Goal: Task Accomplishment & Management: Use online tool/utility

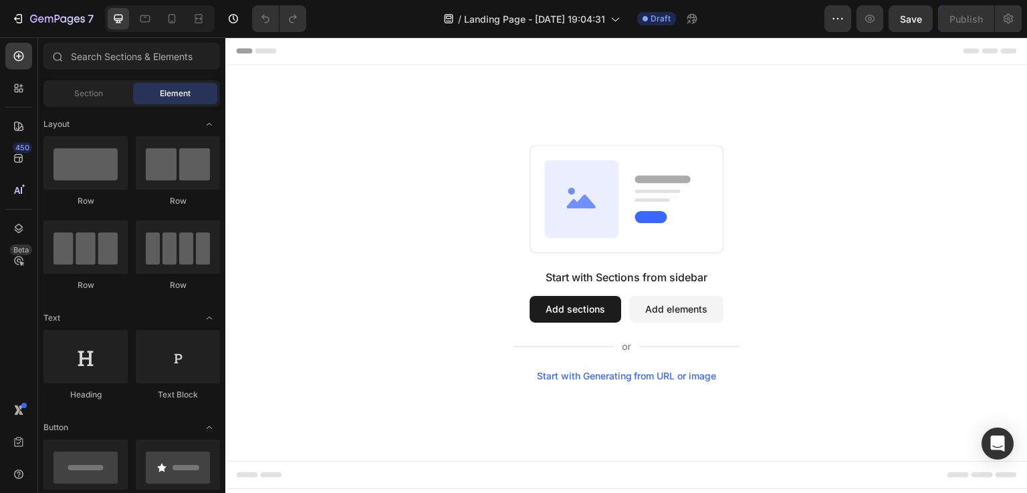
click at [343, 158] on div "Start with Sections from sidebar Add sections Add elements Start with Generatin…" at bounding box center [626, 263] width 706 height 237
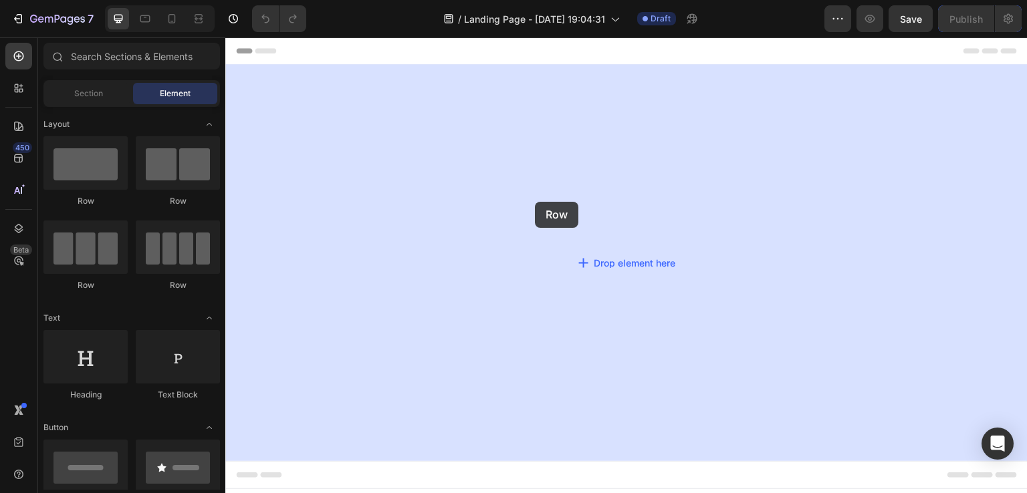
drag, startPoint x: 313, startPoint y: 196, endPoint x: 529, endPoint y: 202, distance: 216.1
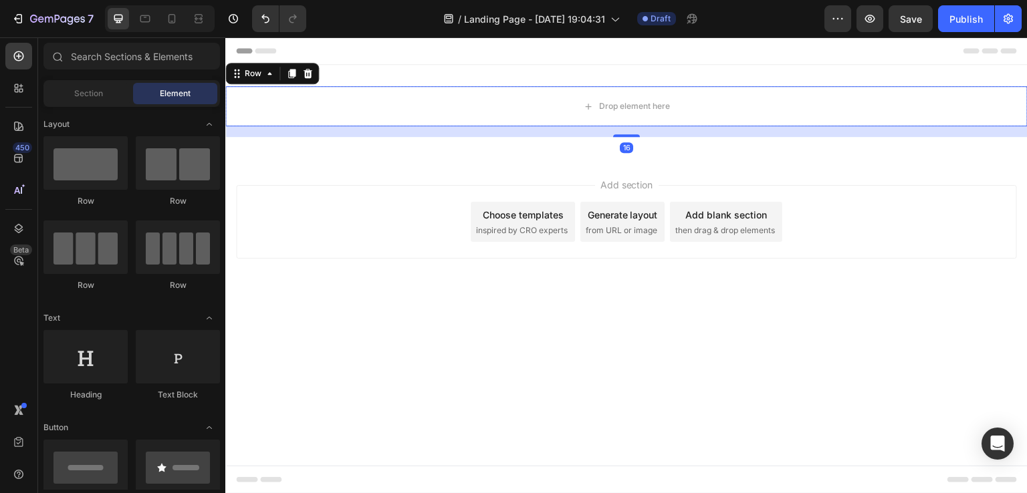
click at [360, 223] on div "Add section Choose templates inspired by CRO experts Generate layout from URL o…" at bounding box center [626, 222] width 781 height 74
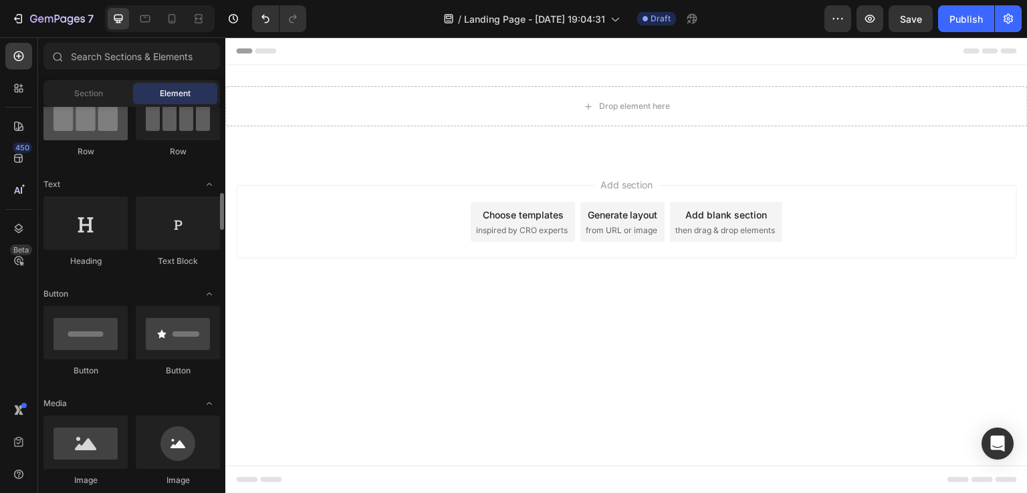
scroll to position [267, 0]
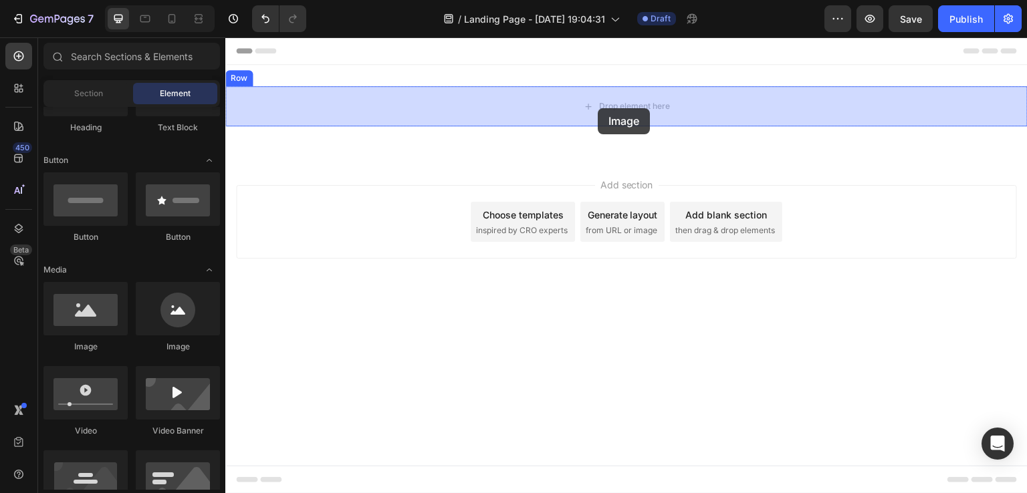
drag, startPoint x: 303, startPoint y: 344, endPoint x: 598, endPoint y: 108, distance: 378.7
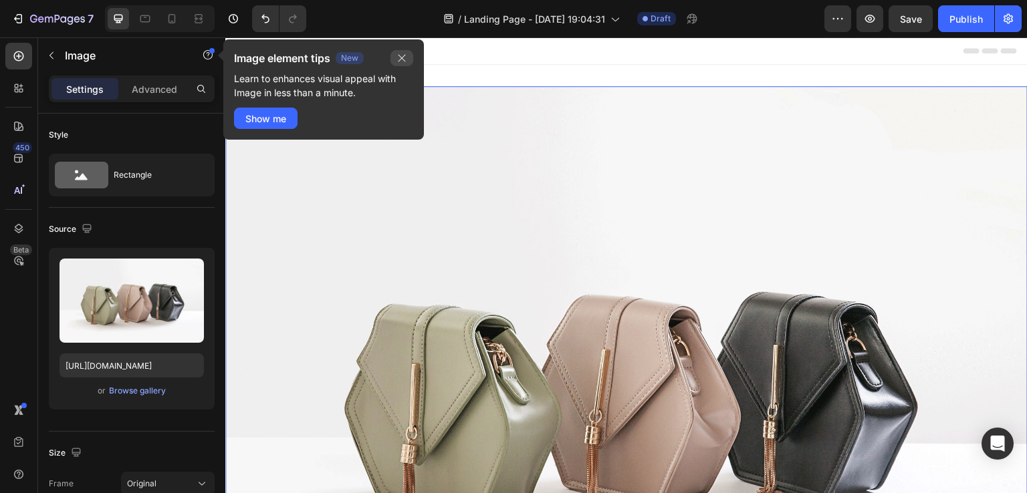
click at [403, 53] on icon "button" at bounding box center [402, 58] width 11 height 11
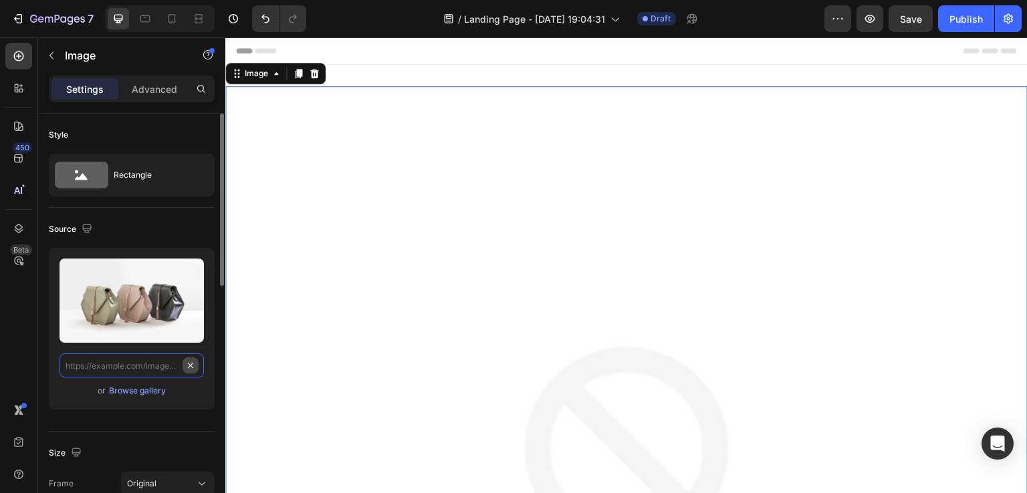
scroll to position [0, 0]
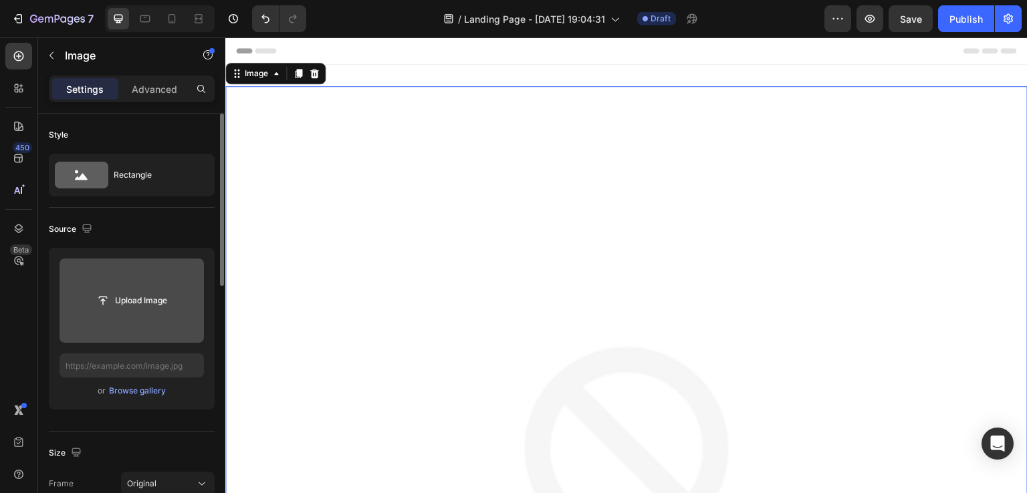
click at [139, 292] on input "file" at bounding box center [132, 301] width 92 height 23
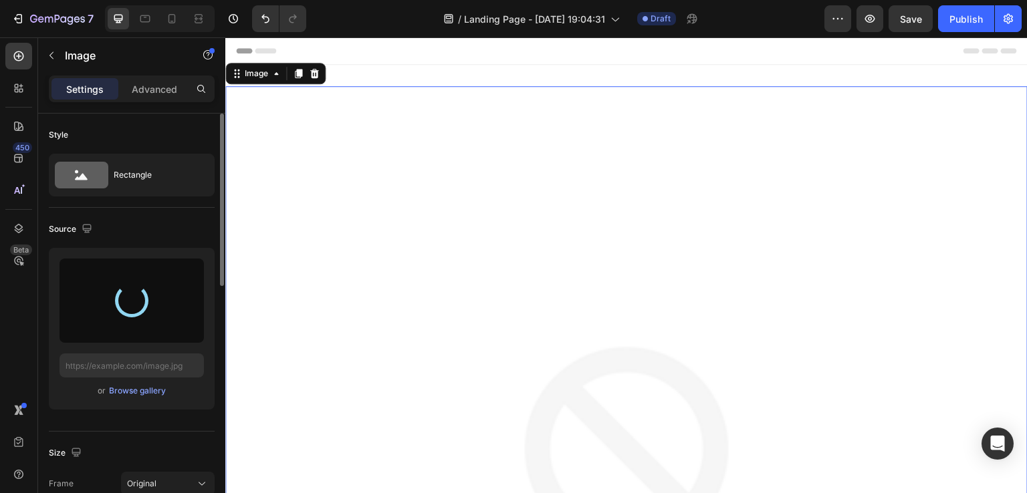
type input "[URL][DOMAIN_NAME]"
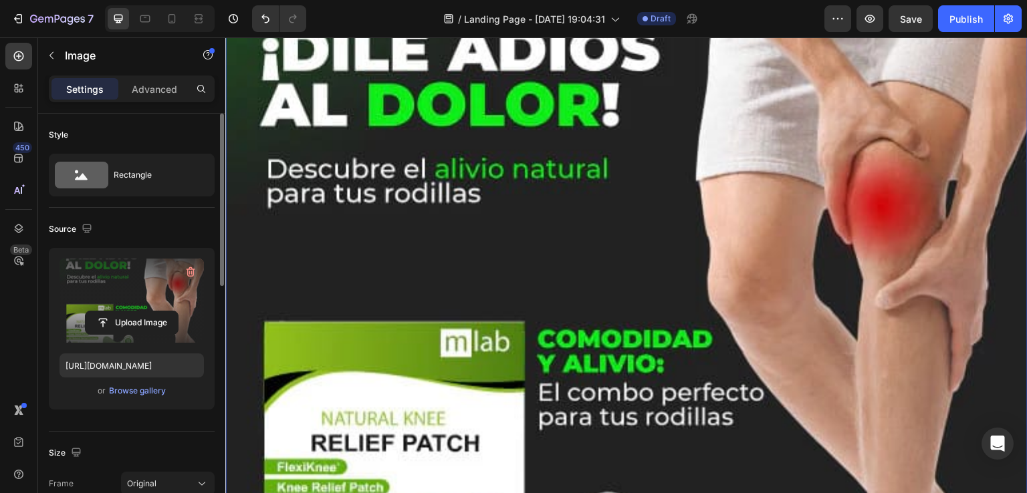
scroll to position [267, 0]
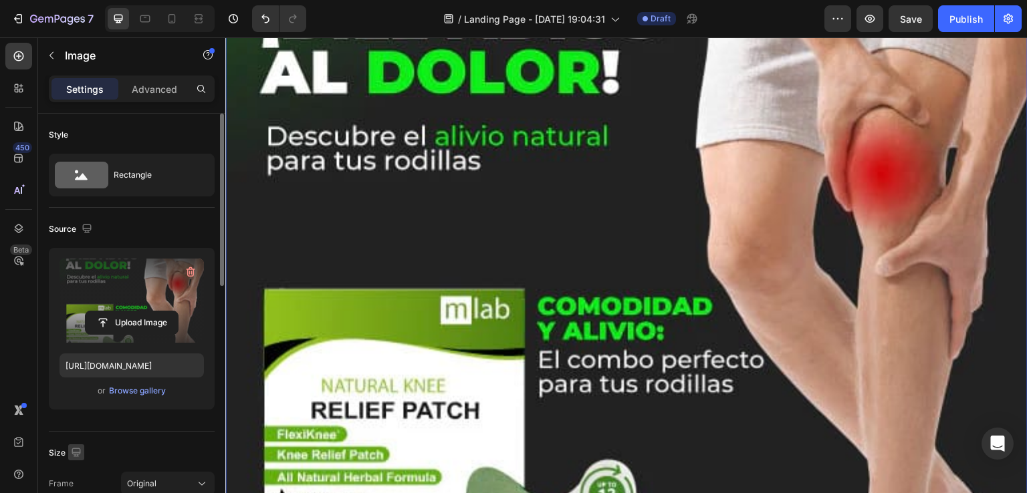
click at [72, 448] on icon "button" at bounding box center [76, 452] width 9 height 9
click at [76, 431] on icon "button" at bounding box center [78, 427] width 13 height 13
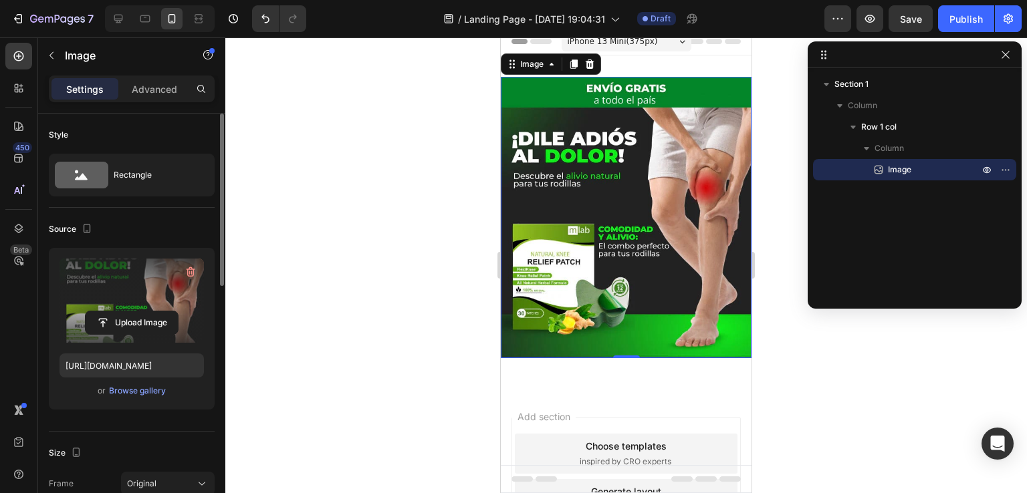
scroll to position [1, 0]
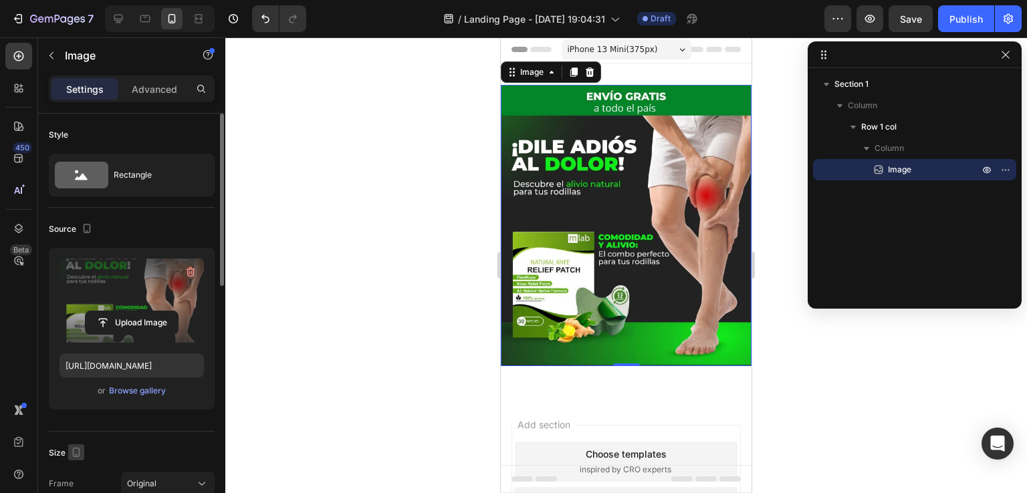
click at [70, 456] on icon "button" at bounding box center [76, 452] width 13 height 13
click at [78, 380] on icon "button" at bounding box center [79, 379] width 9 height 9
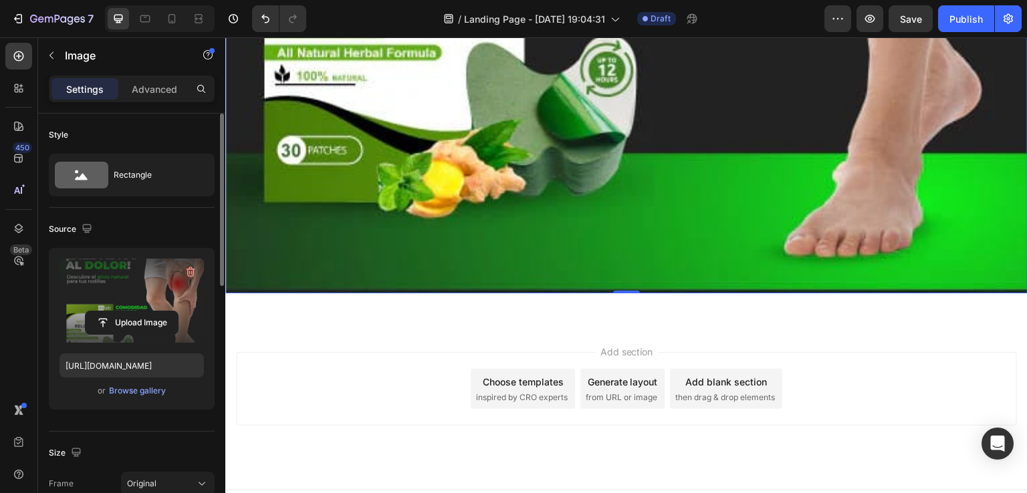
scroll to position [705, 0]
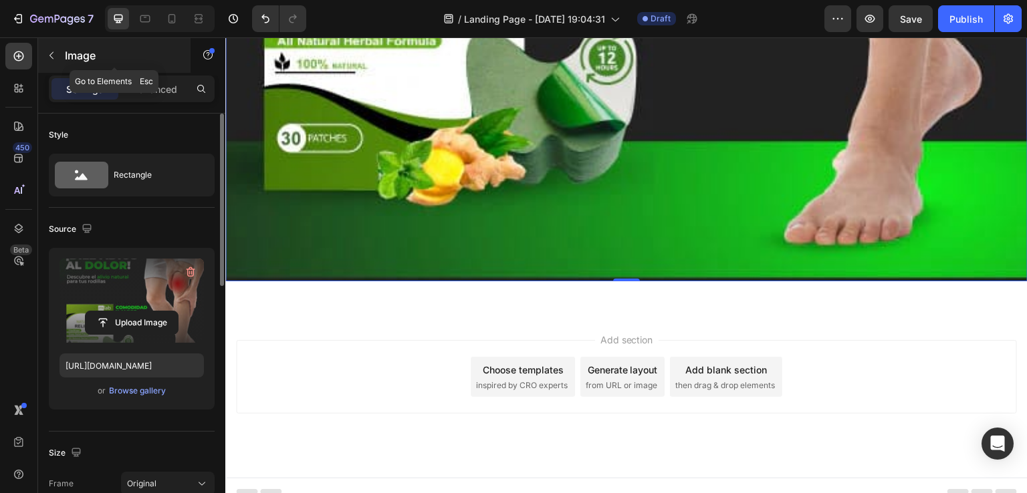
click at [55, 49] on button "button" at bounding box center [51, 55] width 21 height 21
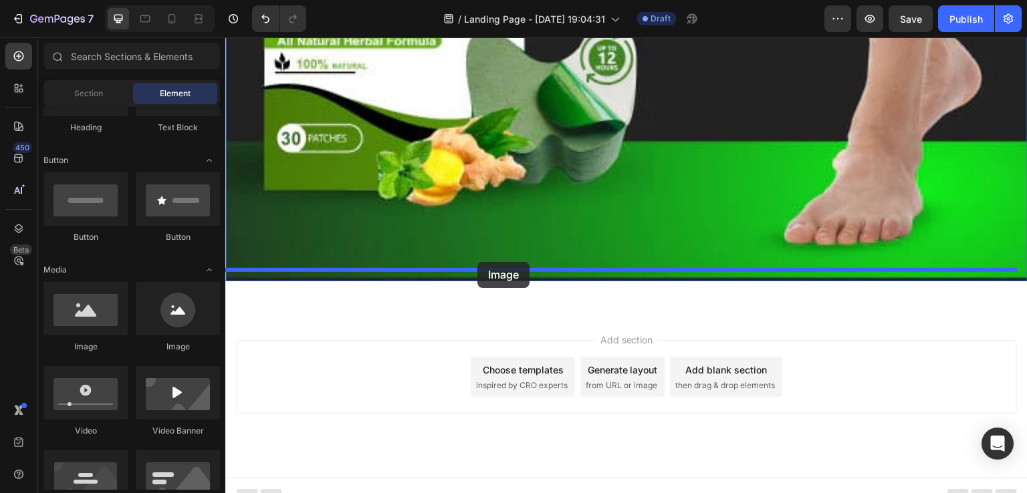
drag, startPoint x: 300, startPoint y: 344, endPoint x: 479, endPoint y: 261, distance: 197.5
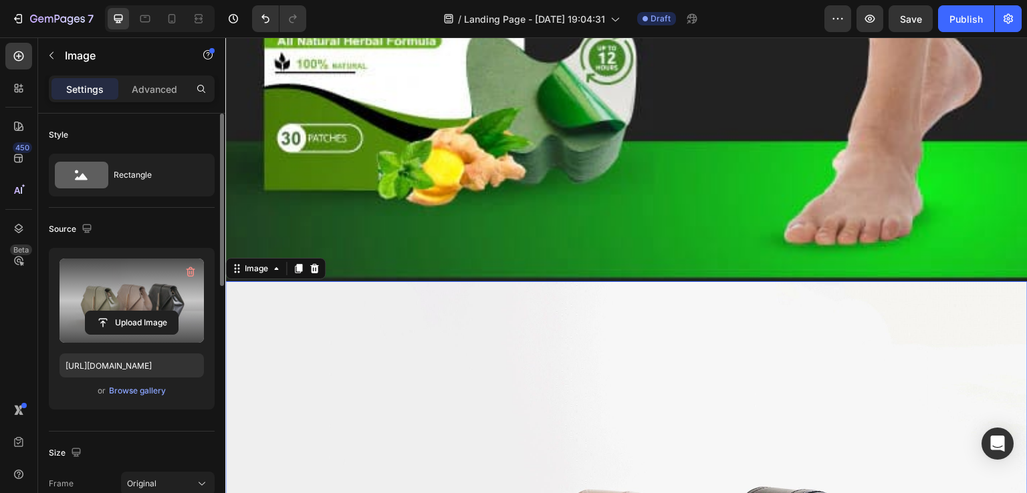
click at [152, 305] on label at bounding box center [132, 301] width 144 height 84
click at [152, 312] on input "file" at bounding box center [132, 323] width 92 height 23
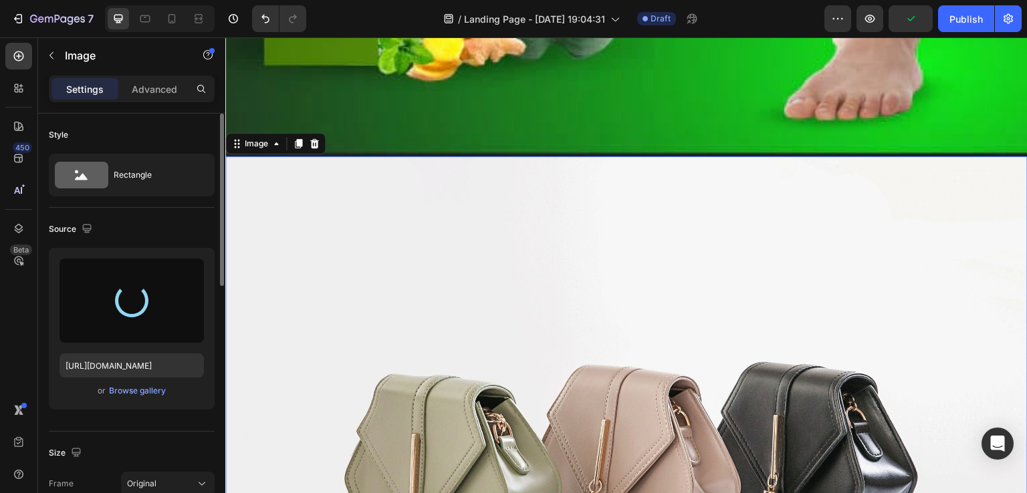
scroll to position [839, 0]
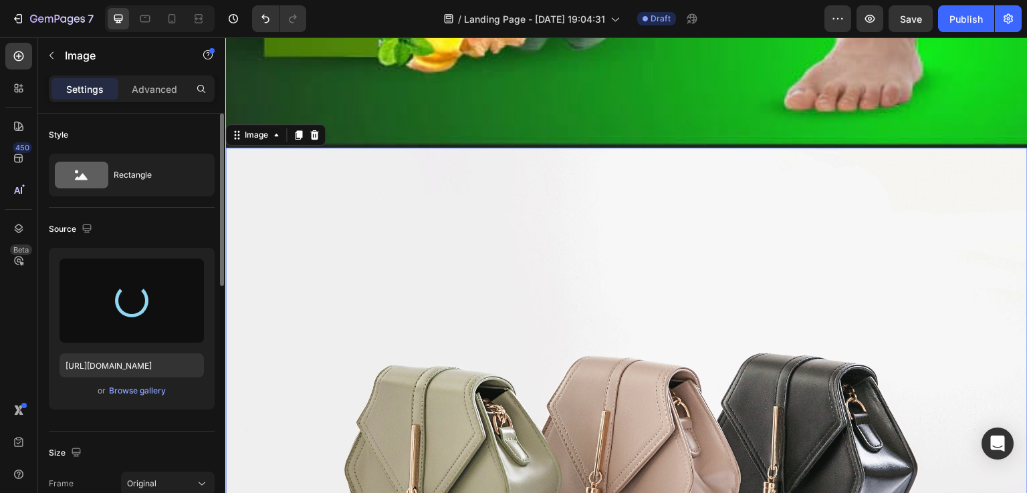
type input "[URL][DOMAIN_NAME]"
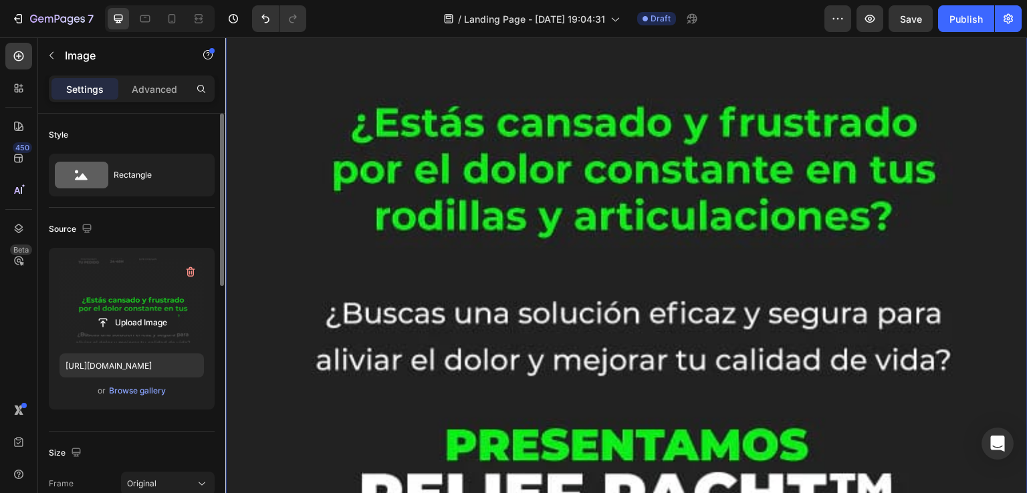
scroll to position [1307, 0]
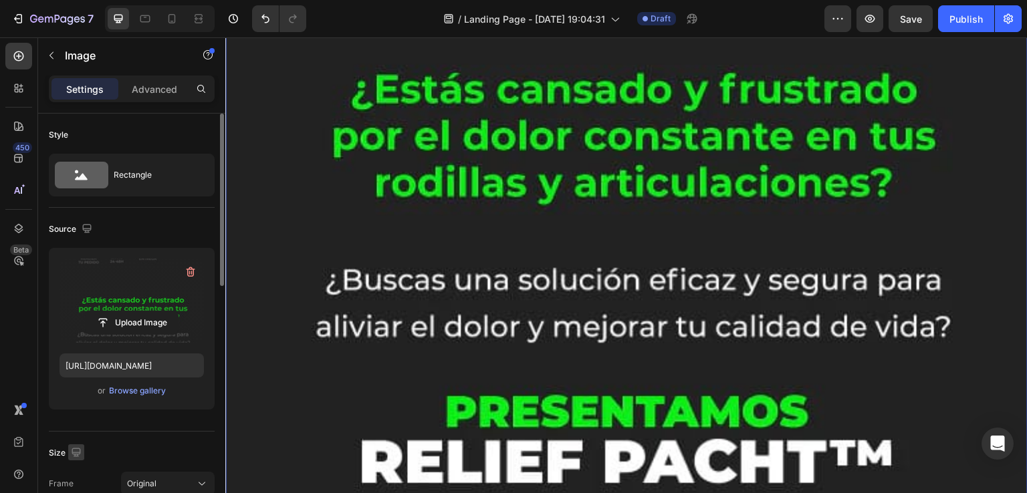
click at [70, 450] on icon "button" at bounding box center [76, 452] width 13 height 13
click at [80, 423] on icon "button" at bounding box center [79, 427] width 7 height 9
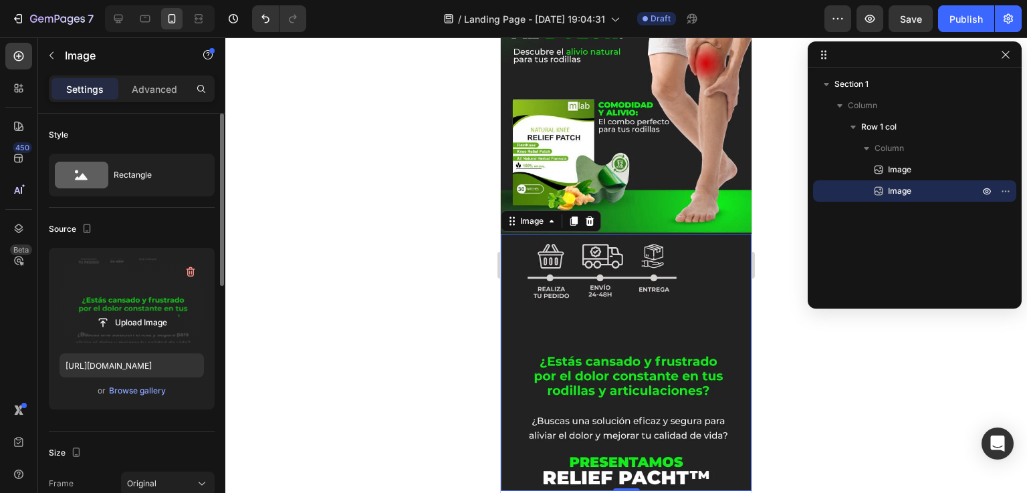
scroll to position [67, 0]
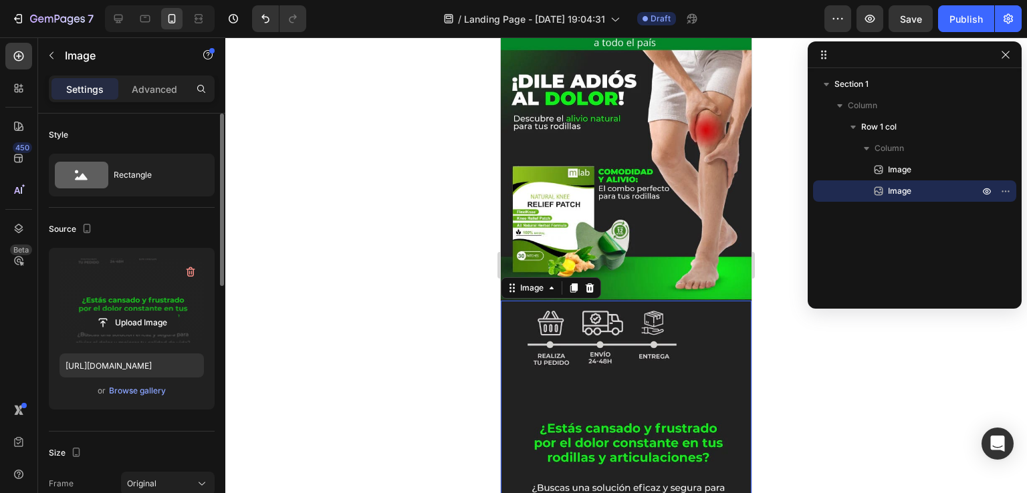
click at [372, 259] on div at bounding box center [626, 265] width 802 height 456
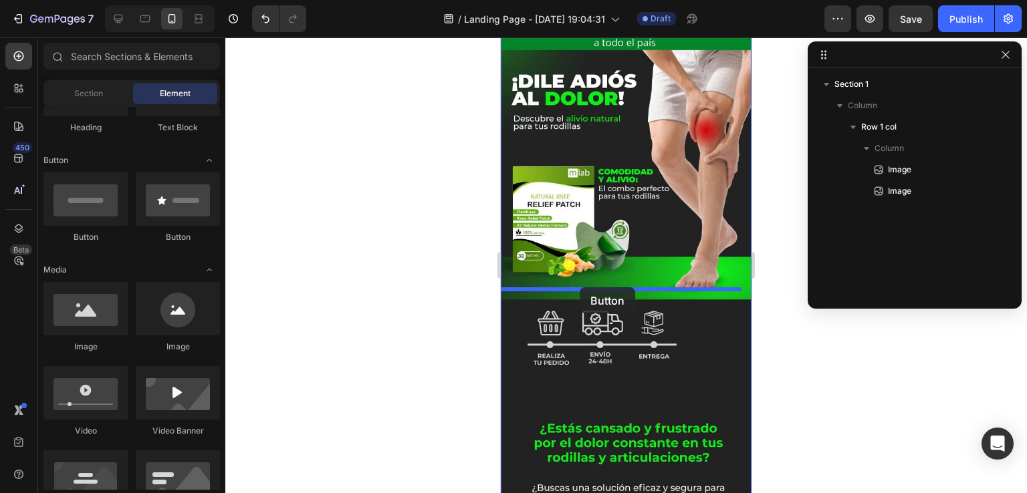
drag, startPoint x: 574, startPoint y: 235, endPoint x: 580, endPoint y: 288, distance: 53.1
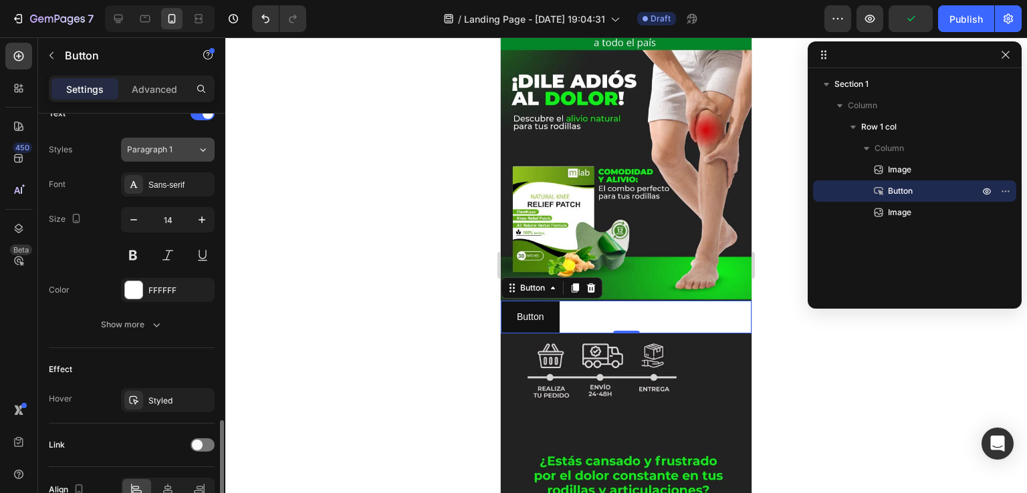
scroll to position [539, 0]
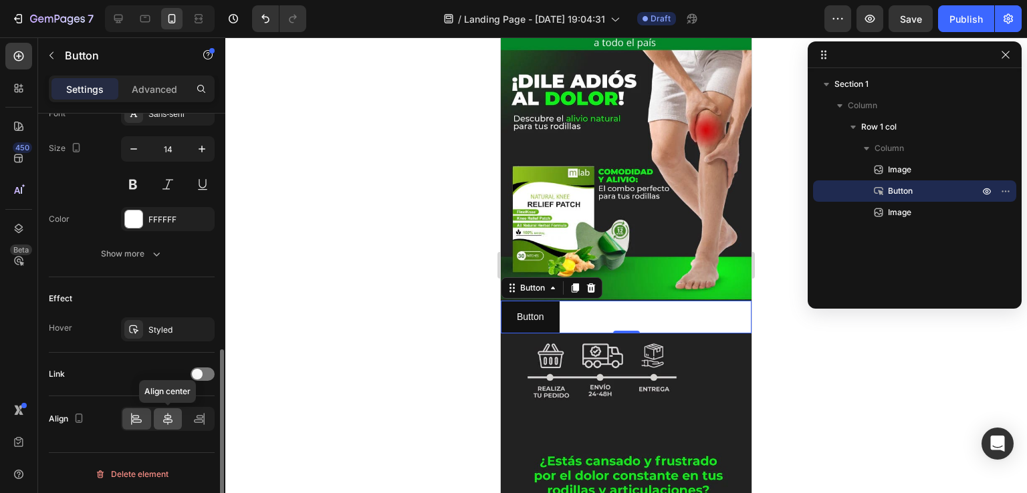
click at [169, 418] on icon at bounding box center [167, 419] width 13 height 13
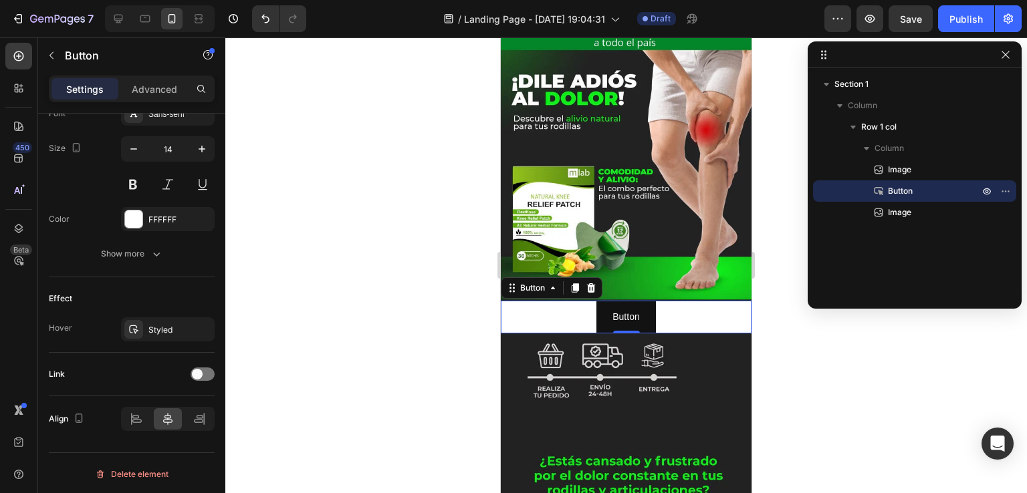
click at [421, 343] on div at bounding box center [626, 265] width 802 height 456
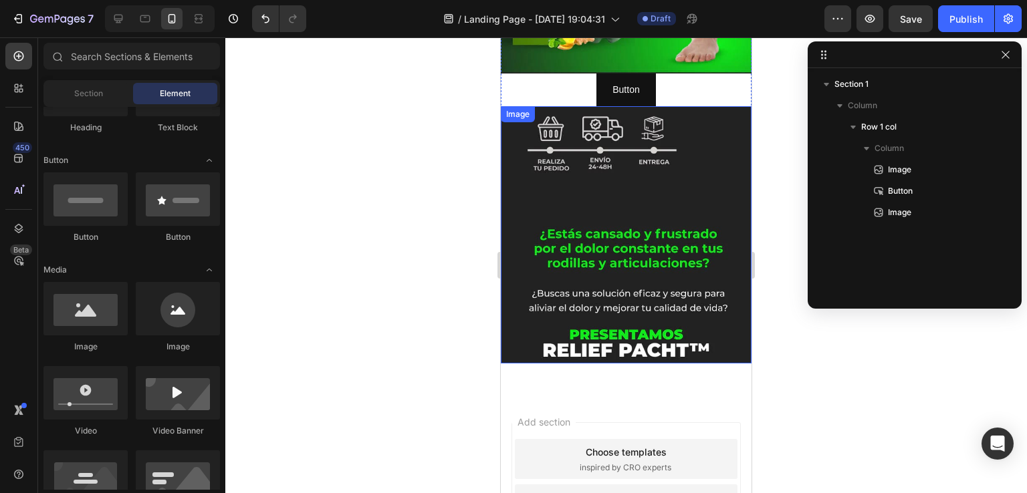
scroll to position [201, 0]
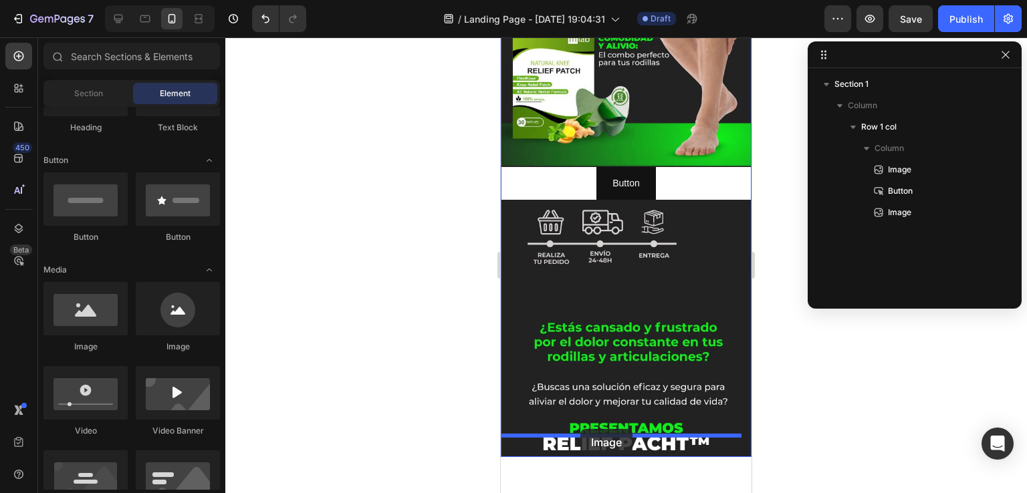
drag, startPoint x: 586, startPoint y: 350, endPoint x: 580, endPoint y: 429, distance: 79.1
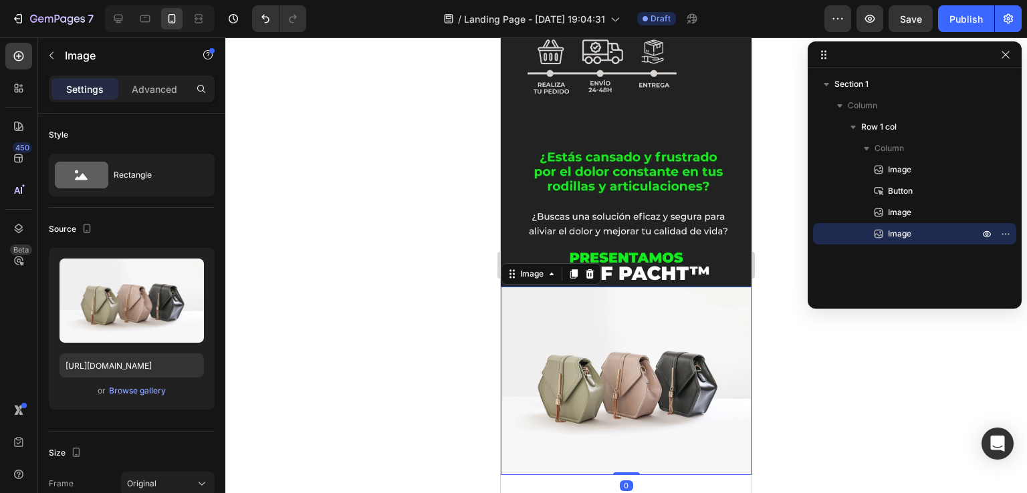
scroll to position [401, 0]
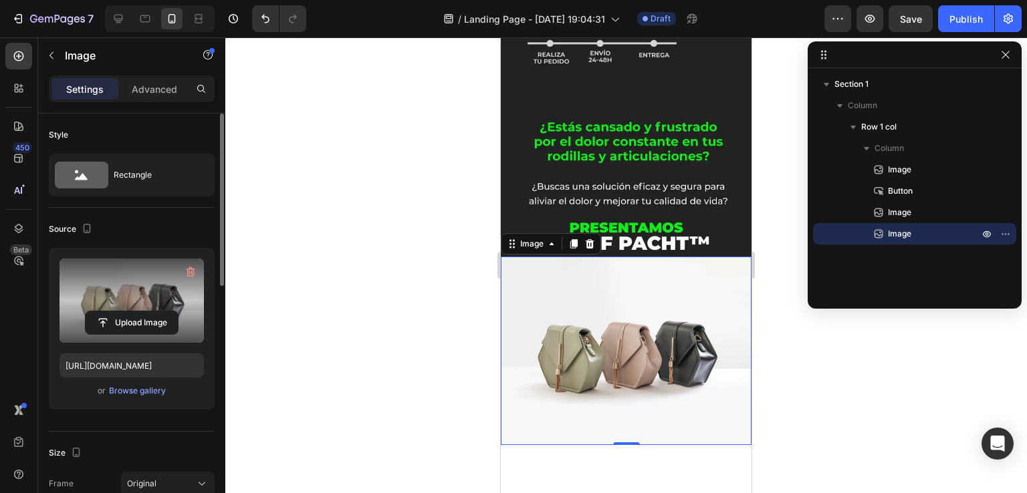
click at [123, 303] on label at bounding box center [132, 301] width 144 height 84
click at [123, 312] on input "file" at bounding box center [132, 323] width 92 height 23
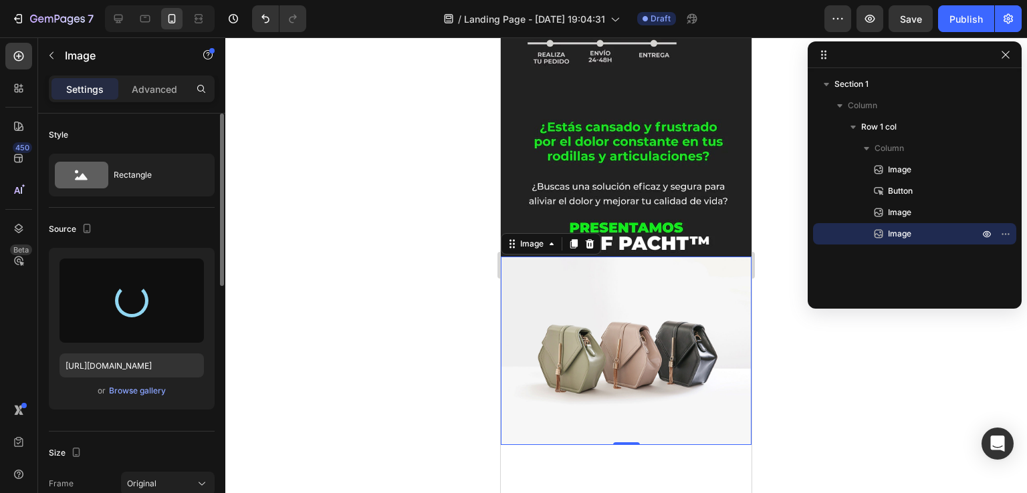
type input "[URL][DOMAIN_NAME]"
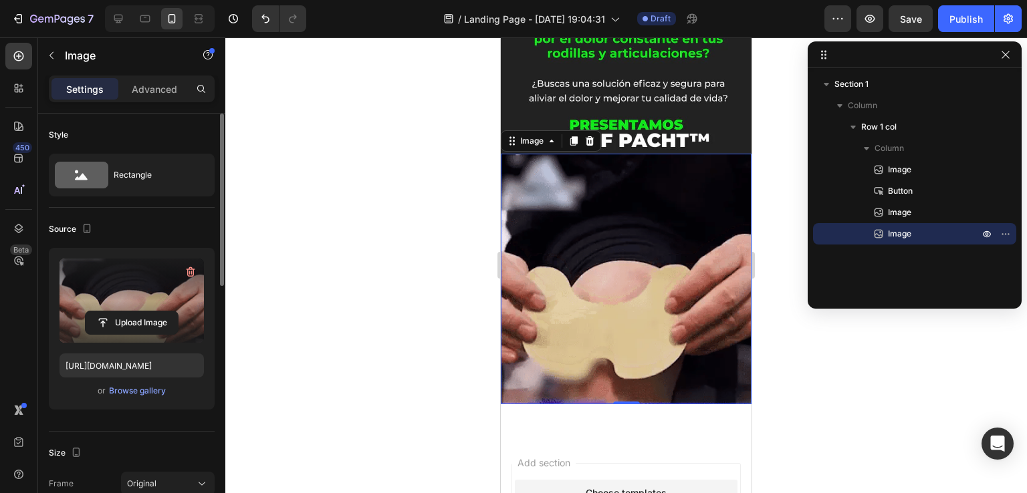
scroll to position [535, 0]
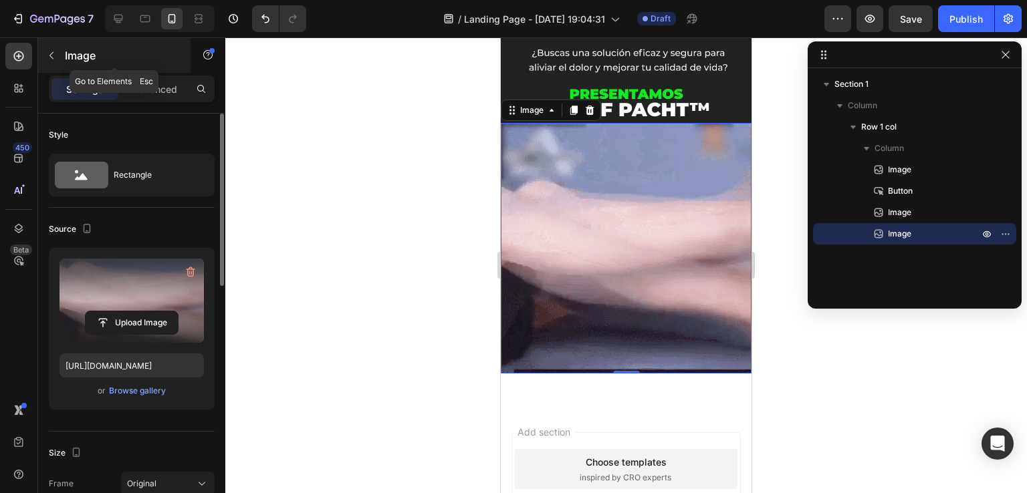
click at [51, 46] on button "button" at bounding box center [51, 55] width 21 height 21
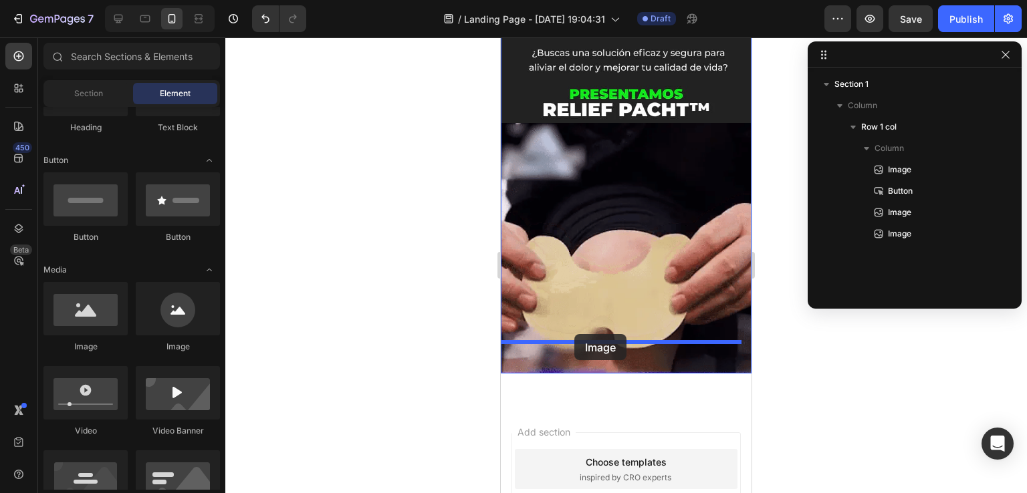
drag, startPoint x: 587, startPoint y: 352, endPoint x: 574, endPoint y: 334, distance: 21.5
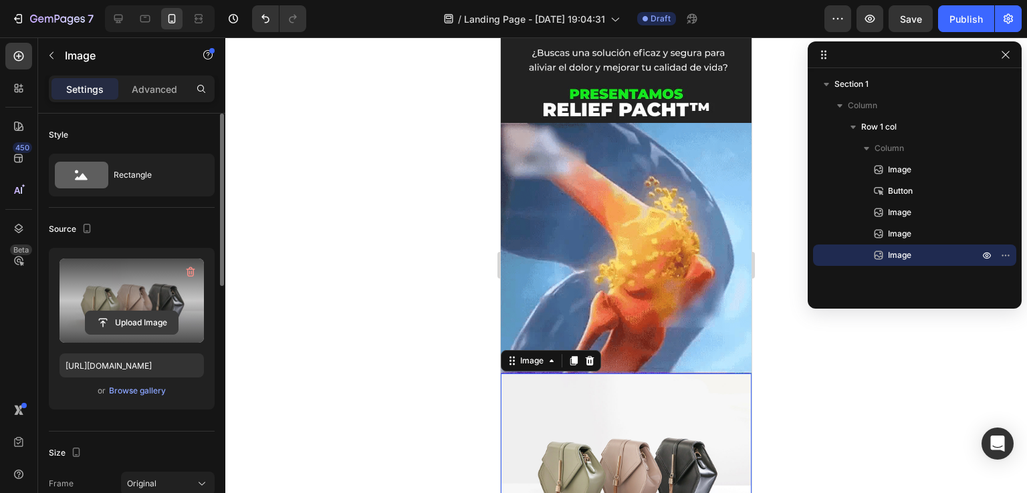
click at [135, 312] on input "file" at bounding box center [132, 323] width 92 height 23
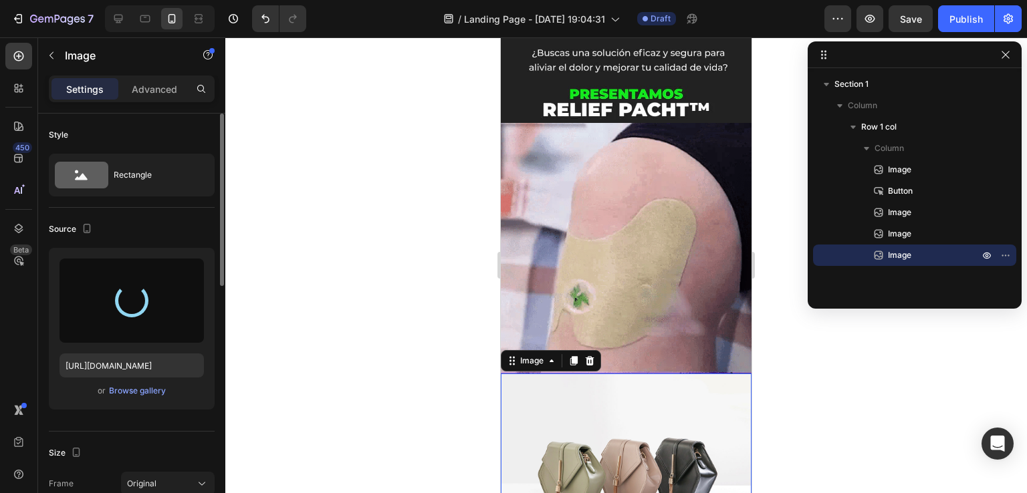
type input "[URL][DOMAIN_NAME]"
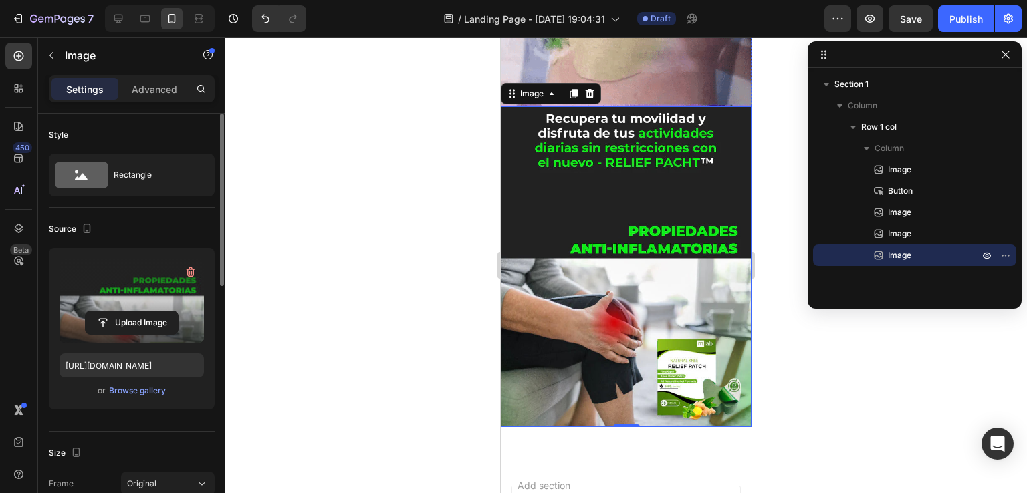
scroll to position [869, 0]
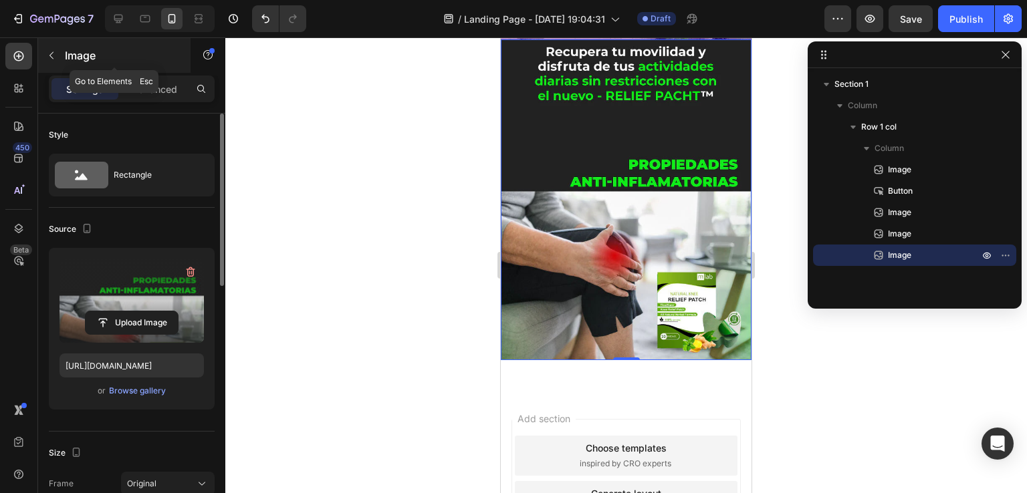
click at [49, 53] on icon "button" at bounding box center [51, 55] width 11 height 11
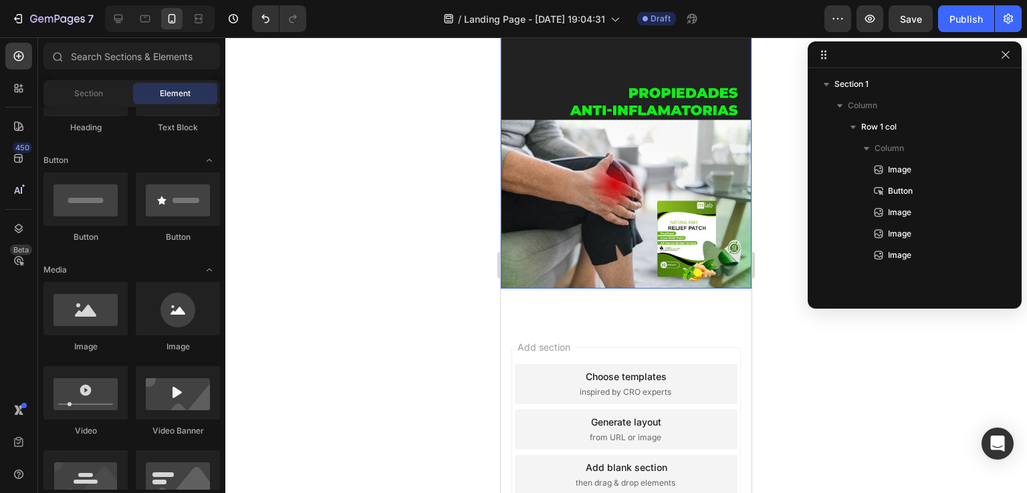
scroll to position [941, 0]
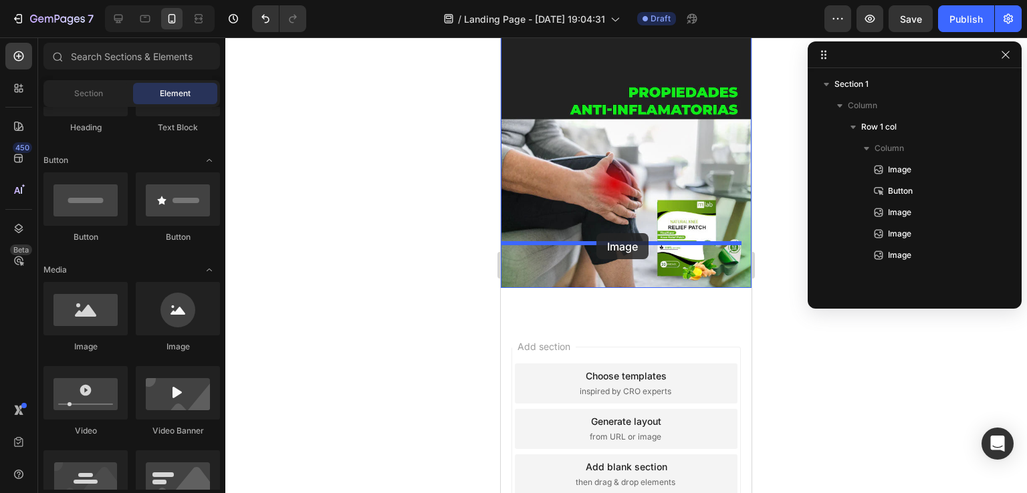
drag, startPoint x: 582, startPoint y: 349, endPoint x: 597, endPoint y: 233, distance: 116.6
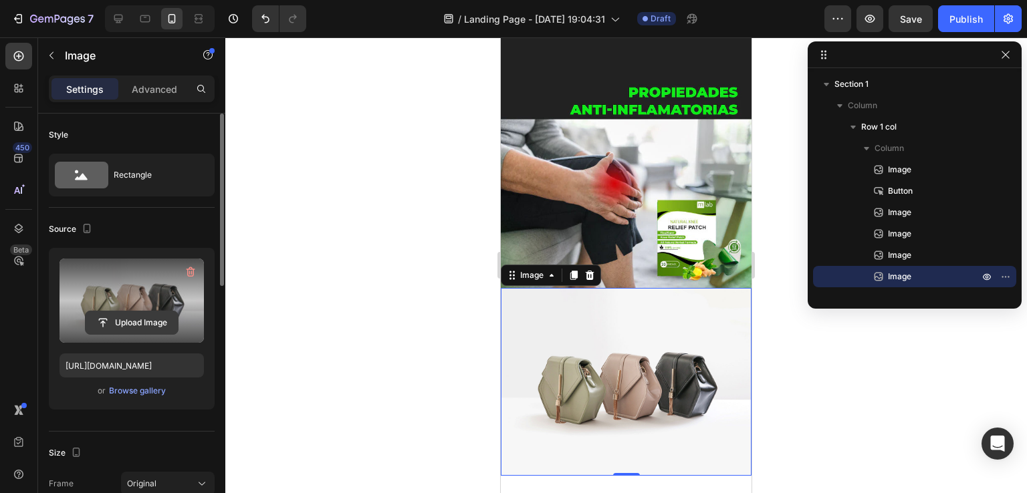
click at [126, 319] on input "file" at bounding box center [132, 323] width 92 height 23
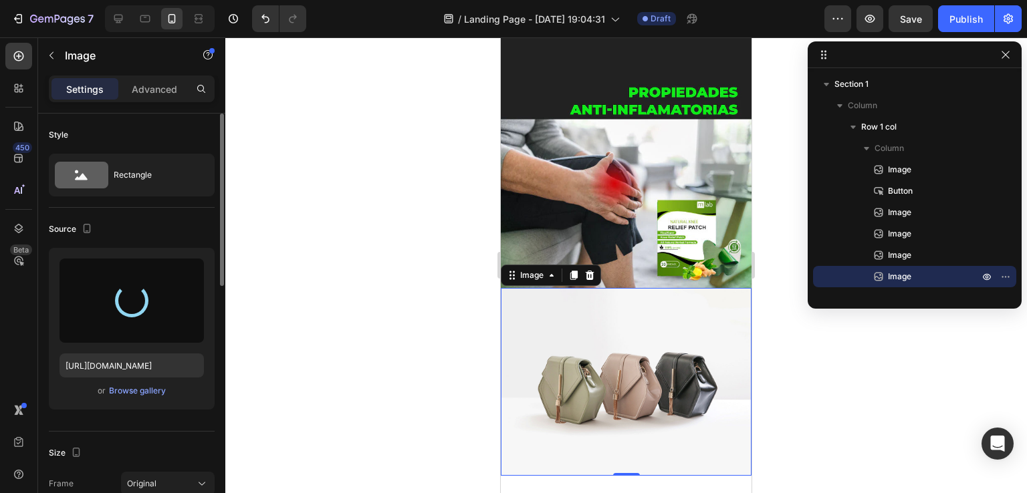
type input "[URL][DOMAIN_NAME]"
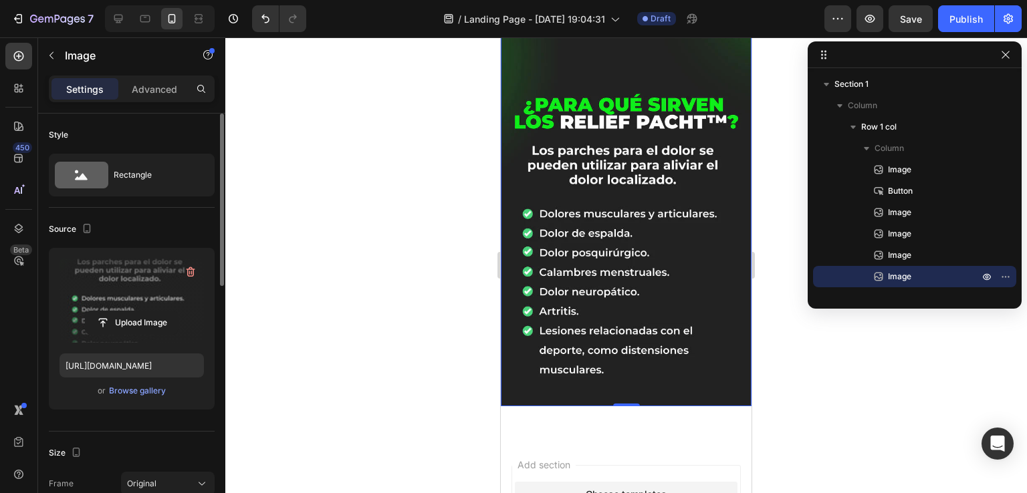
scroll to position [1209, 0]
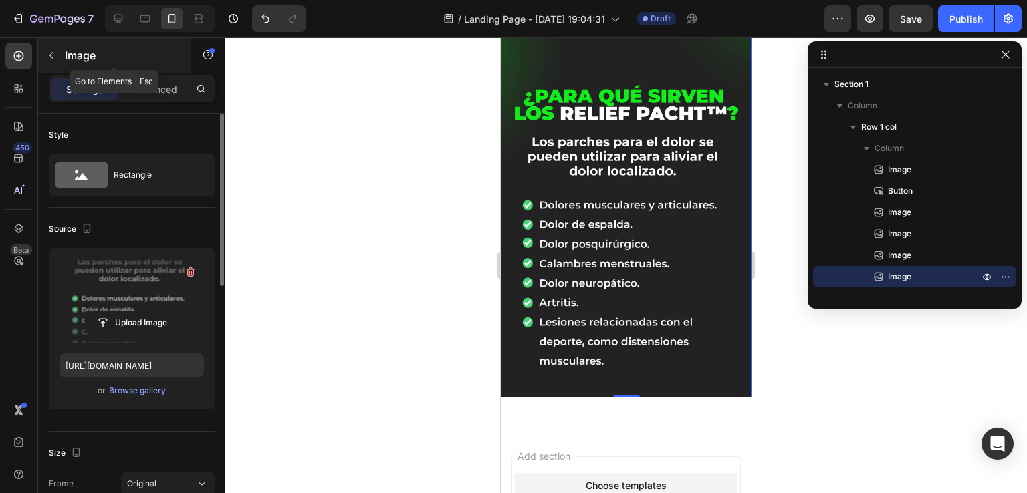
click at [55, 56] on icon "button" at bounding box center [51, 55] width 11 height 11
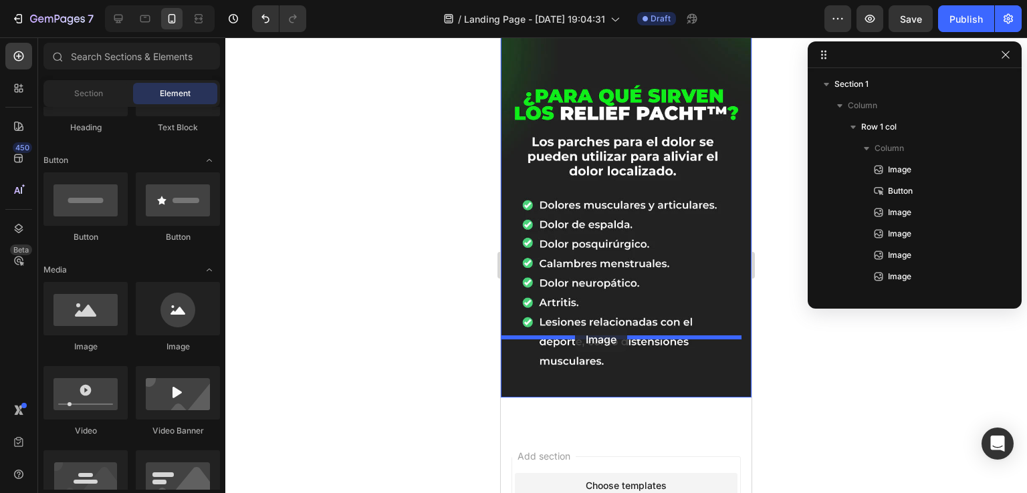
drag, startPoint x: 589, startPoint y: 359, endPoint x: 575, endPoint y: 326, distance: 35.6
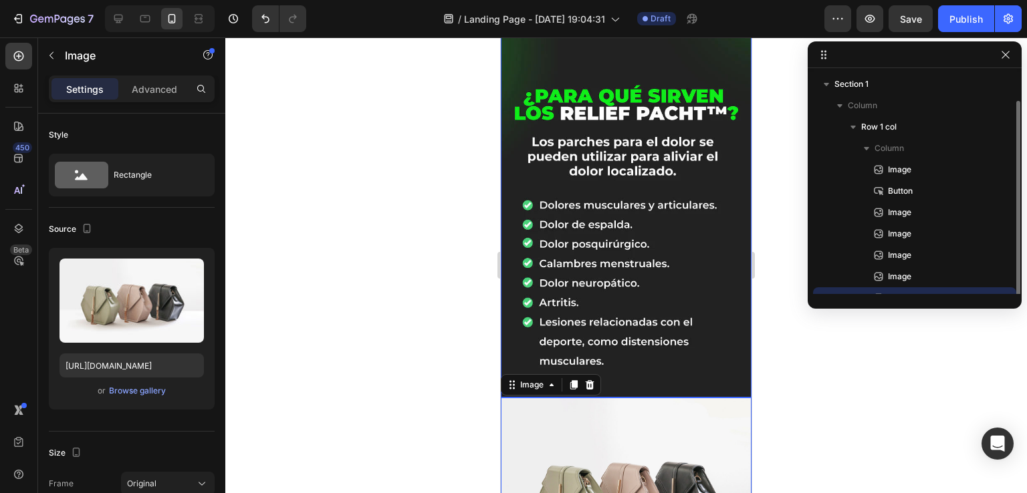
scroll to position [14, 0]
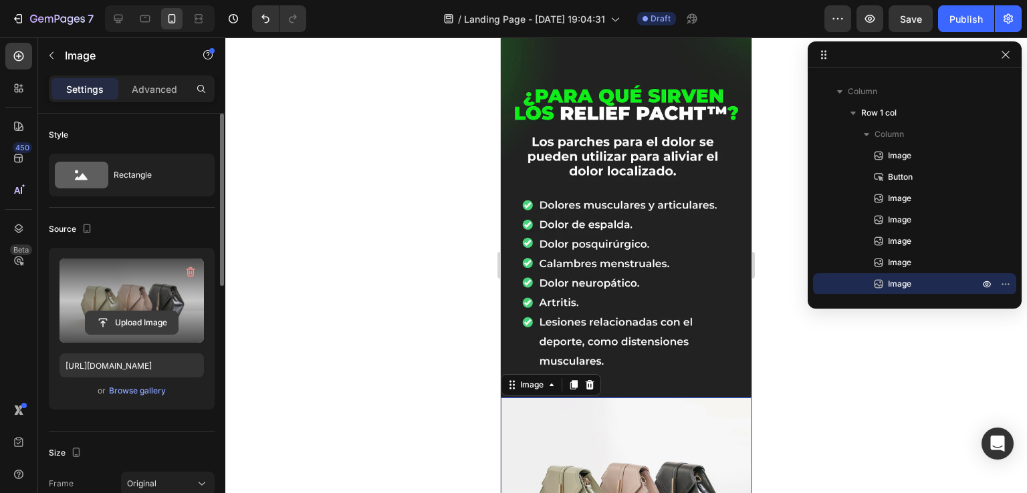
click at [125, 317] on input "file" at bounding box center [132, 323] width 92 height 23
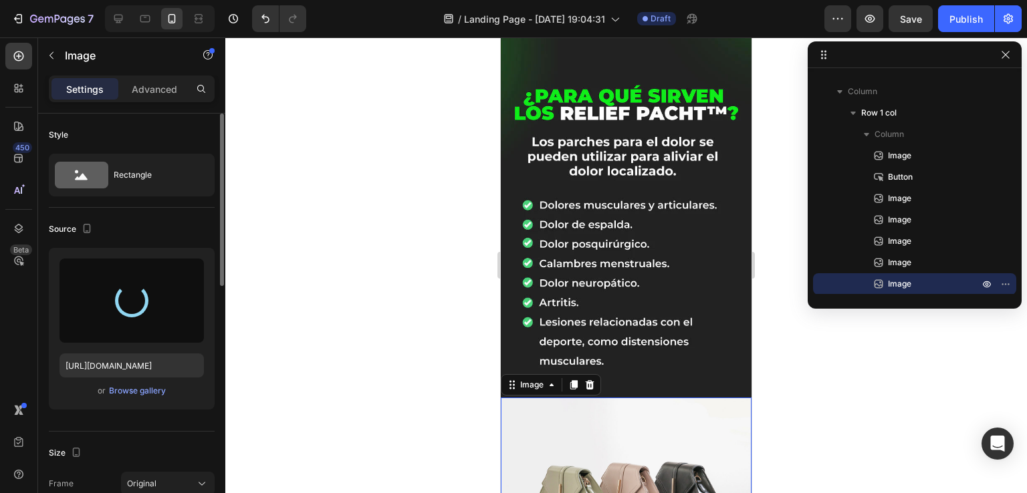
type input "[URL][DOMAIN_NAME]"
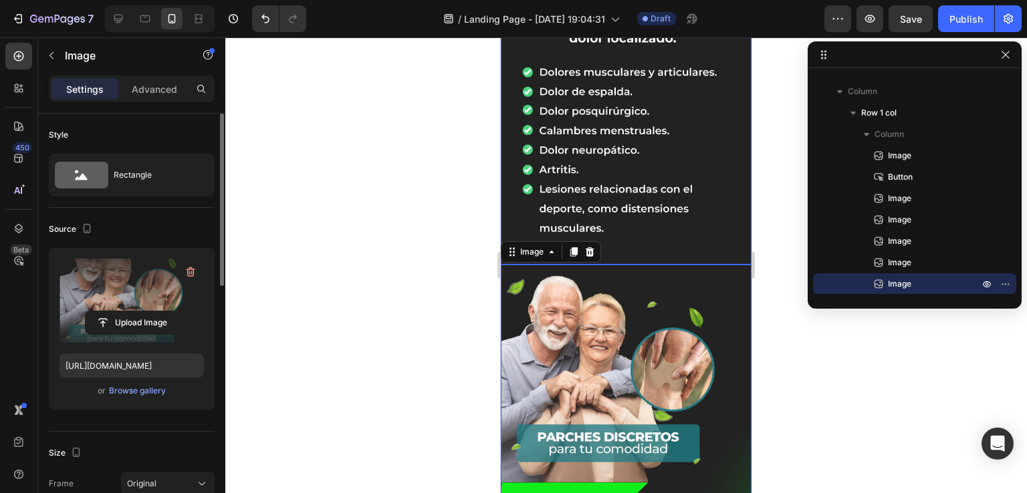
scroll to position [1343, 0]
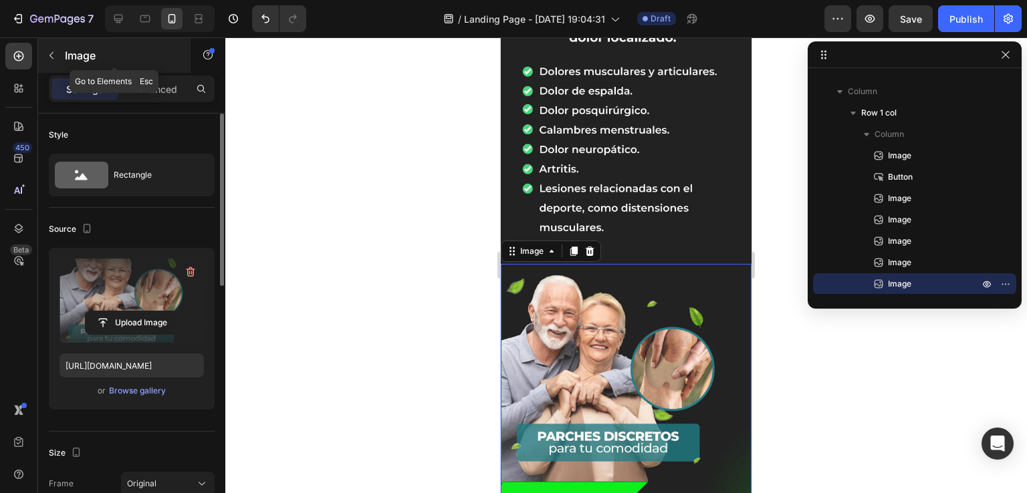
click at [51, 54] on icon "button" at bounding box center [51, 55] width 11 height 11
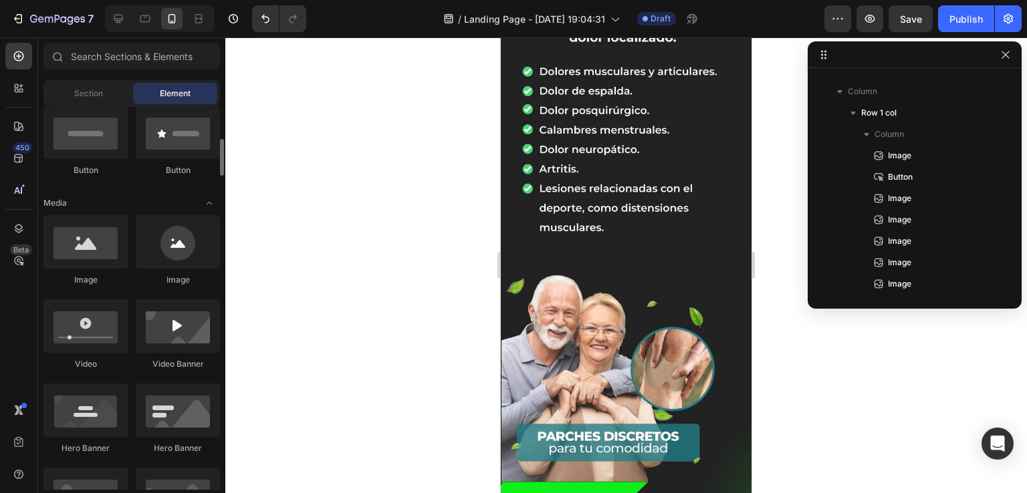
scroll to position [134, 0]
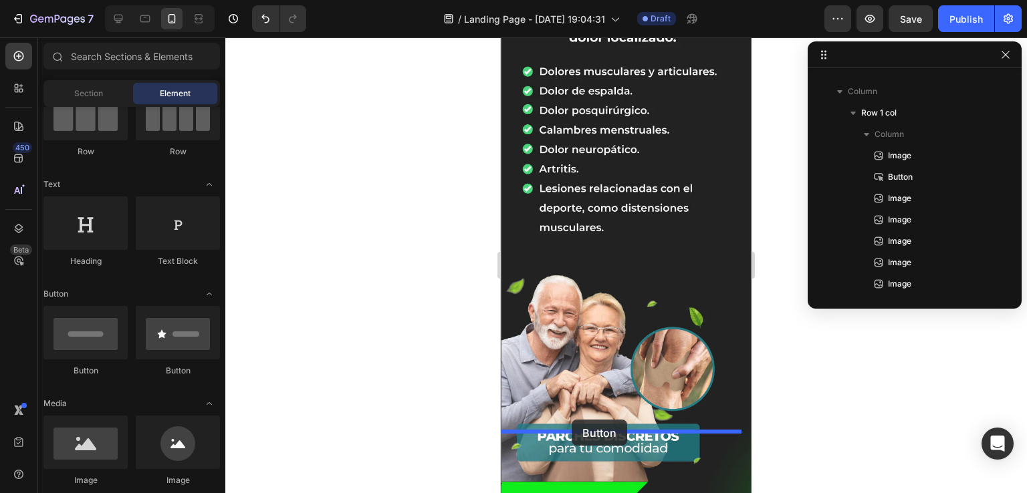
drag, startPoint x: 582, startPoint y: 378, endPoint x: 572, endPoint y: 420, distance: 43.5
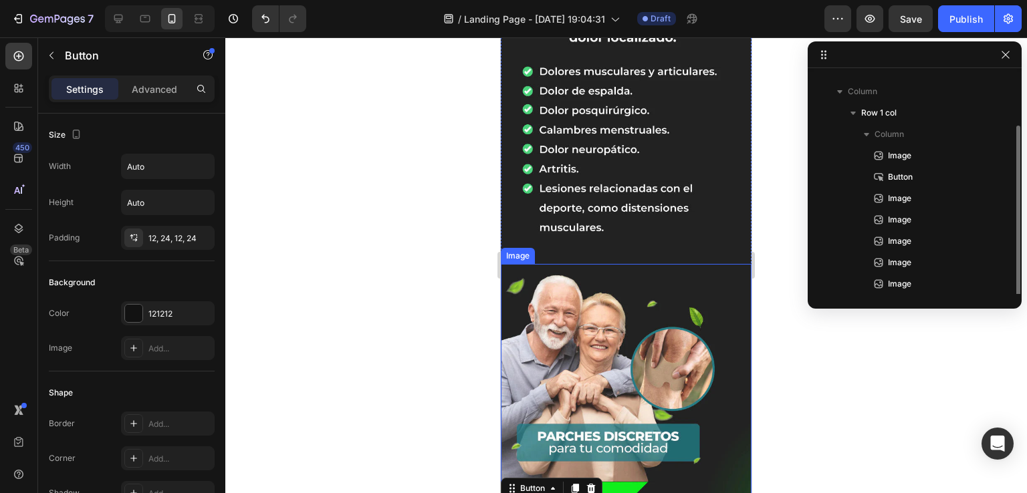
scroll to position [35, 0]
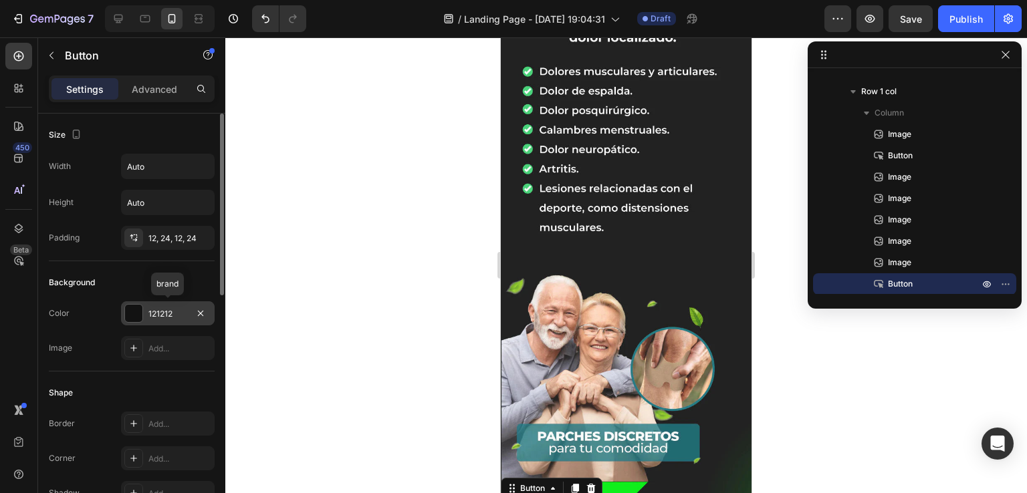
click at [130, 312] on div at bounding box center [133, 313] width 17 height 17
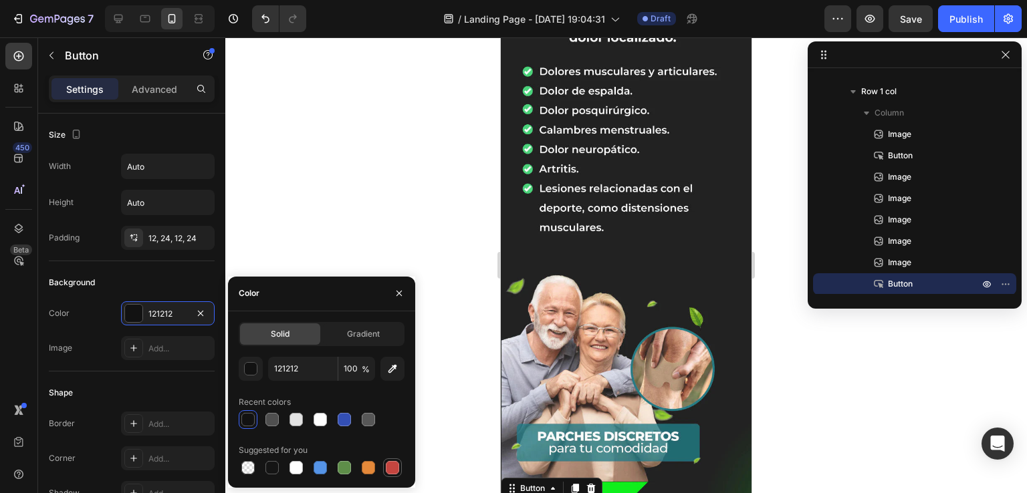
click at [397, 466] on div at bounding box center [392, 467] width 13 height 13
type input "C5453F"
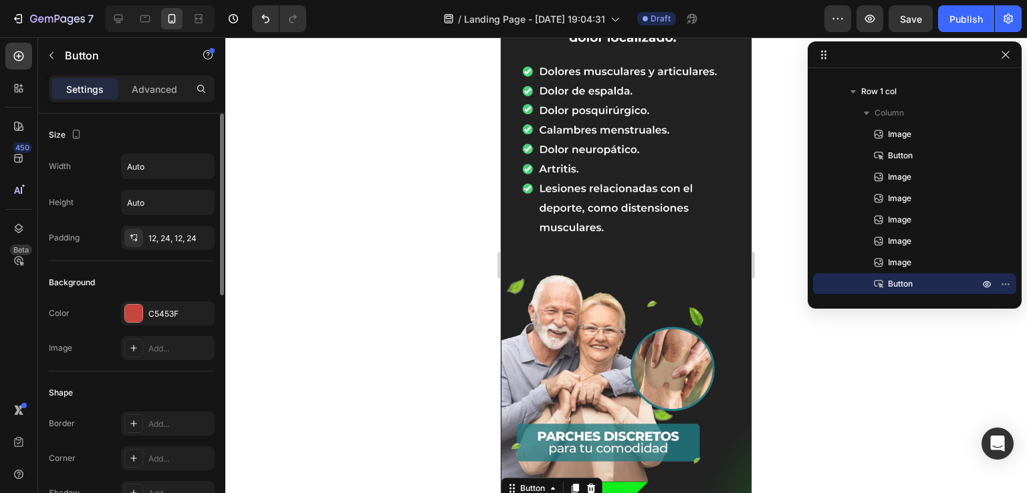
click at [180, 279] on div "Background" at bounding box center [132, 282] width 166 height 21
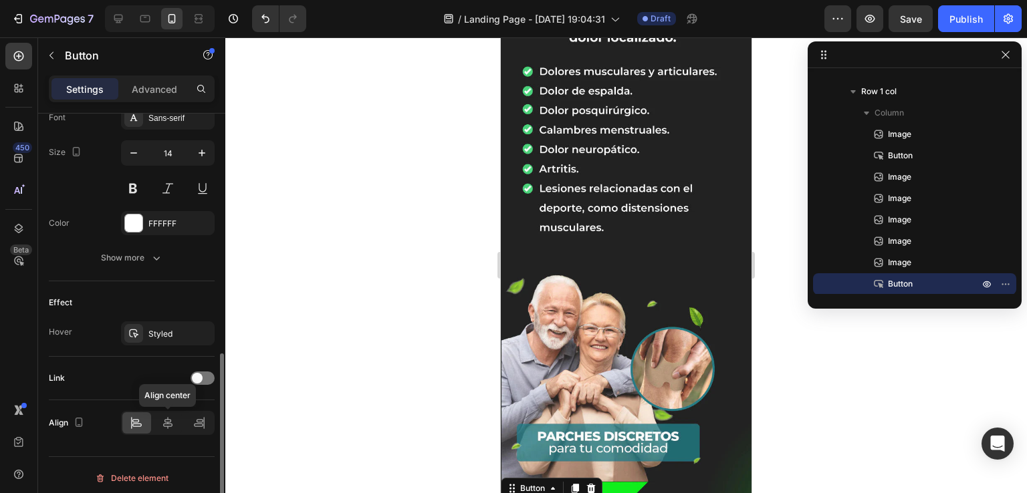
scroll to position [539, 0]
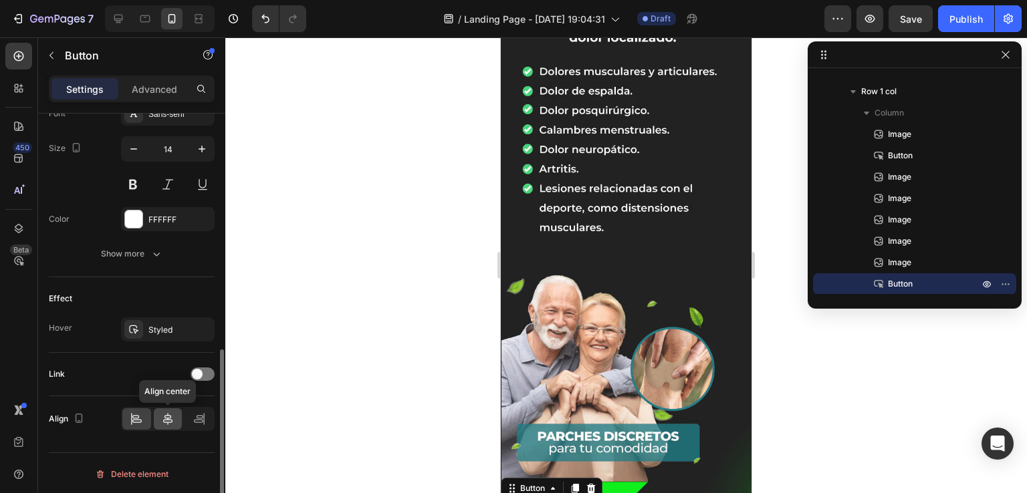
click at [163, 413] on icon at bounding box center [167, 419] width 13 height 13
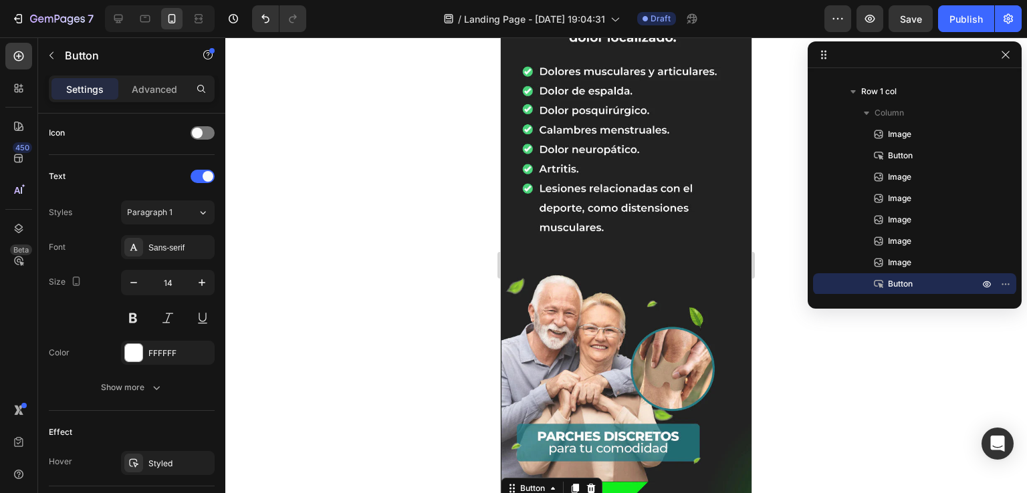
click at [310, 259] on div at bounding box center [626, 265] width 802 height 456
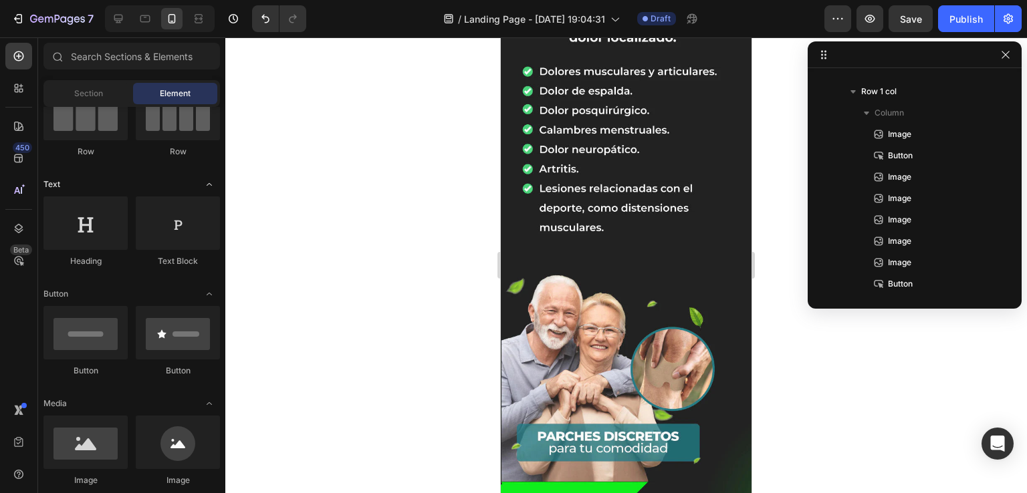
scroll to position [0, 0]
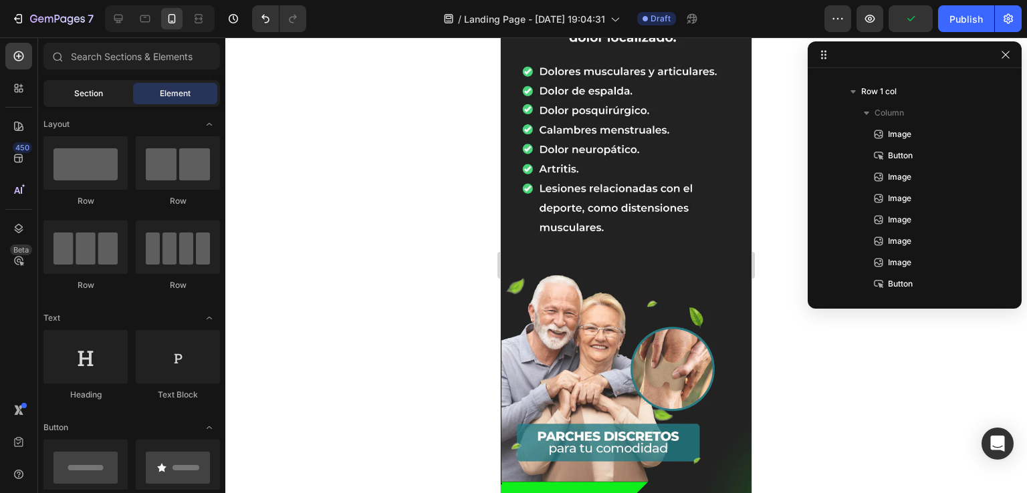
click at [104, 100] on div "Section" at bounding box center [88, 93] width 84 height 21
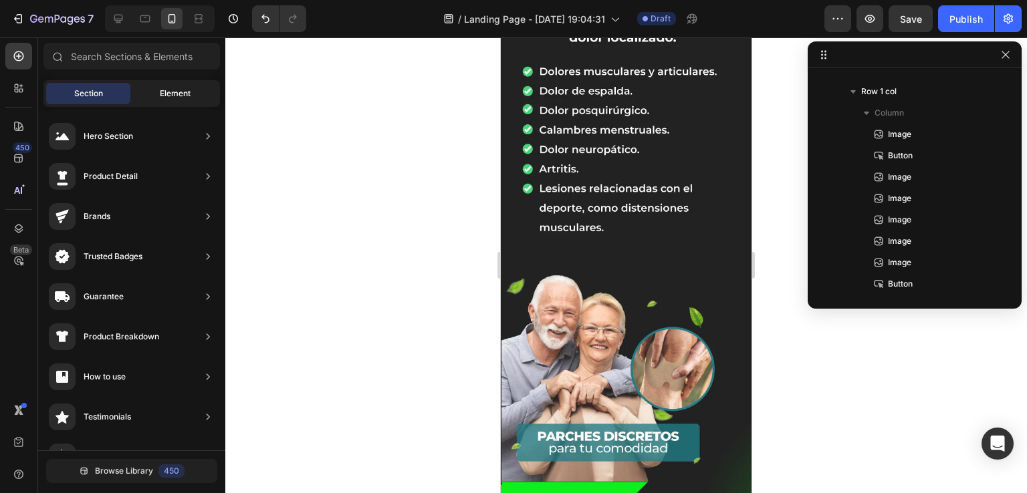
click at [165, 94] on span "Element" at bounding box center [175, 94] width 31 height 12
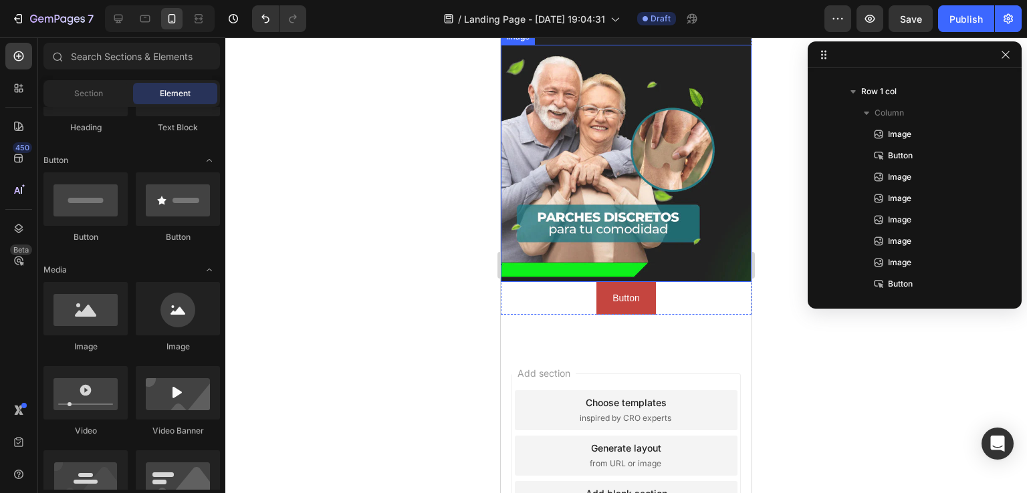
scroll to position [1564, 0]
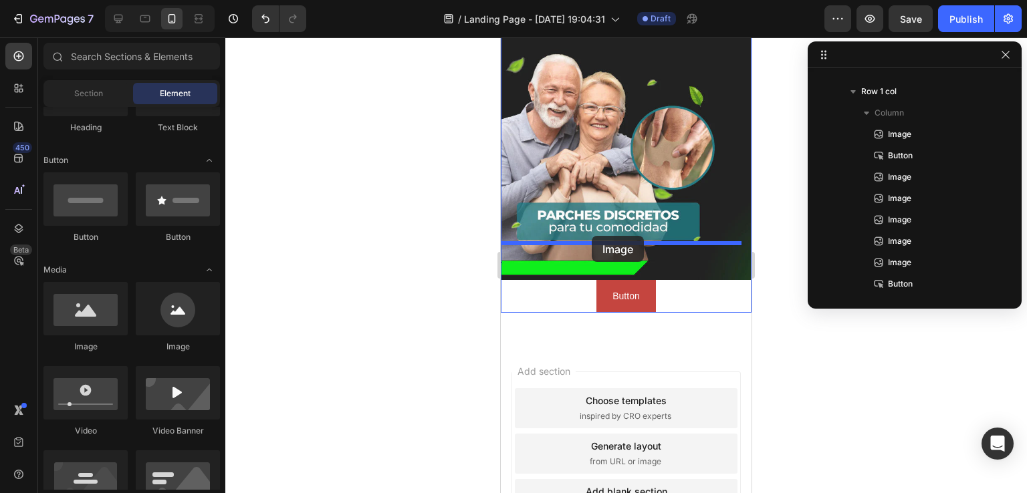
drag, startPoint x: 587, startPoint y: 350, endPoint x: 592, endPoint y: 236, distance: 114.4
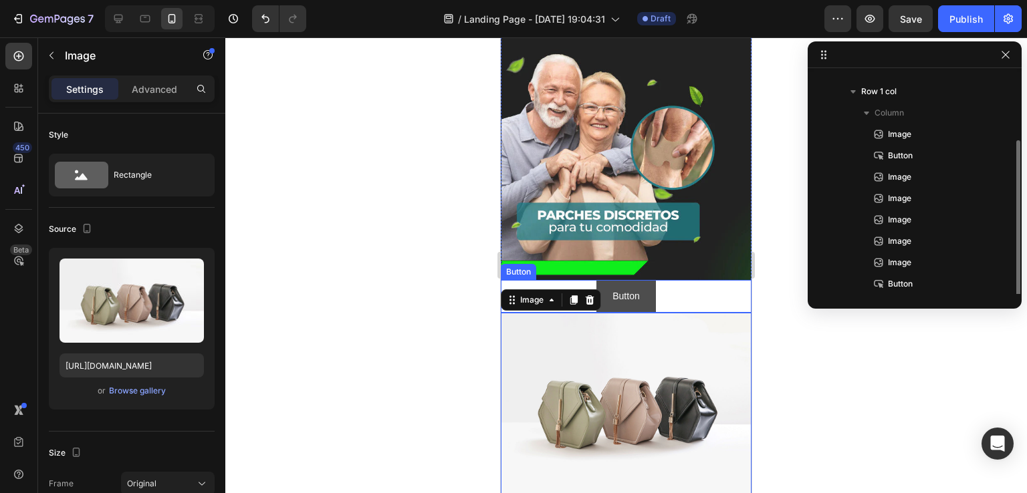
scroll to position [57, 0]
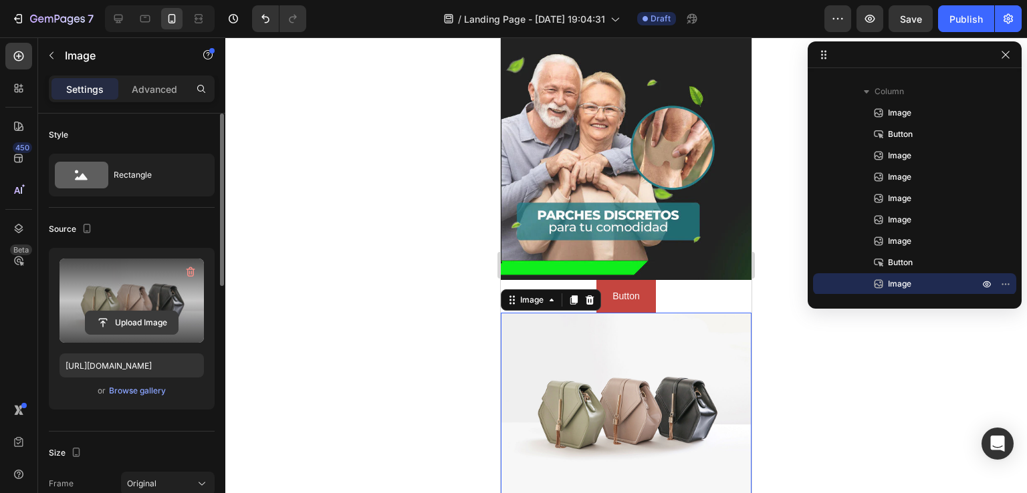
click at [116, 316] on input "file" at bounding box center [132, 323] width 92 height 23
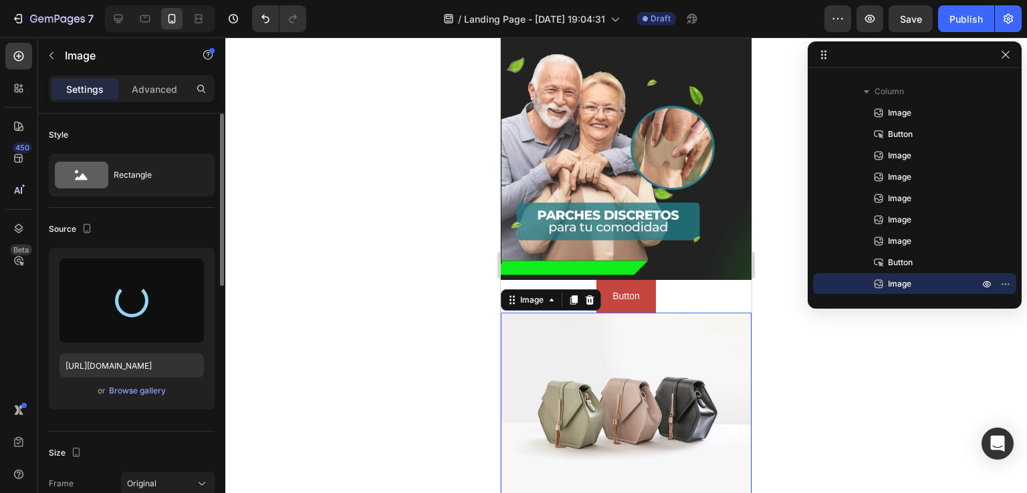
type input "[URL][DOMAIN_NAME]"
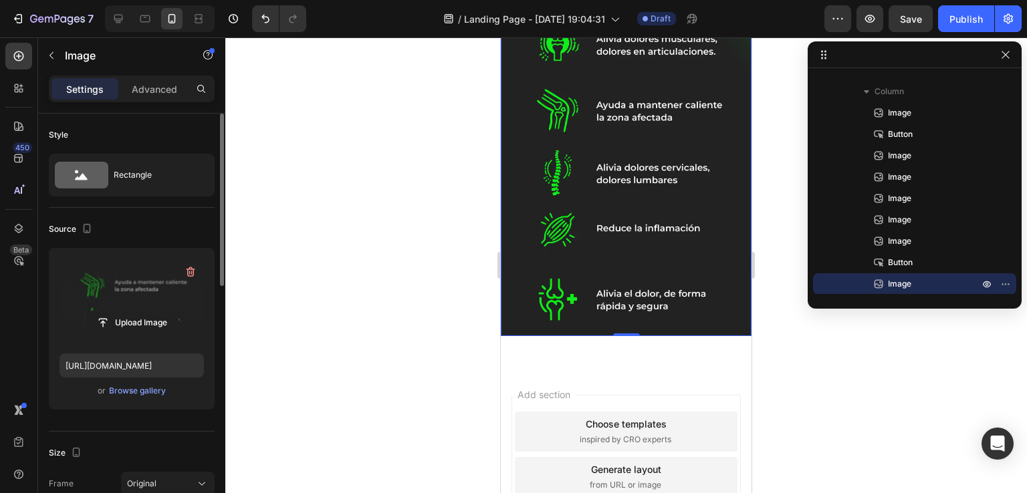
scroll to position [1946, 0]
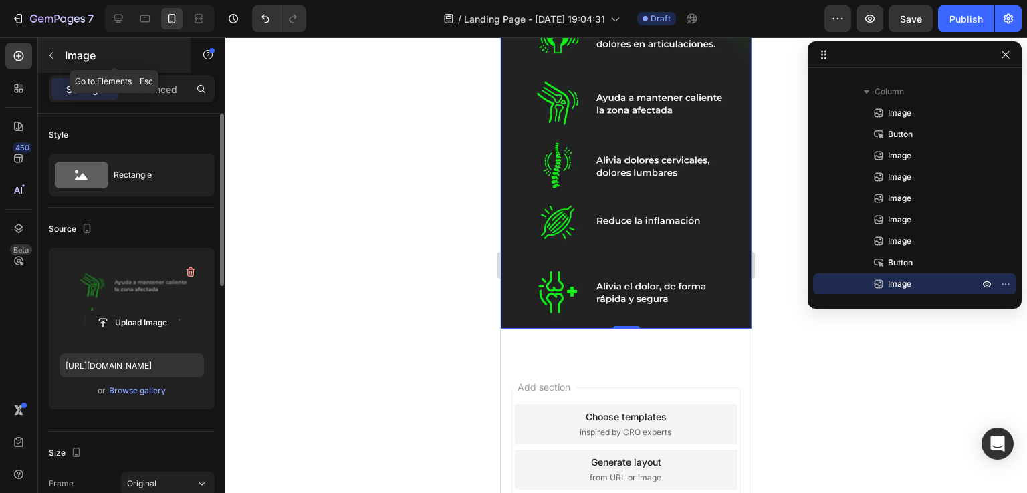
click at [51, 53] on icon "button" at bounding box center [51, 55] width 11 height 11
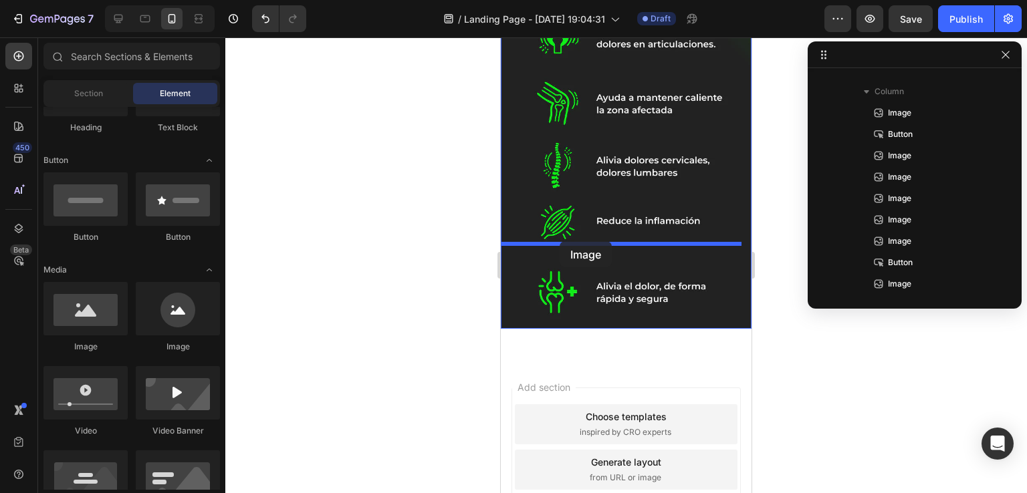
drag, startPoint x: 648, startPoint y: 348, endPoint x: 560, endPoint y: 241, distance: 138.3
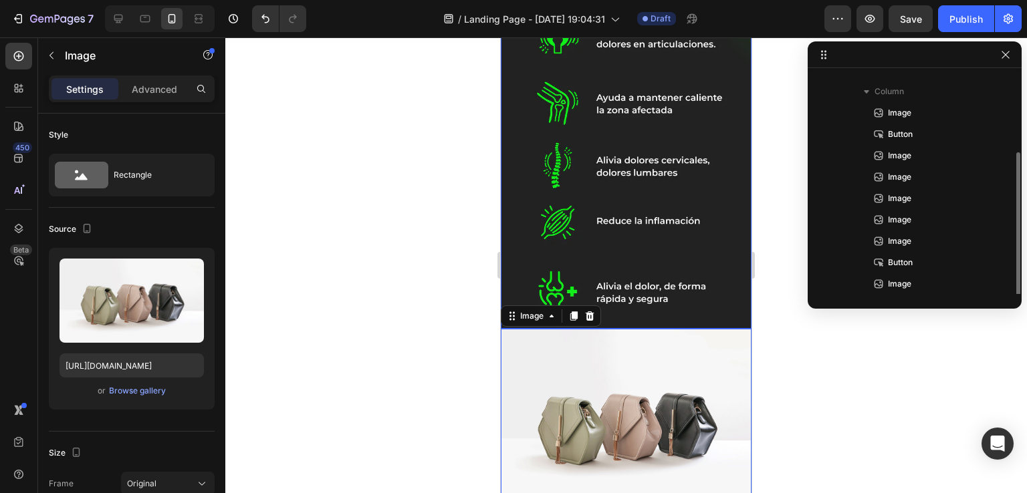
scroll to position [78, 0]
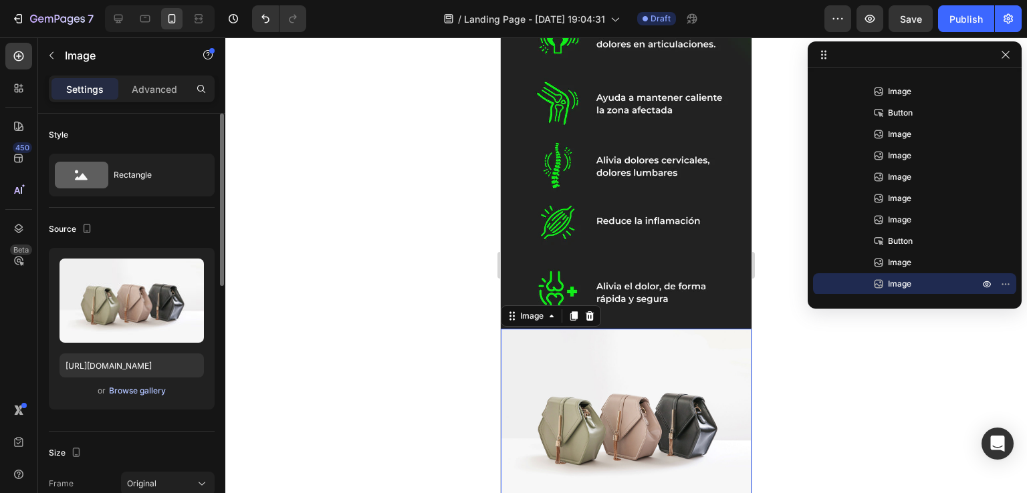
click at [132, 391] on div "Browse gallery" at bounding box center [137, 391] width 57 height 12
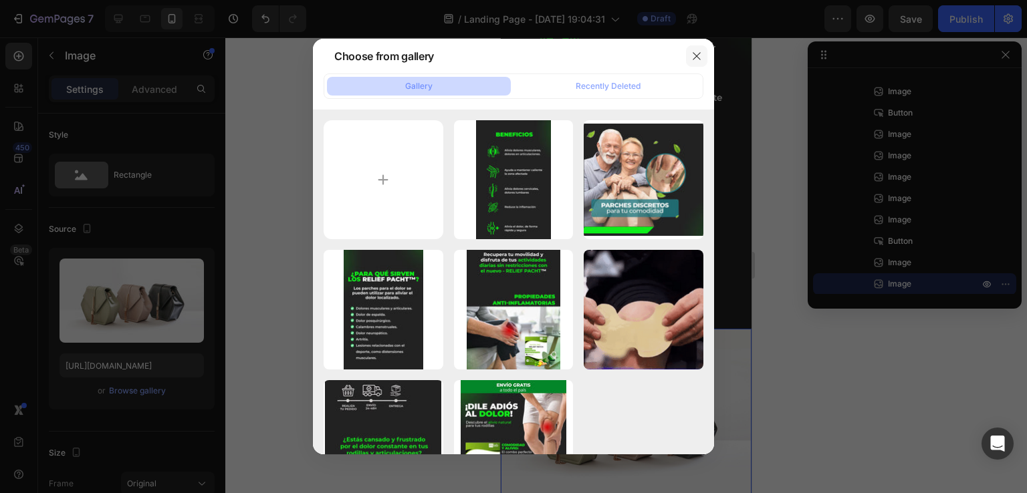
click at [692, 51] on icon "button" at bounding box center [696, 56] width 11 height 11
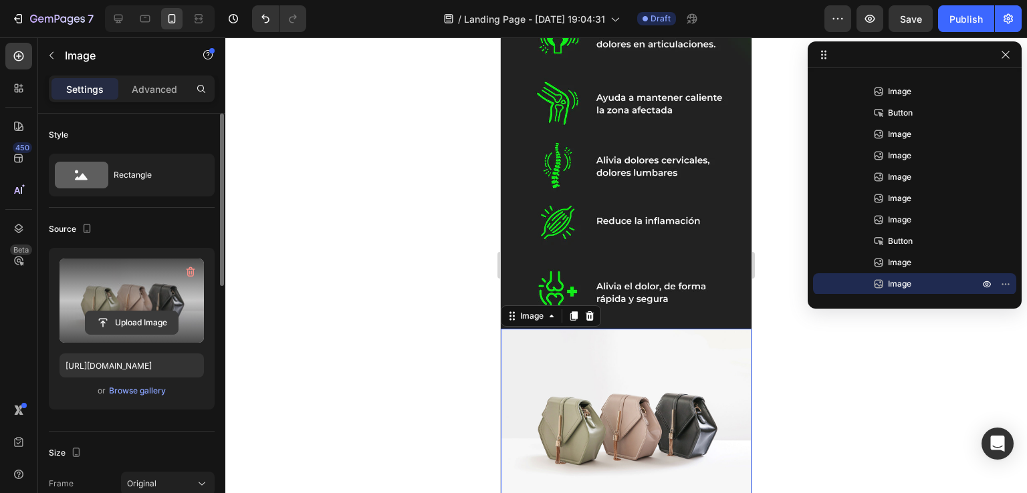
click at [124, 312] on input "file" at bounding box center [132, 323] width 92 height 23
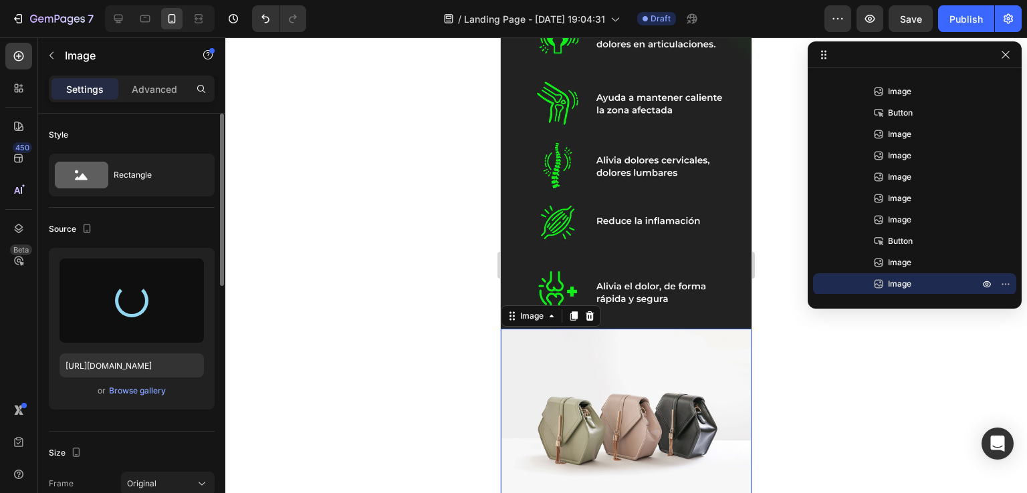
type input "[URL][DOMAIN_NAME]"
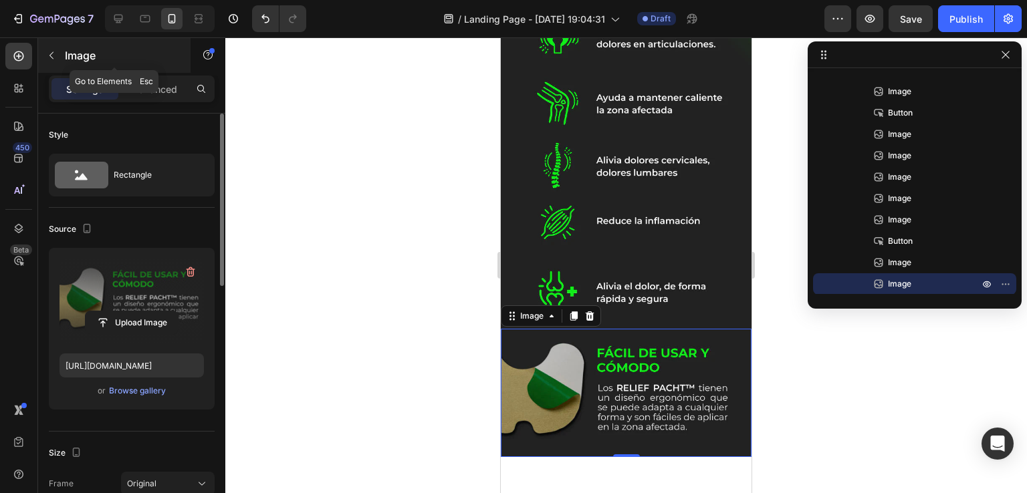
click at [51, 53] on icon "button" at bounding box center [51, 55] width 11 height 11
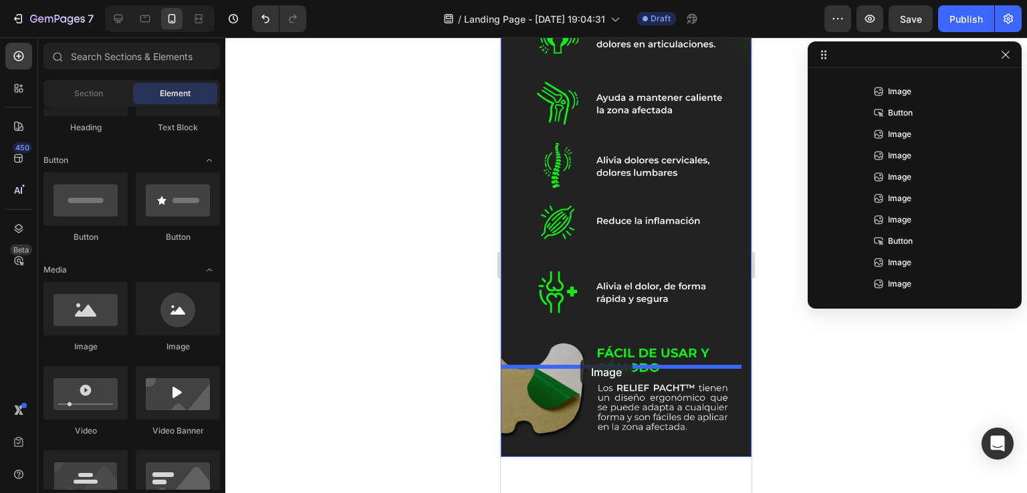
drag, startPoint x: 589, startPoint y: 352, endPoint x: 582, endPoint y: 358, distance: 9.9
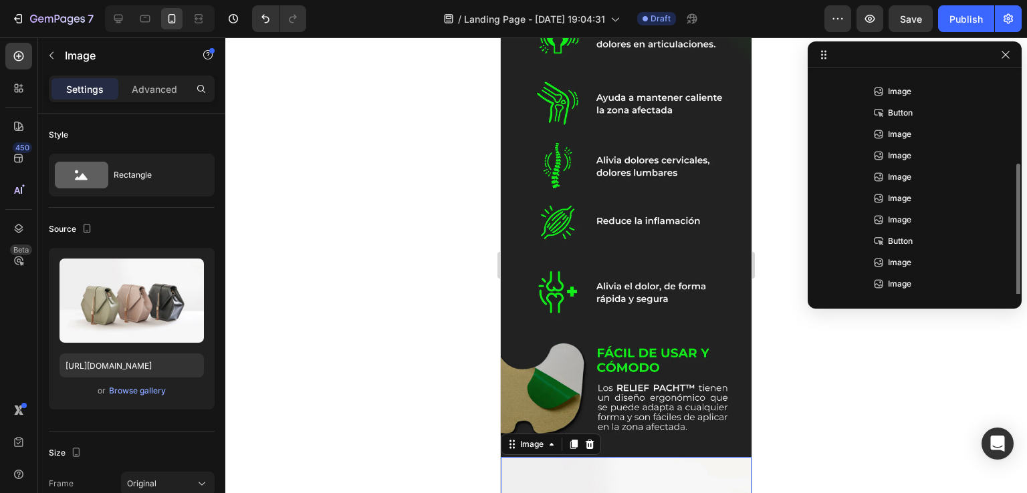
scroll to position [100, 0]
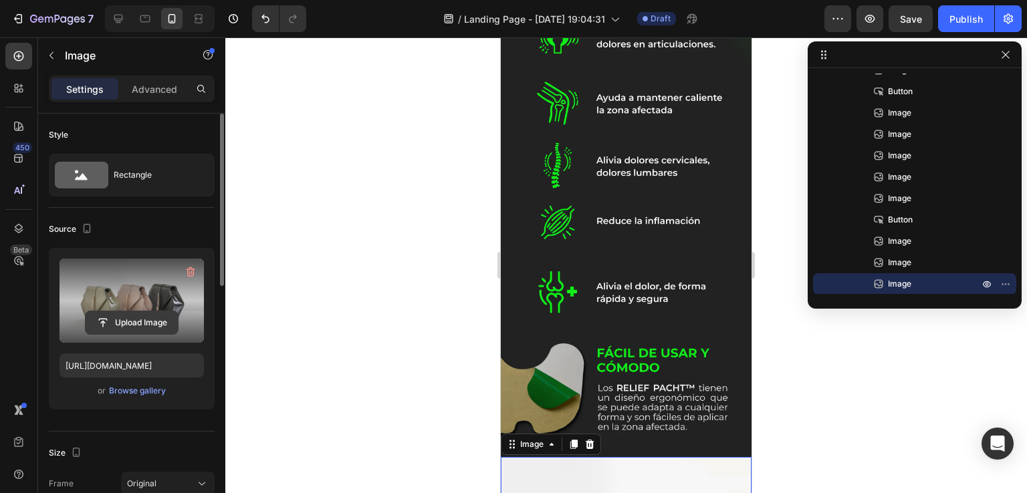
click at [121, 318] on input "file" at bounding box center [132, 323] width 92 height 23
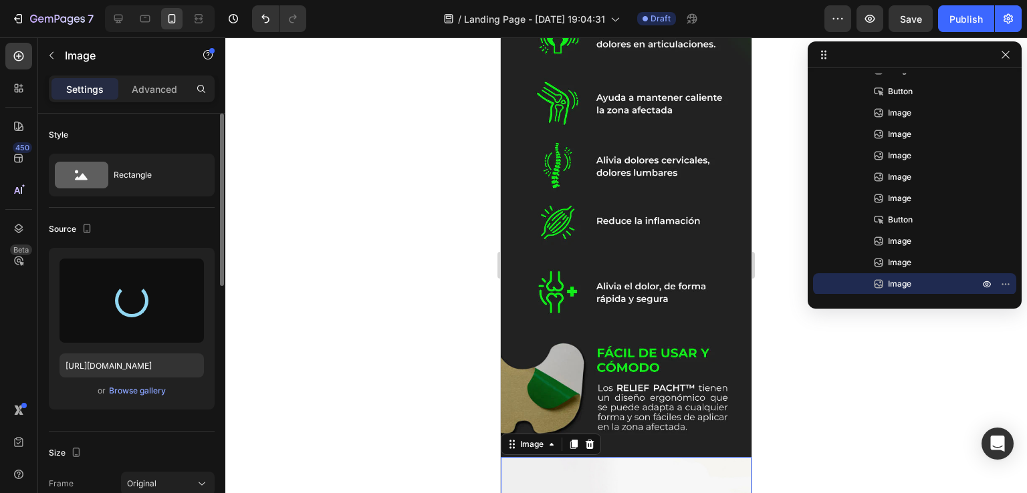
type input "[URL][DOMAIN_NAME]"
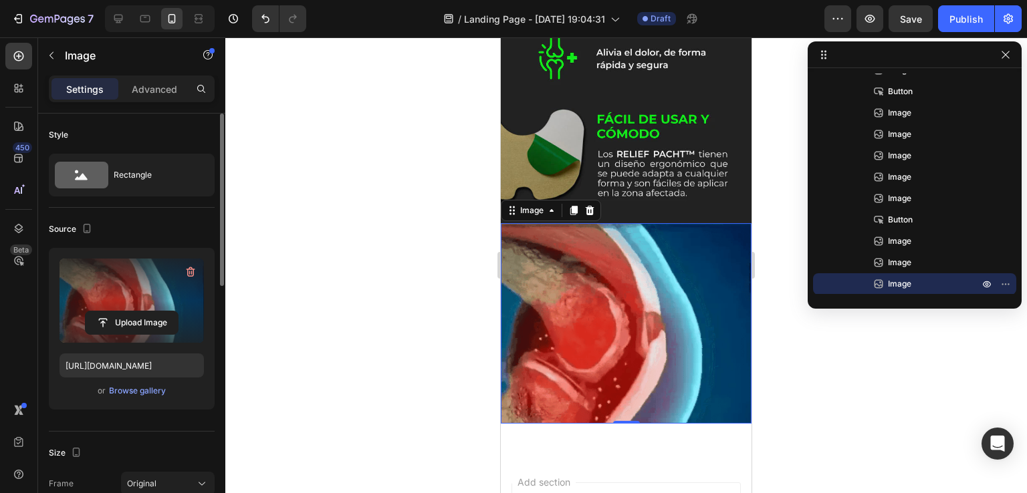
scroll to position [2213, 0]
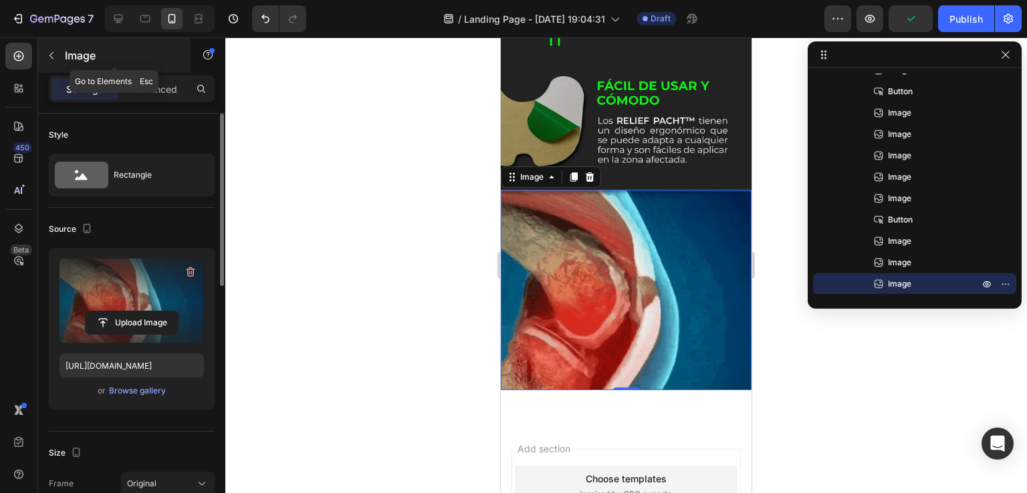
click at [56, 53] on icon "button" at bounding box center [51, 55] width 11 height 11
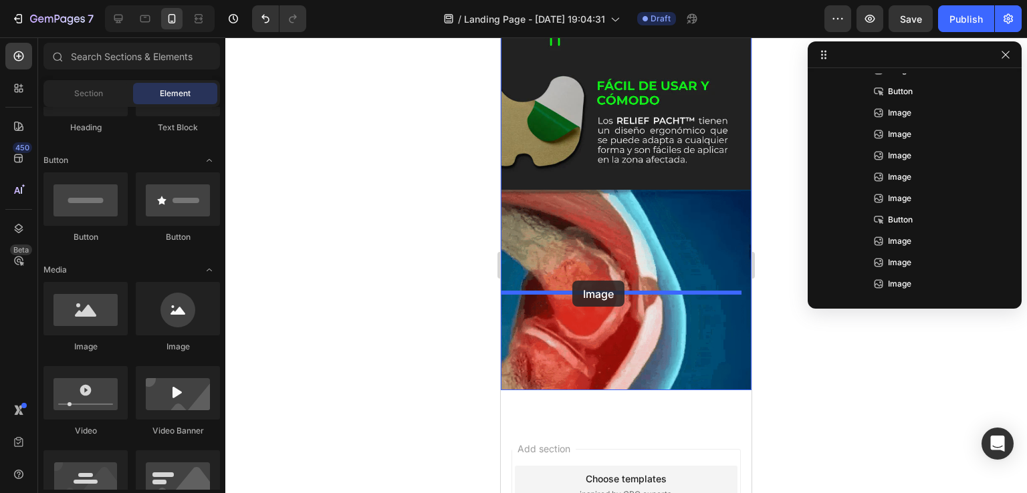
drag, startPoint x: 580, startPoint y: 356, endPoint x: 572, endPoint y: 281, distance: 76.0
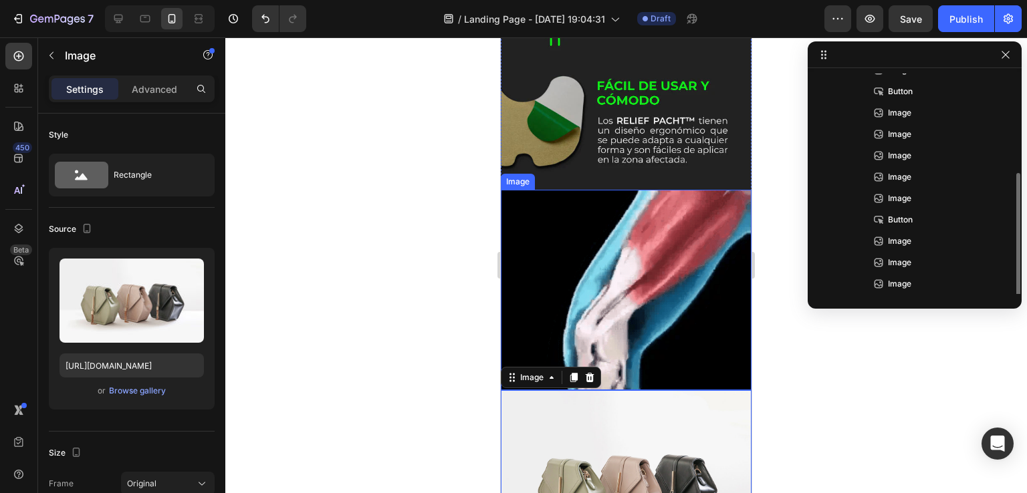
scroll to position [121, 0]
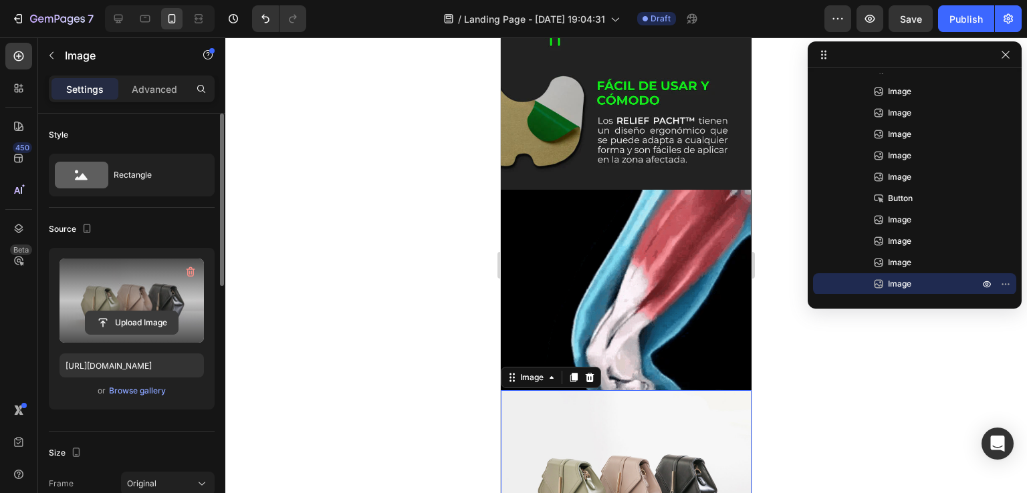
click at [119, 319] on input "file" at bounding box center [132, 323] width 92 height 23
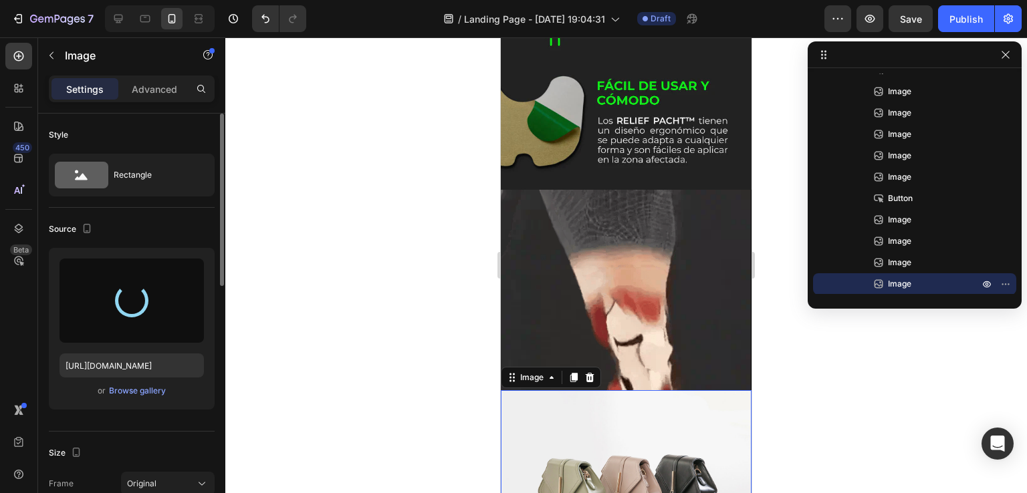
type input "[URL][DOMAIN_NAME]"
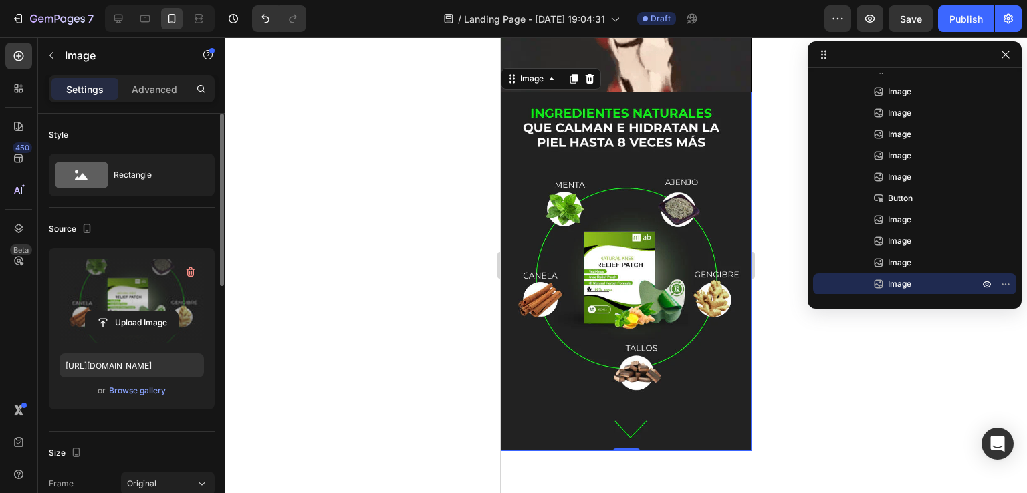
scroll to position [2548, 0]
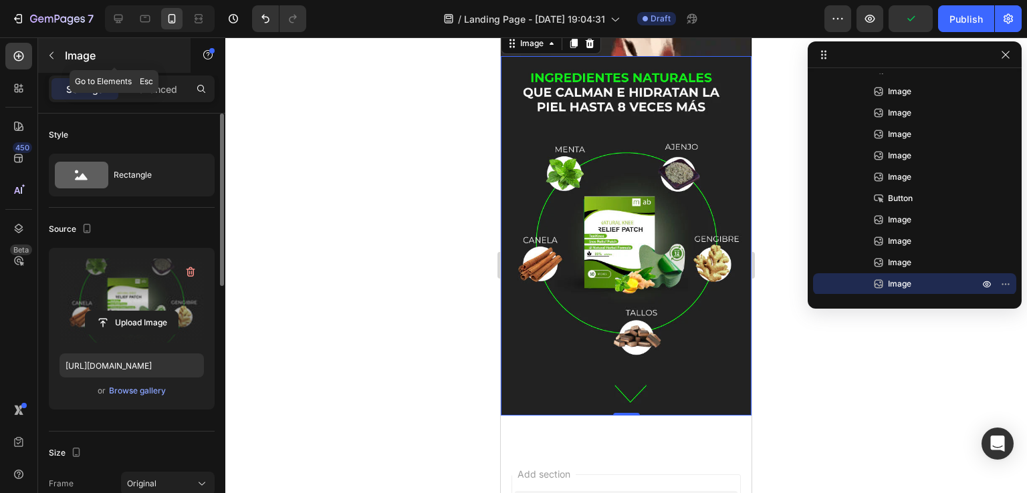
click at [52, 51] on icon "button" at bounding box center [51, 55] width 11 height 11
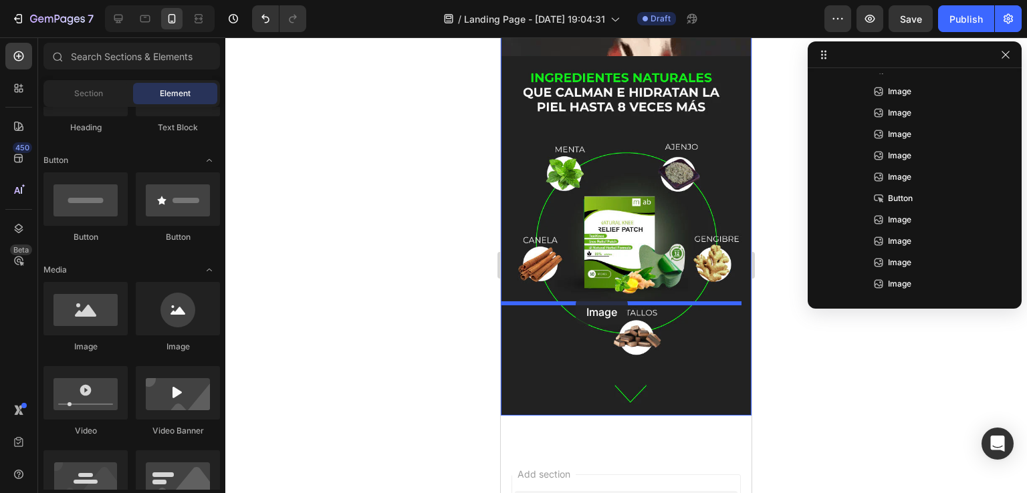
drag, startPoint x: 576, startPoint y: 340, endPoint x: 576, endPoint y: 299, distance: 41.5
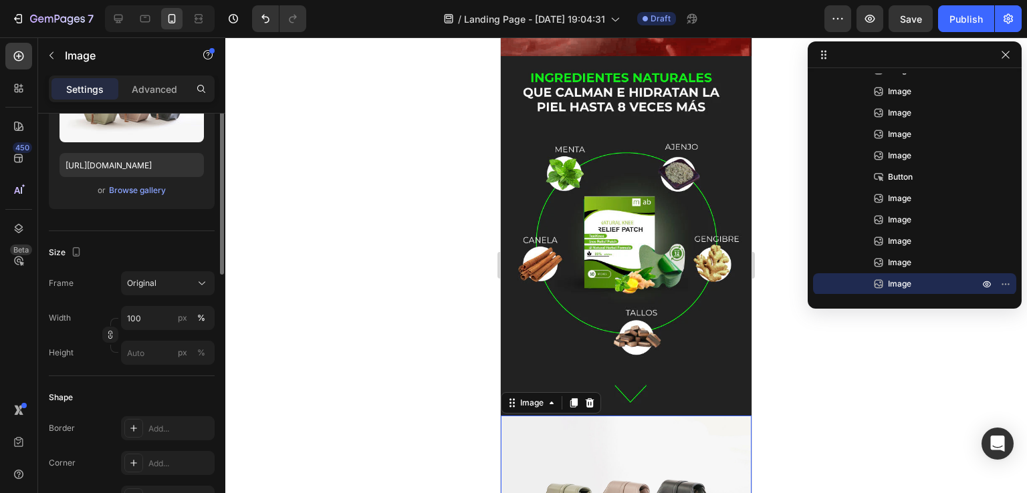
scroll to position [67, 0]
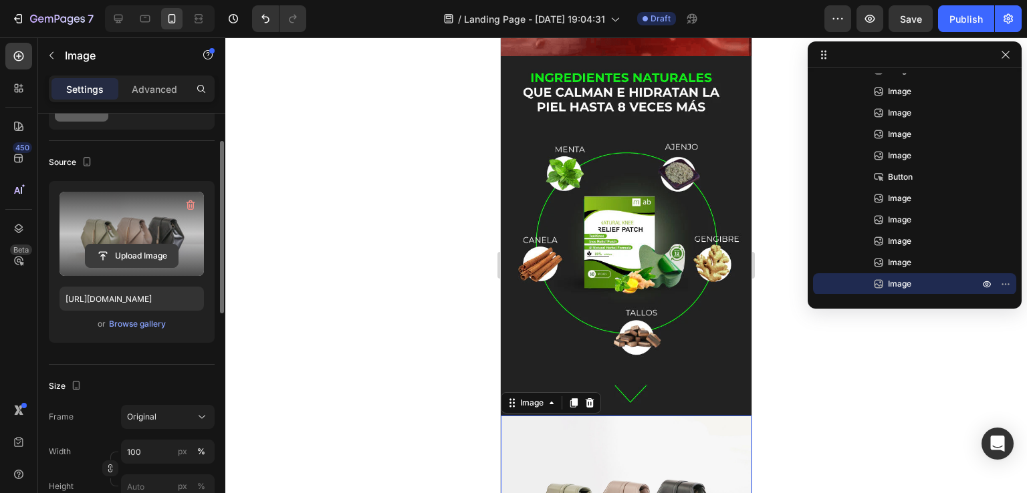
click at [133, 256] on input "file" at bounding box center [132, 256] width 92 height 23
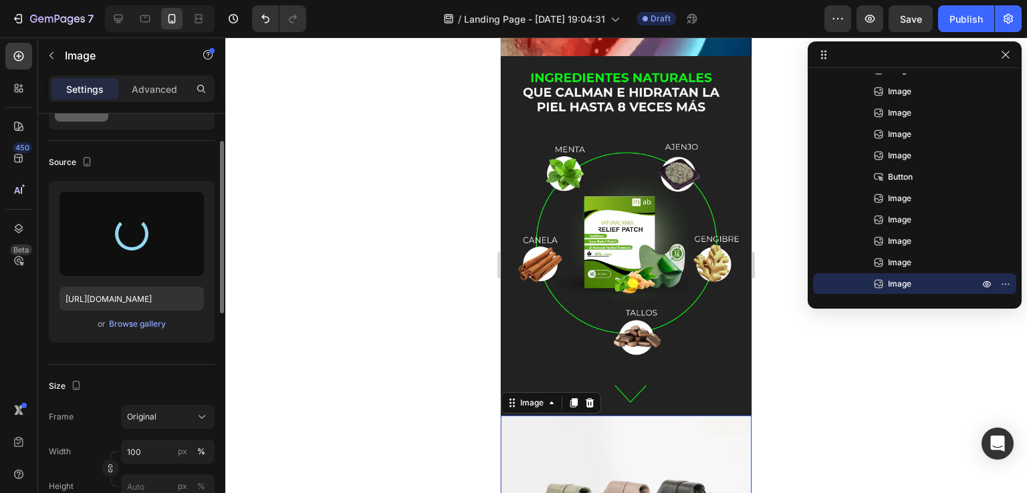
type input "[URL][DOMAIN_NAME]"
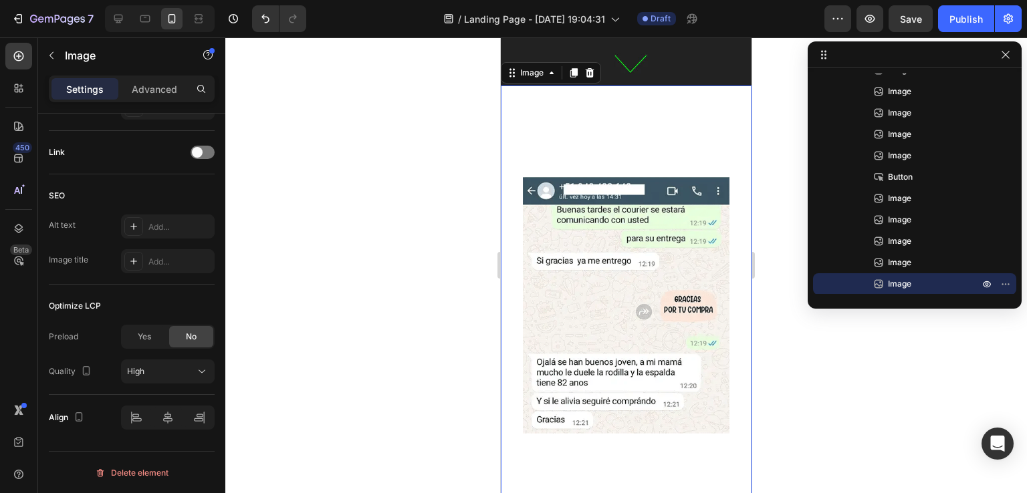
scroll to position [3012, 0]
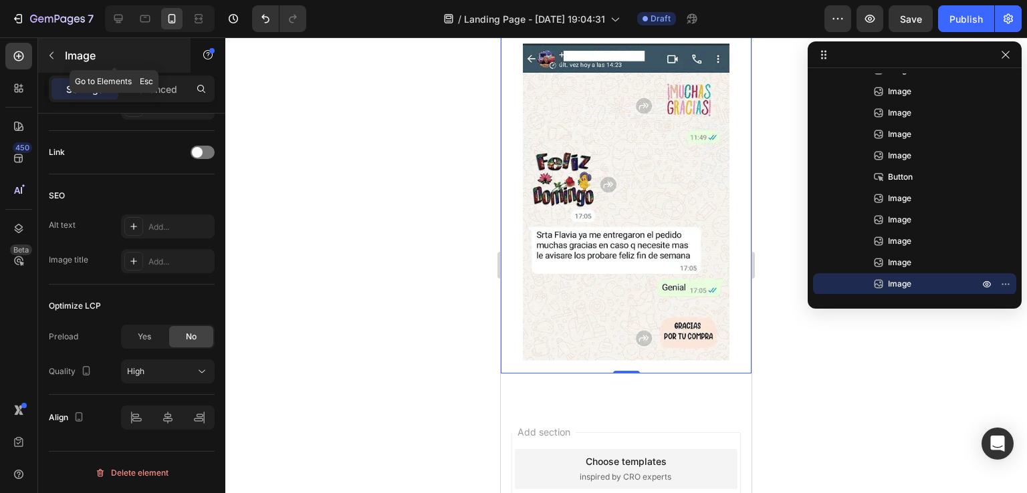
click at [49, 53] on icon "button" at bounding box center [51, 55] width 11 height 11
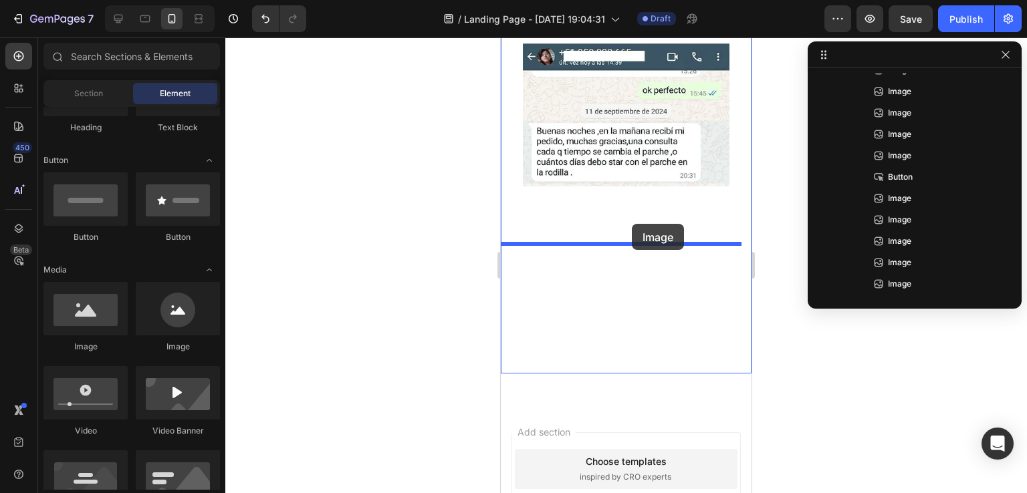
drag, startPoint x: 610, startPoint y: 356, endPoint x: 634, endPoint y: 223, distance: 135.9
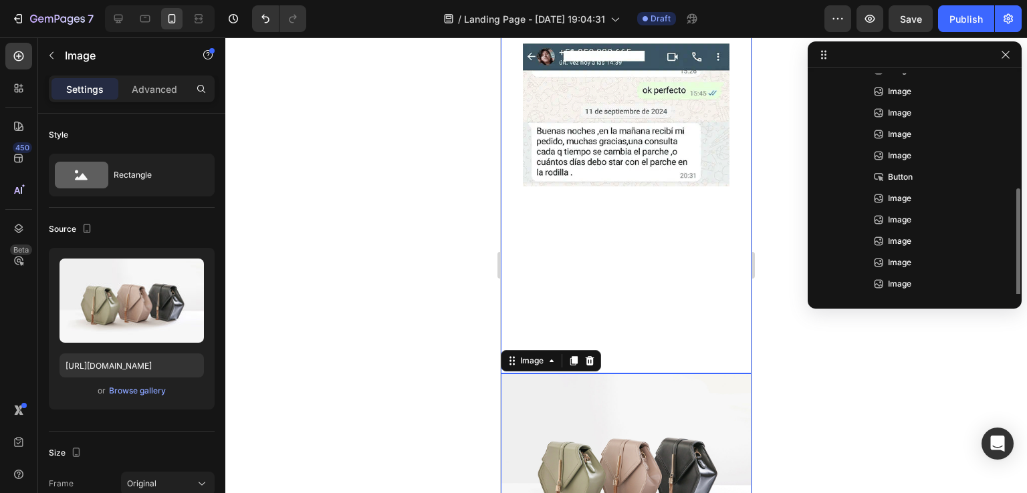
scroll to position [164, 0]
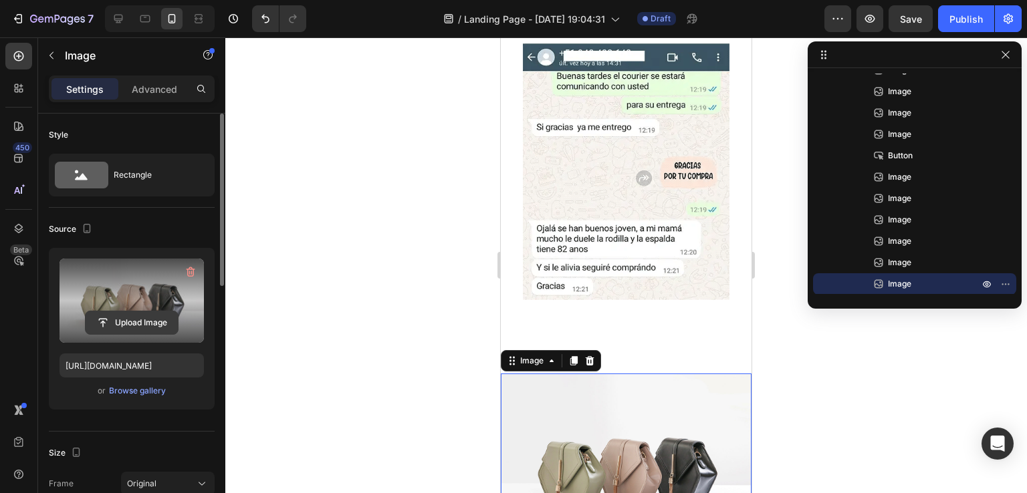
click at [135, 316] on input "file" at bounding box center [132, 323] width 92 height 23
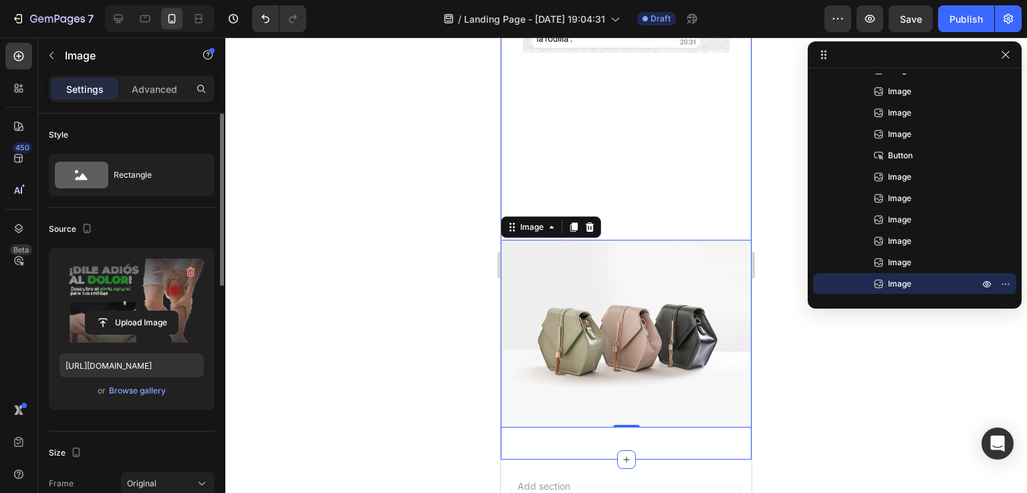
scroll to position [3212, 0]
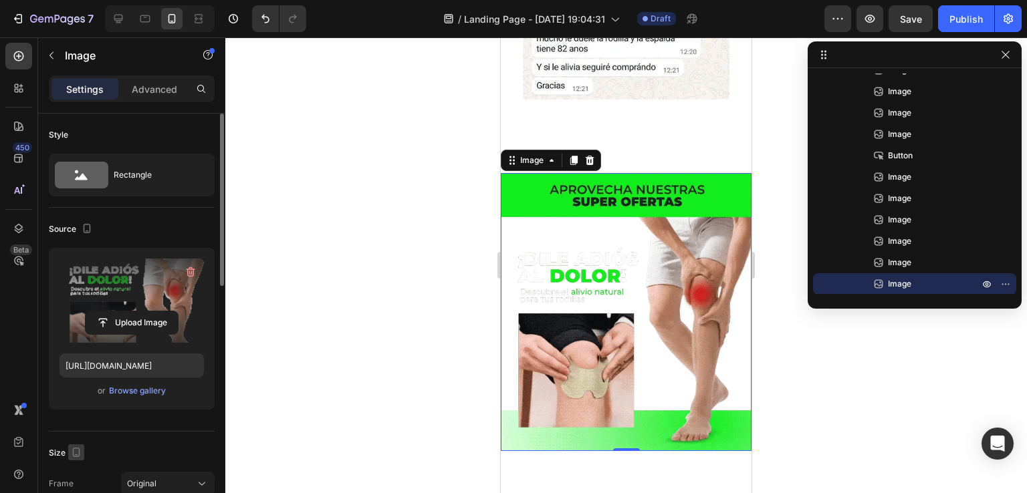
click at [74, 447] on icon "button" at bounding box center [76, 452] width 13 height 13
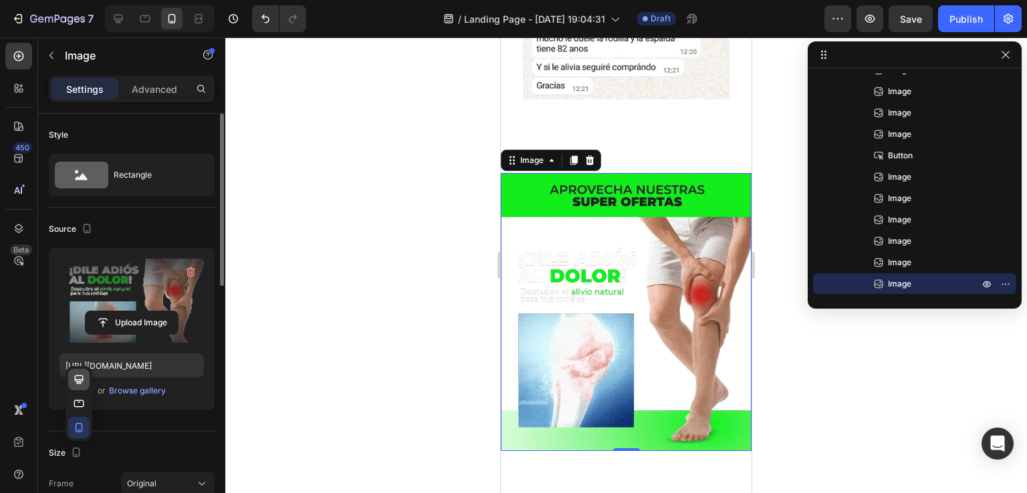
click at [76, 377] on icon "button" at bounding box center [78, 379] width 13 height 13
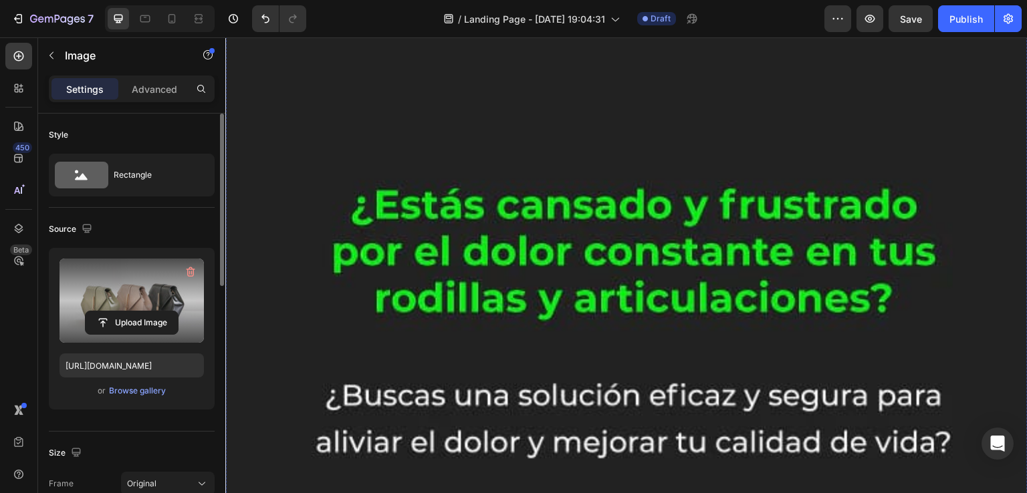
scroll to position [1236, 0]
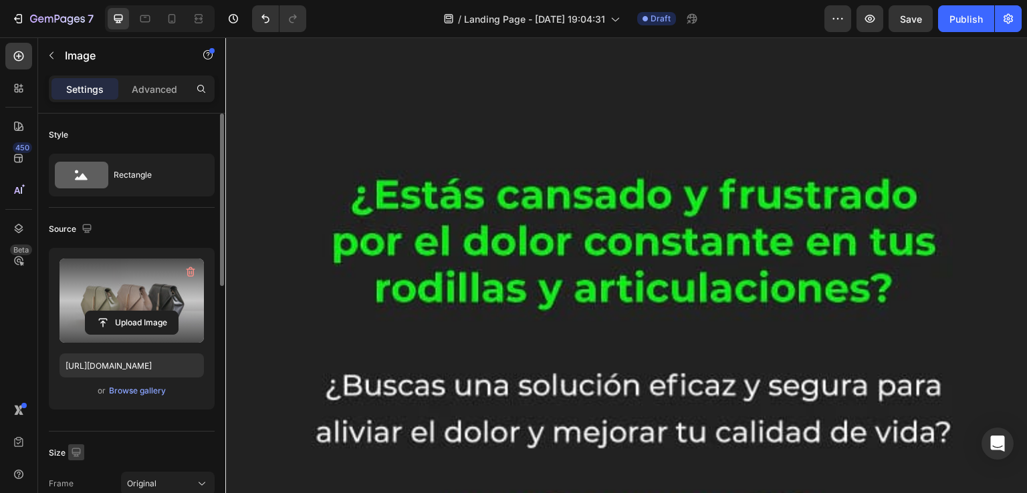
click at [78, 450] on icon "button" at bounding box center [76, 452] width 13 height 13
click at [80, 422] on icon "button" at bounding box center [78, 427] width 13 height 13
type input "[URL][DOMAIN_NAME]"
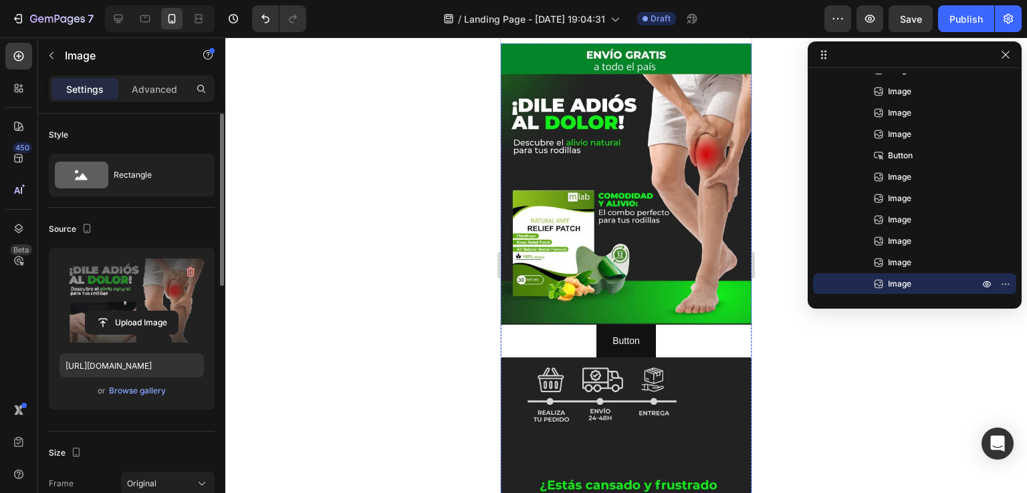
scroll to position [0, 0]
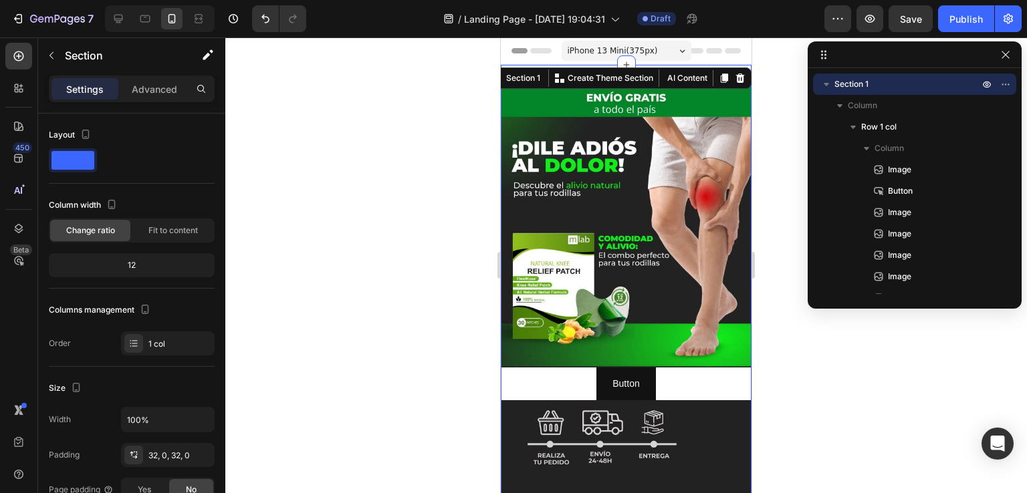
click at [780, 137] on div at bounding box center [626, 265] width 802 height 456
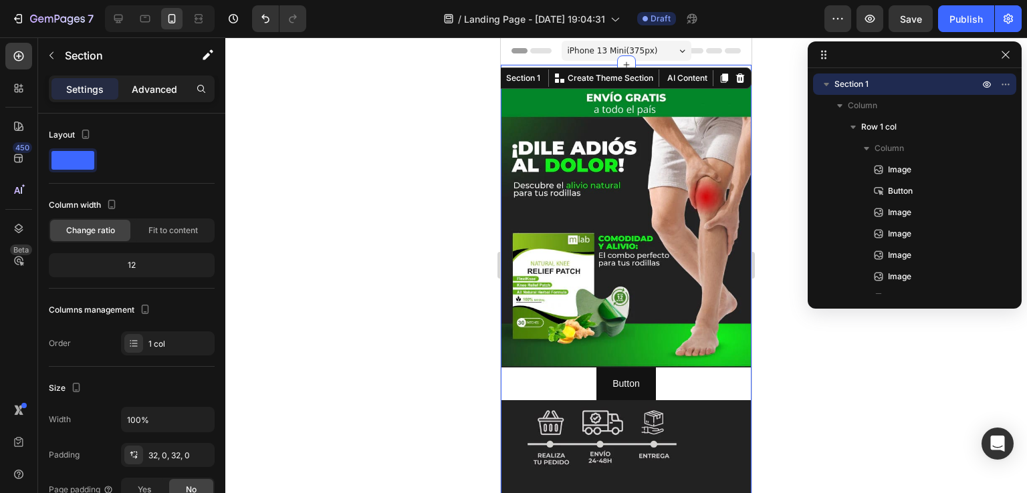
click at [152, 87] on p "Advanced" at bounding box center [154, 89] width 45 height 14
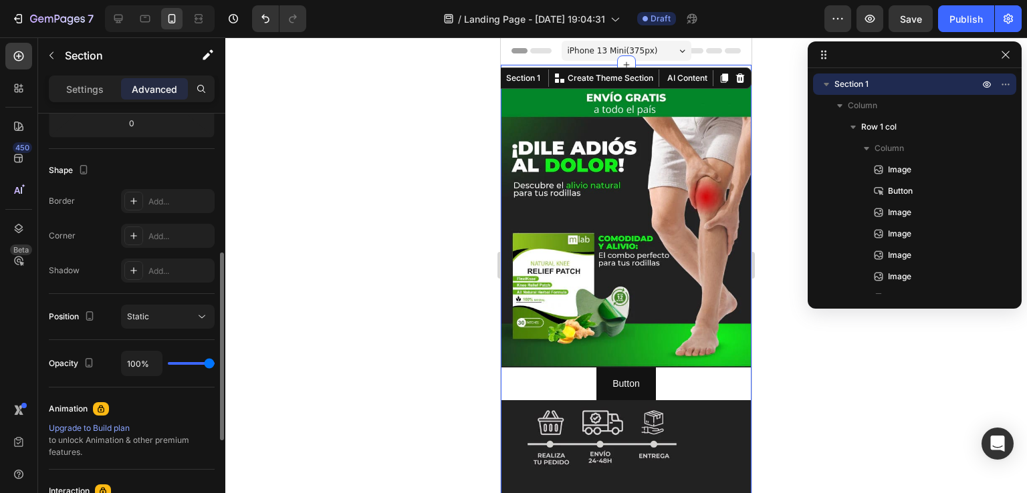
scroll to position [108, 0]
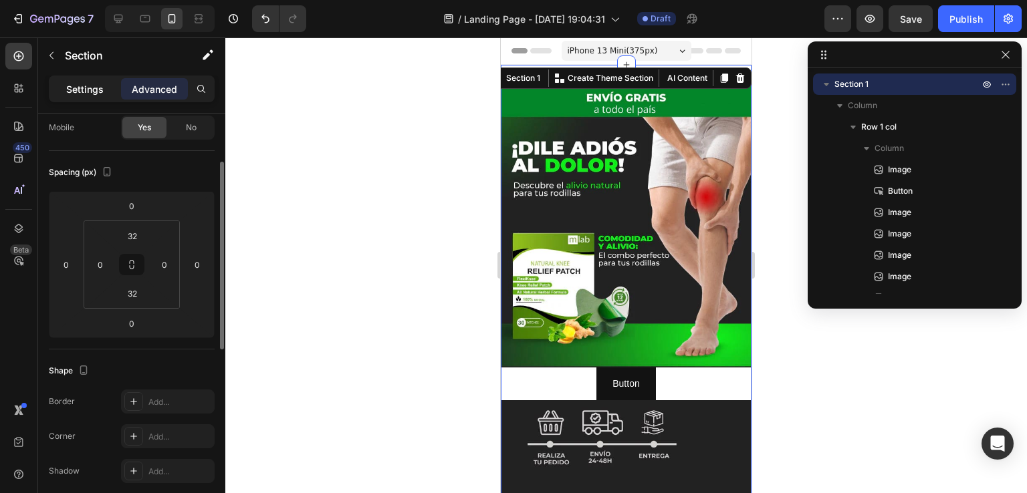
click at [92, 90] on p "Settings" at bounding box center [84, 89] width 37 height 14
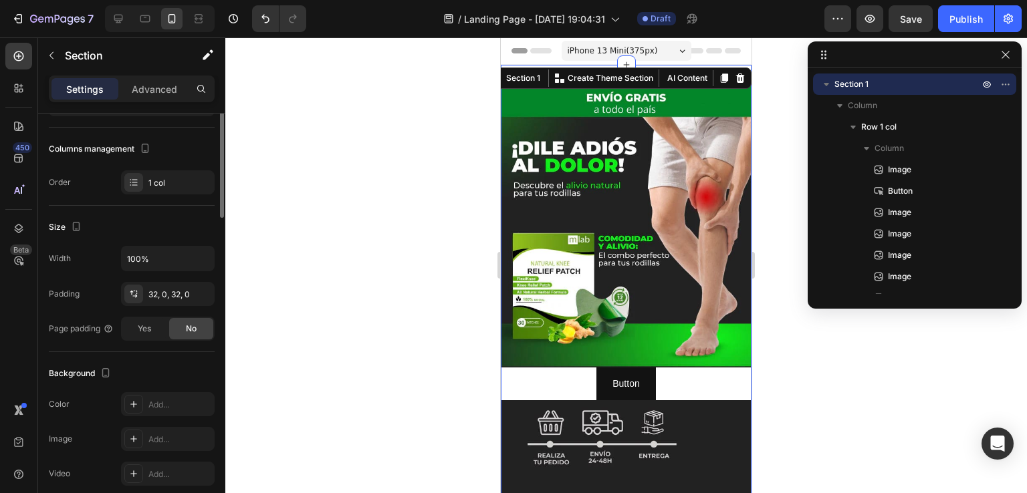
scroll to position [0, 0]
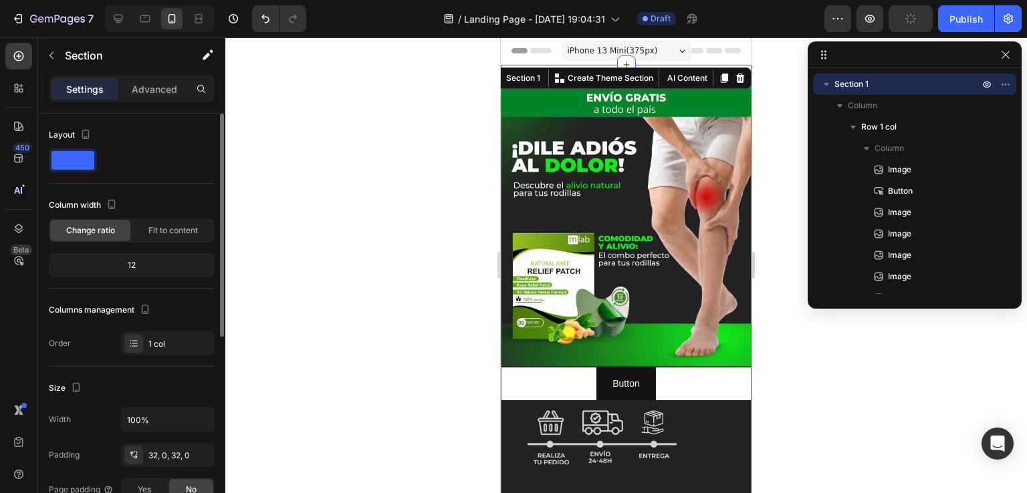
click at [72, 164] on span at bounding box center [72, 160] width 43 height 19
click at [80, 152] on span at bounding box center [72, 160] width 43 height 19
click at [86, 155] on span at bounding box center [72, 160] width 43 height 19
click at [86, 158] on span at bounding box center [72, 160] width 43 height 19
click at [144, 16] on icon at bounding box center [144, 18] width 13 height 13
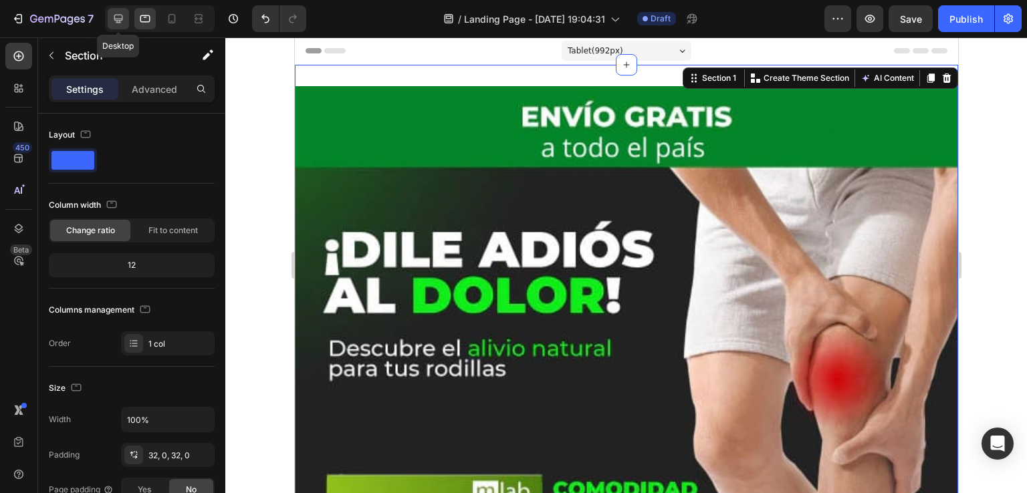
click at [117, 19] on icon at bounding box center [118, 18] width 13 height 13
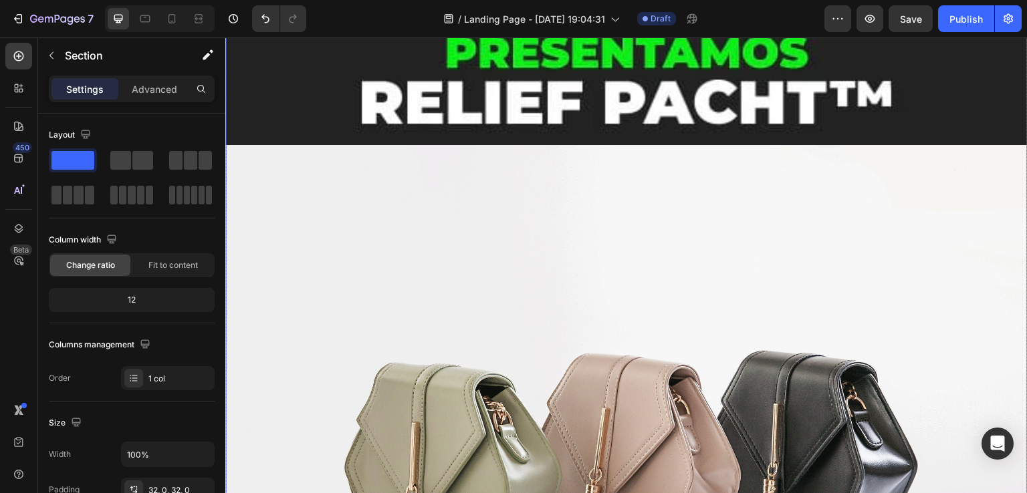
scroll to position [1672, 0]
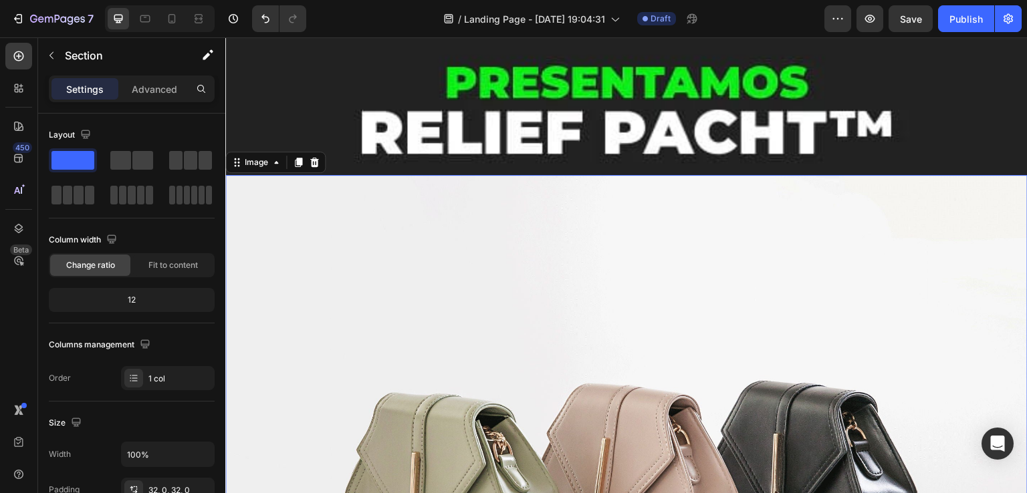
click at [580, 304] on img at bounding box center [626, 476] width 802 height 602
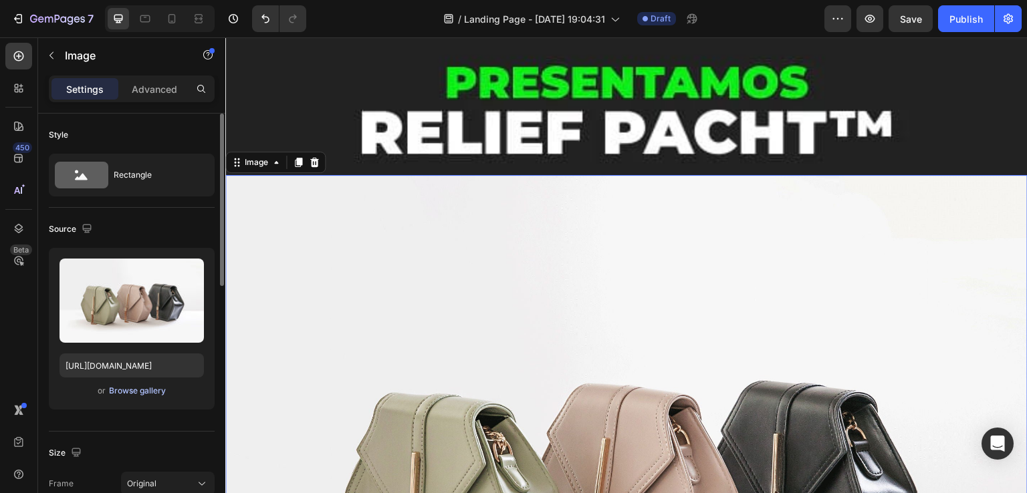
click at [127, 386] on div "Browse gallery" at bounding box center [137, 391] width 57 height 12
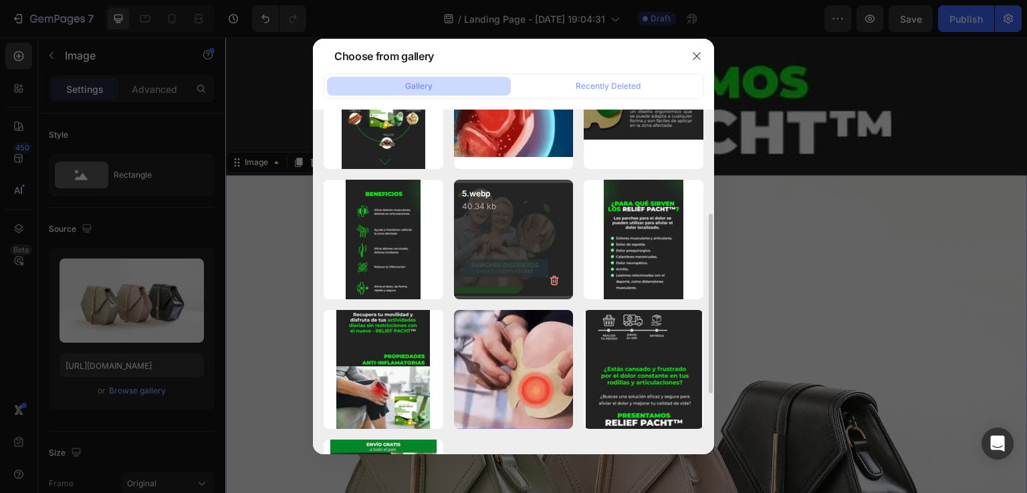
scroll to position [316, 0]
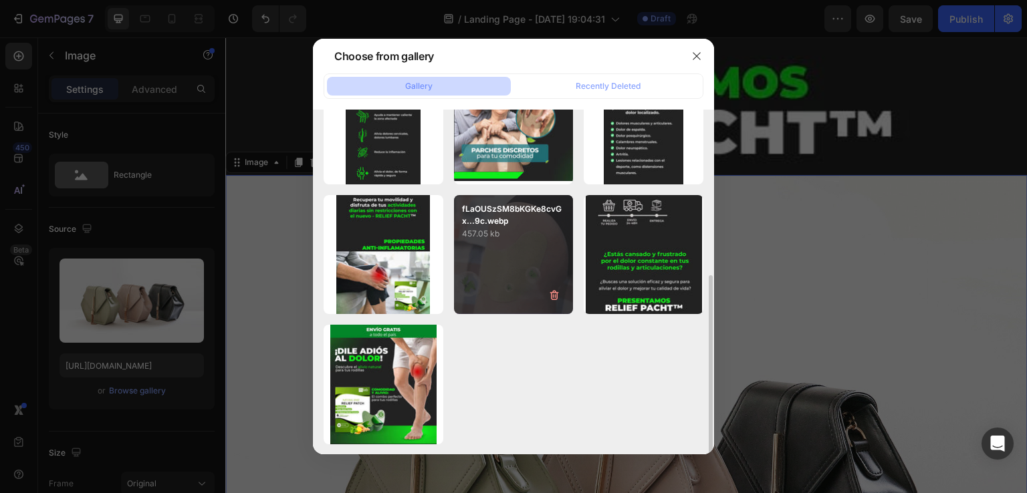
click at [526, 284] on div "fLaOUSzSM8bKGKe8cvGx...9c.webp 457.05 kb" at bounding box center [514, 255] width 120 height 120
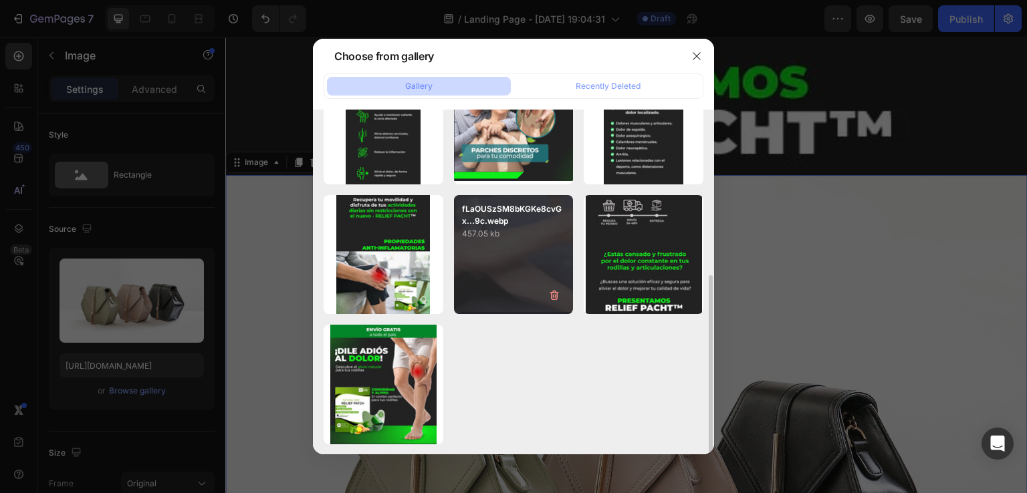
type input "[URL][DOMAIN_NAME]"
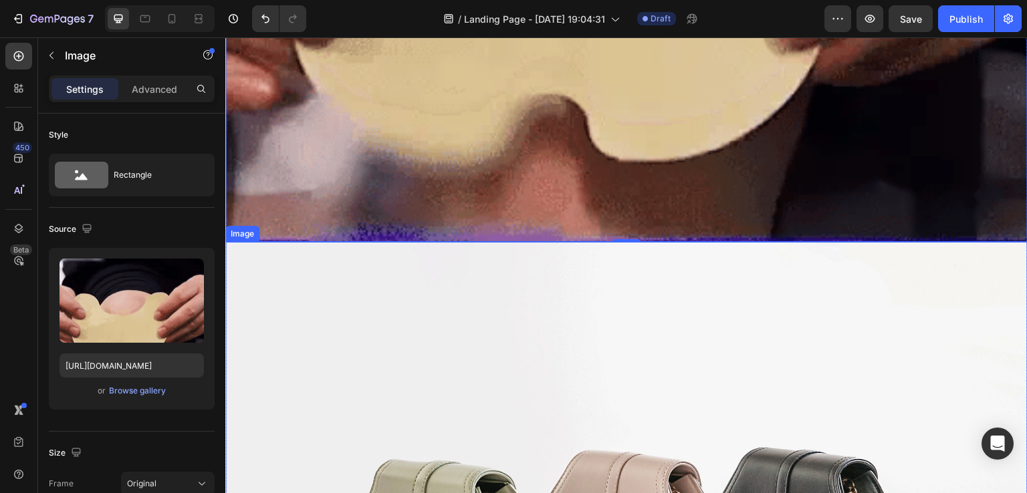
scroll to position [2541, 0]
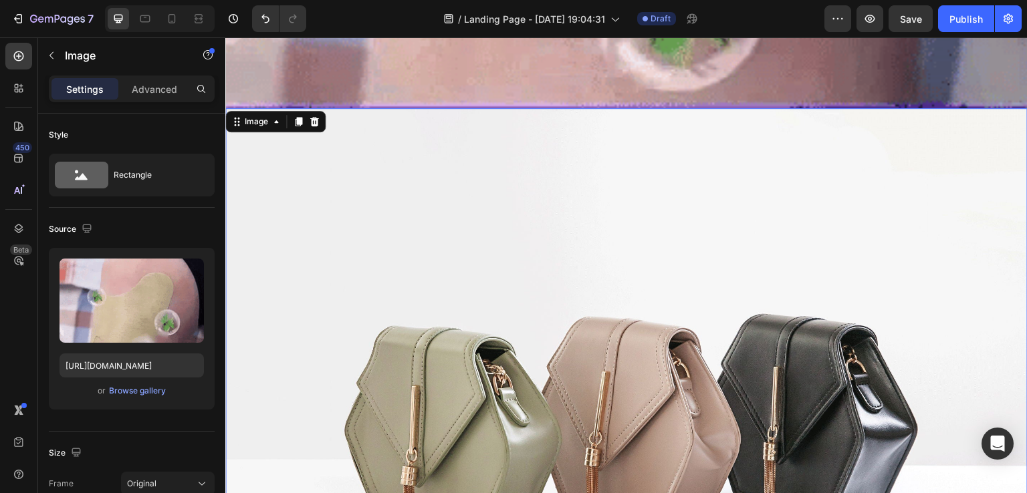
click at [515, 283] on img at bounding box center [626, 409] width 802 height 602
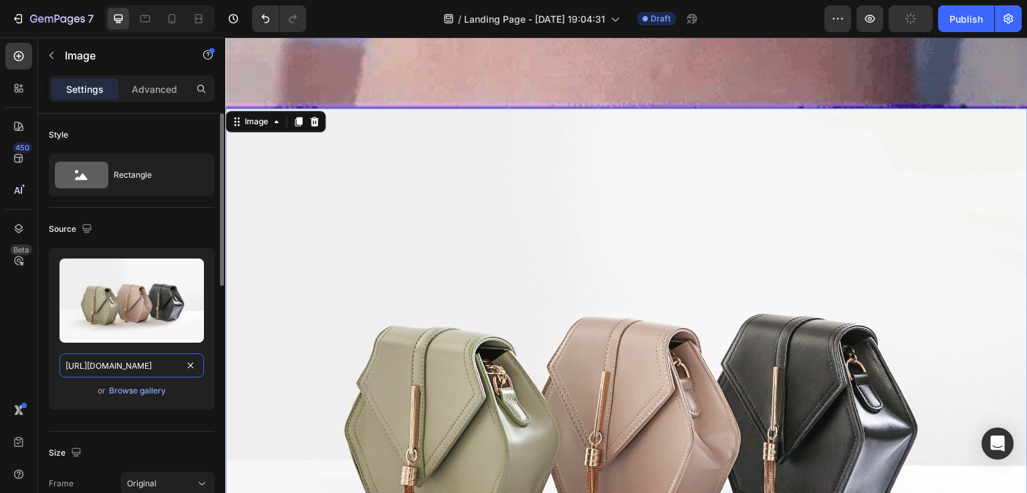
click at [123, 363] on input "[URL][DOMAIN_NAME]" at bounding box center [132, 366] width 144 height 24
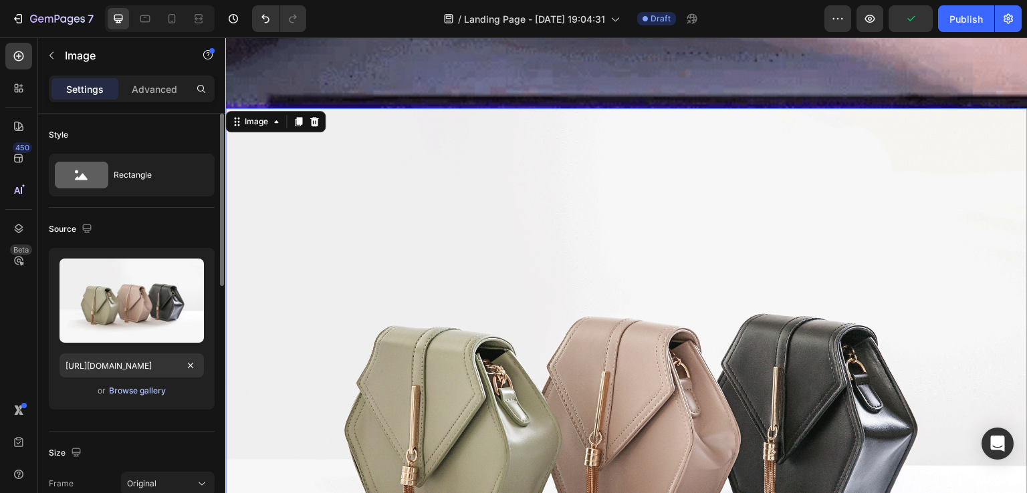
click at [133, 392] on div "Browse gallery" at bounding box center [137, 391] width 57 height 12
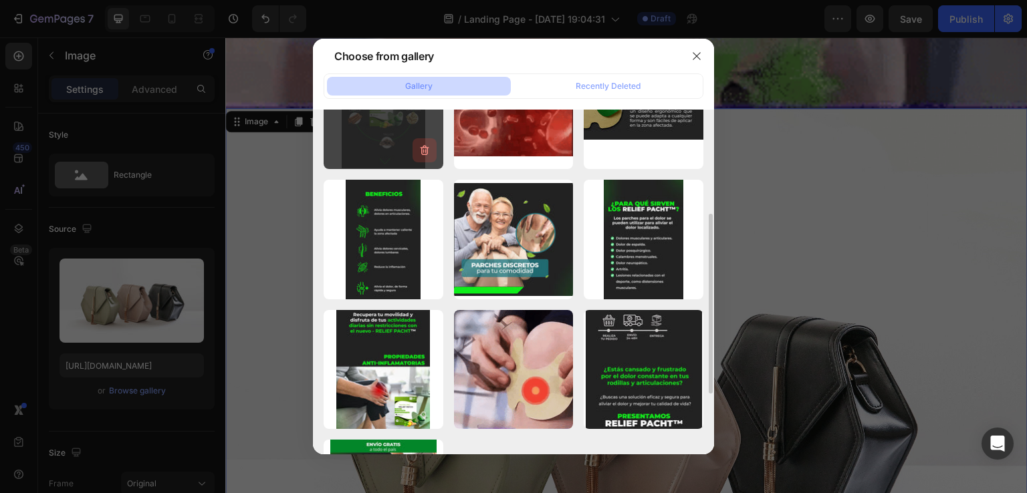
scroll to position [316, 0]
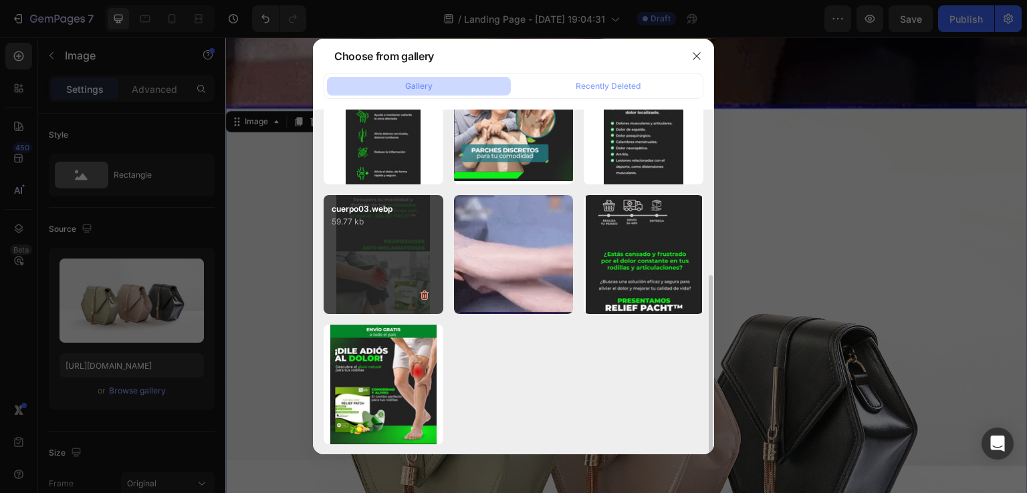
click at [407, 273] on div "cuerpo03.webp 59.77 kb" at bounding box center [384, 255] width 120 height 120
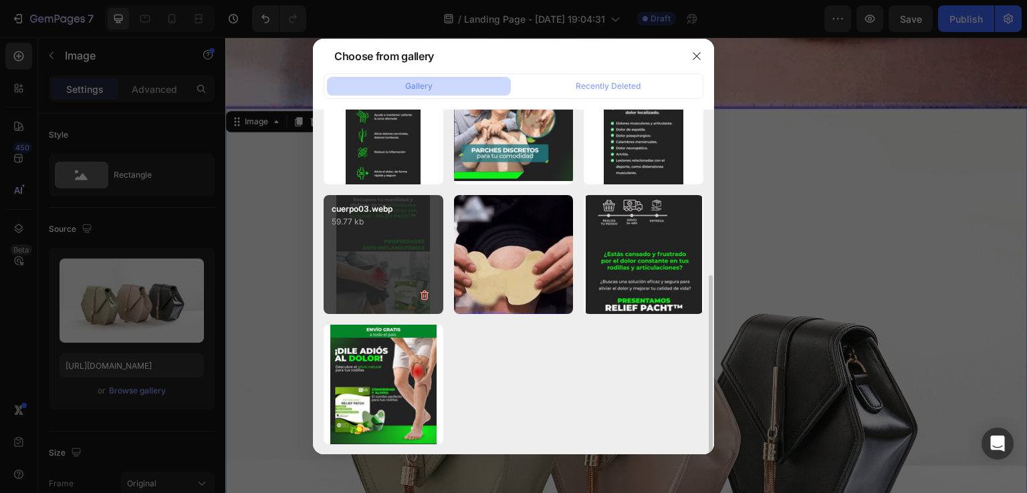
type input "[URL][DOMAIN_NAME]"
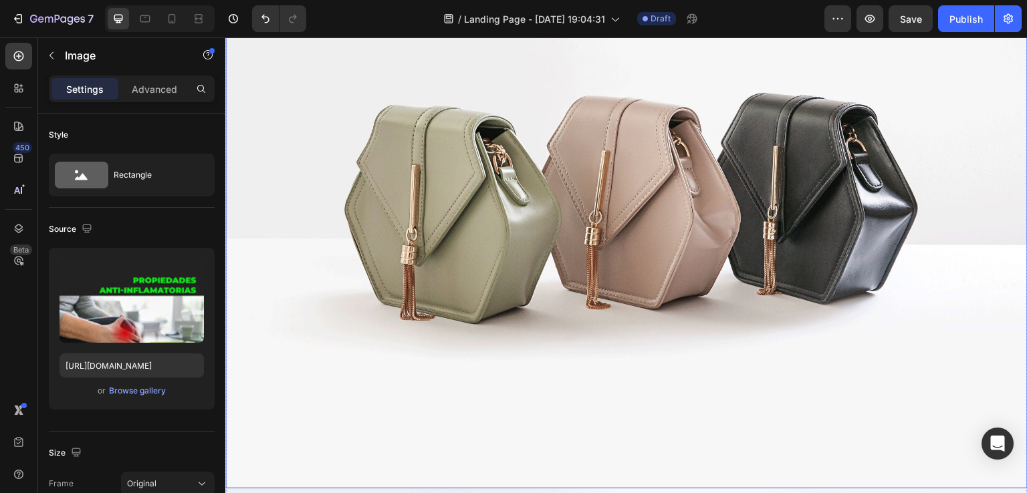
scroll to position [3878, 0]
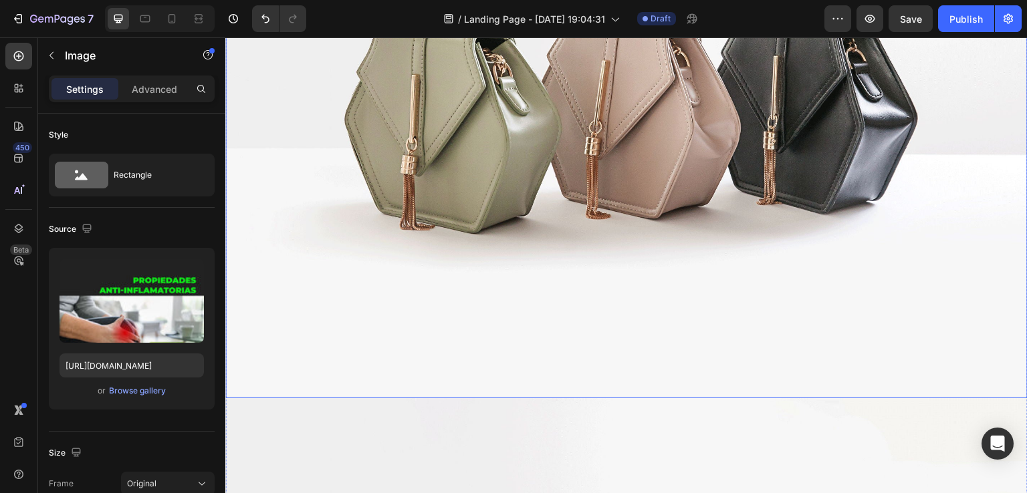
click at [503, 265] on img at bounding box center [626, 98] width 802 height 602
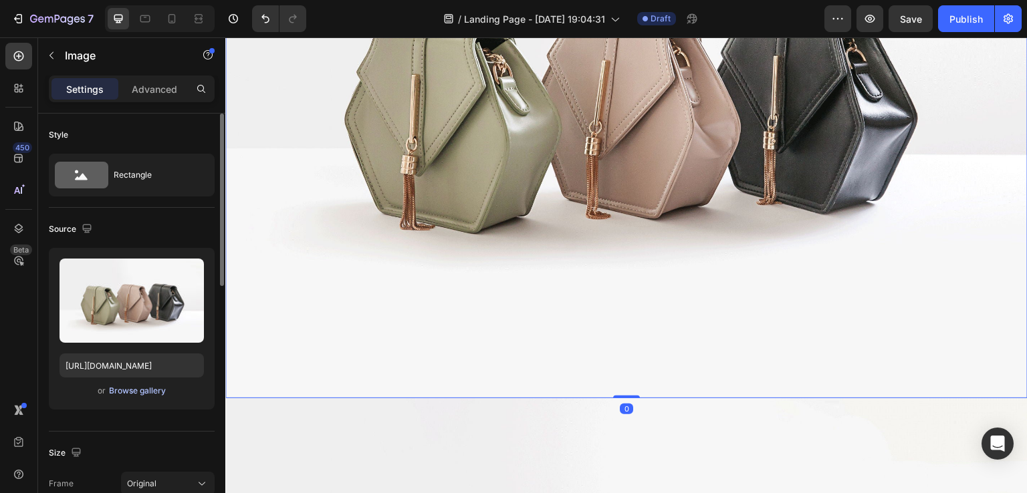
click at [129, 387] on div "Browse gallery" at bounding box center [137, 391] width 57 height 12
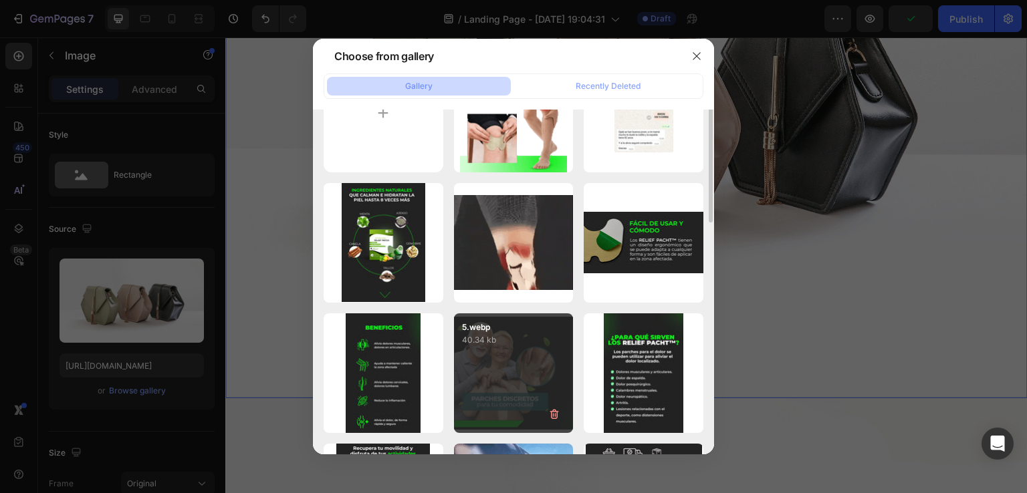
scroll to position [201, 0]
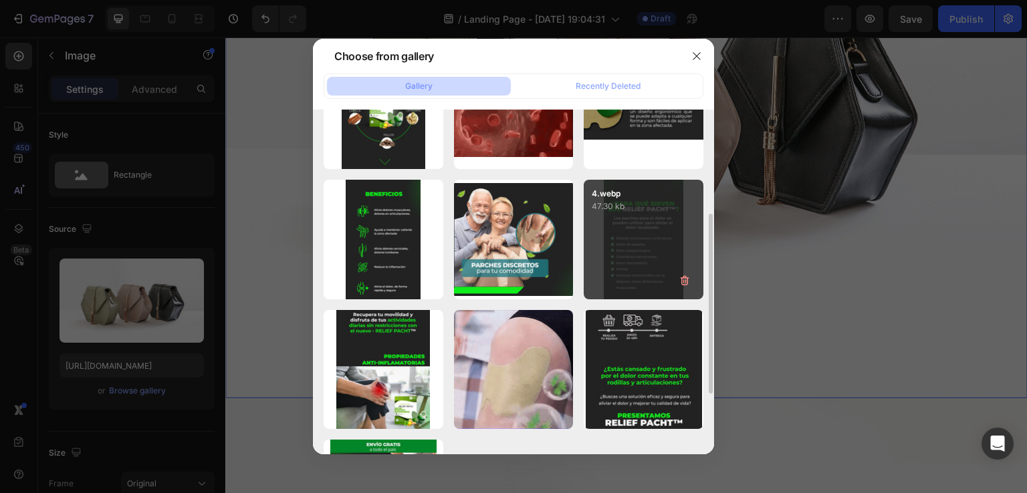
click at [657, 238] on div "4.webp 47.30 kb" at bounding box center [644, 240] width 120 height 120
type input "[URL][DOMAIN_NAME]"
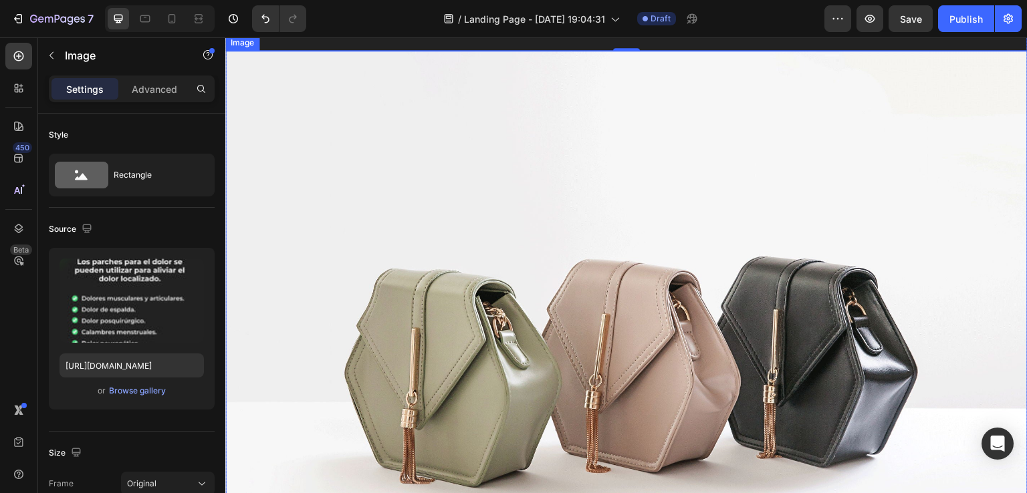
scroll to position [4881, 0]
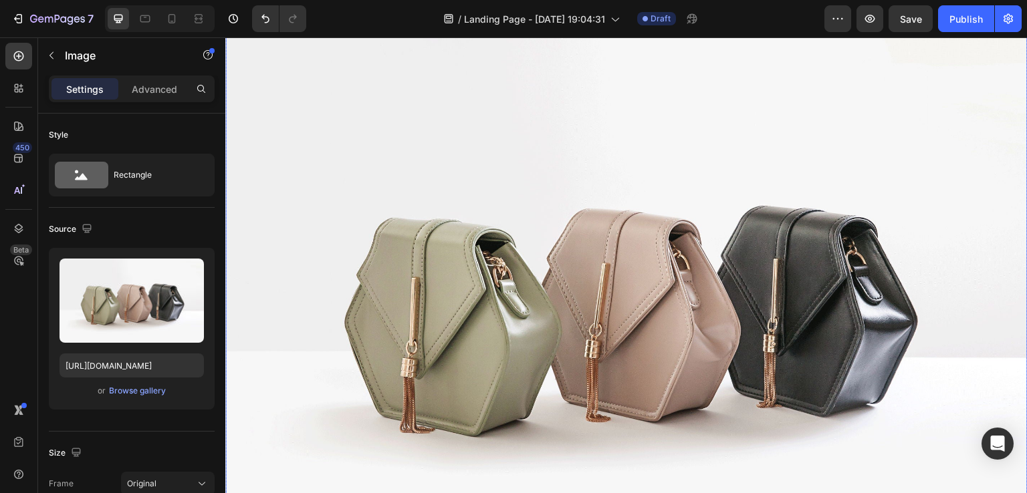
click at [641, 293] on img at bounding box center [626, 301] width 802 height 602
click at [133, 388] on div "Browse gallery" at bounding box center [137, 391] width 57 height 12
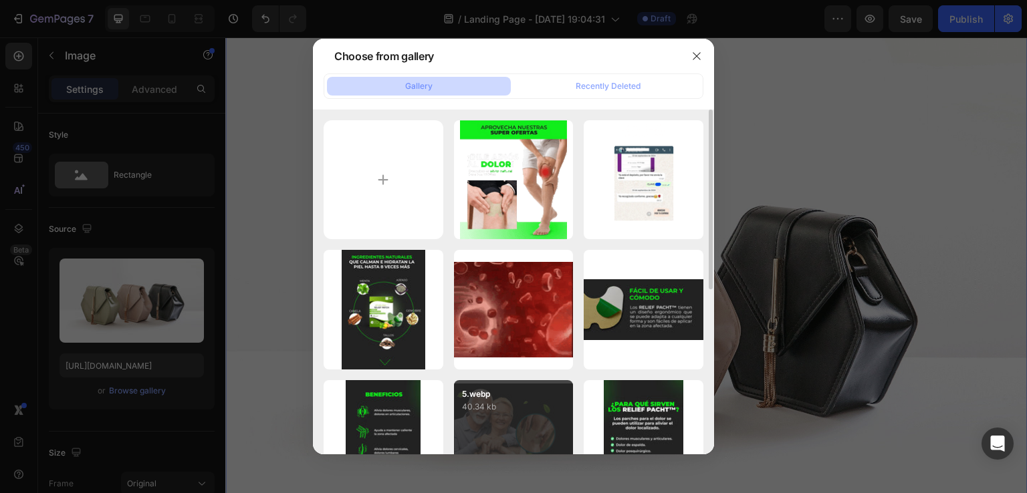
click at [540, 426] on div "5.webp 40.34 kb" at bounding box center [514, 440] width 120 height 120
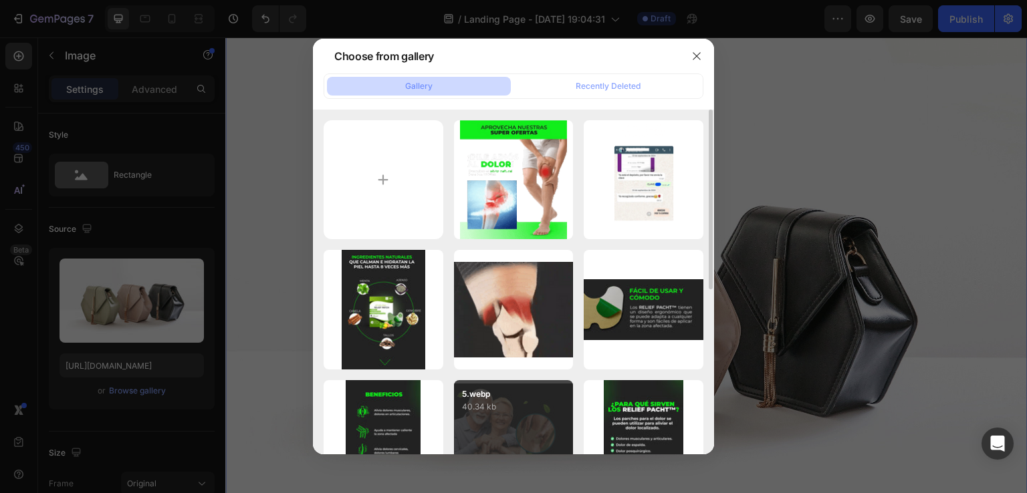
type input "[URL][DOMAIN_NAME]"
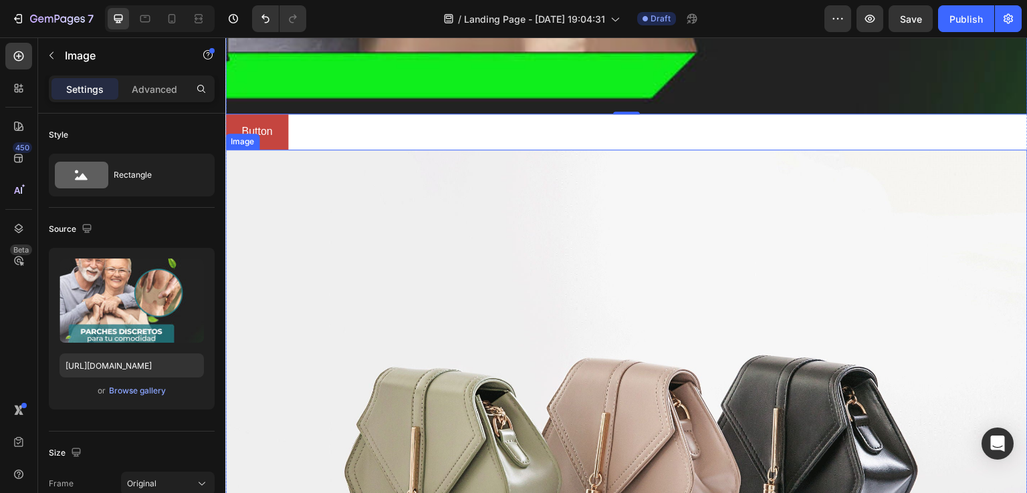
scroll to position [5550, 0]
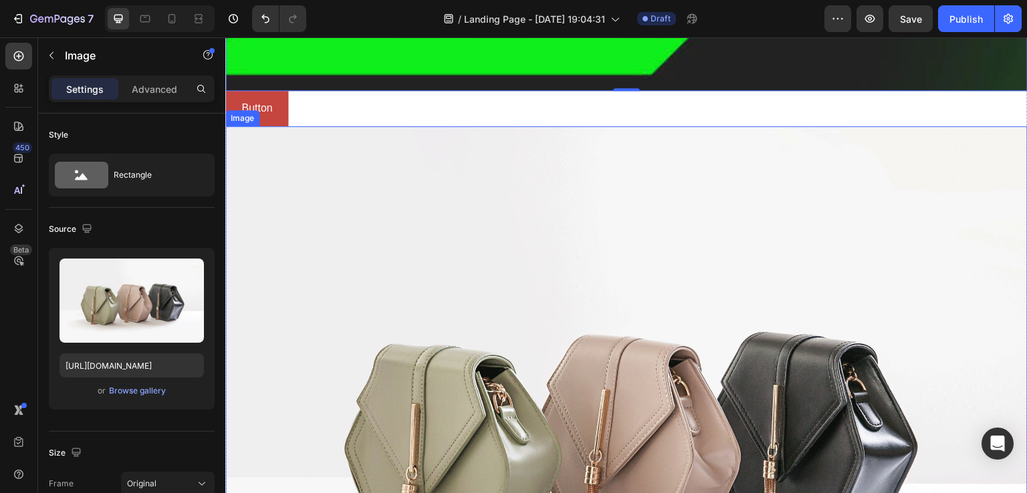
click at [570, 349] on img at bounding box center [626, 427] width 802 height 602
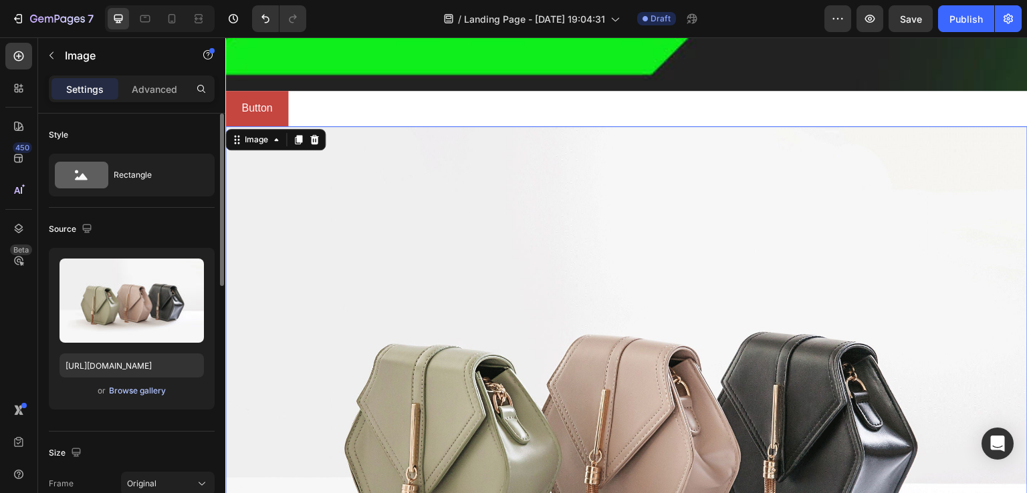
click at [125, 386] on div "Browse gallery" at bounding box center [137, 391] width 57 height 12
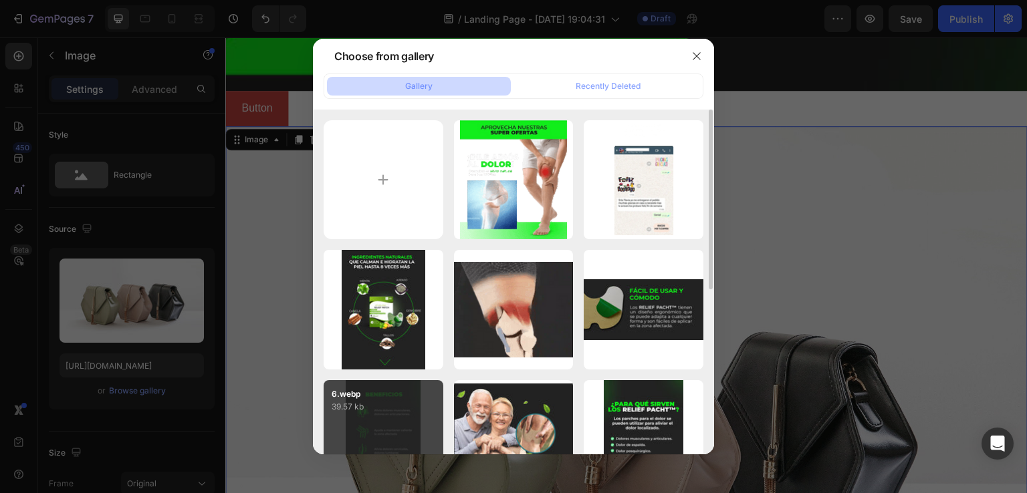
click at [371, 415] on div "6.webp 39.57 kb" at bounding box center [384, 440] width 120 height 120
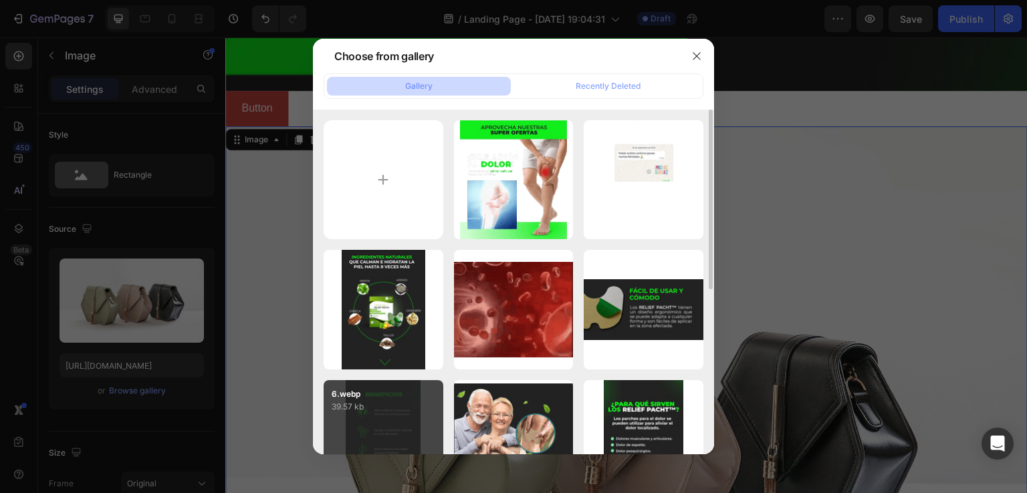
type input "[URL][DOMAIN_NAME]"
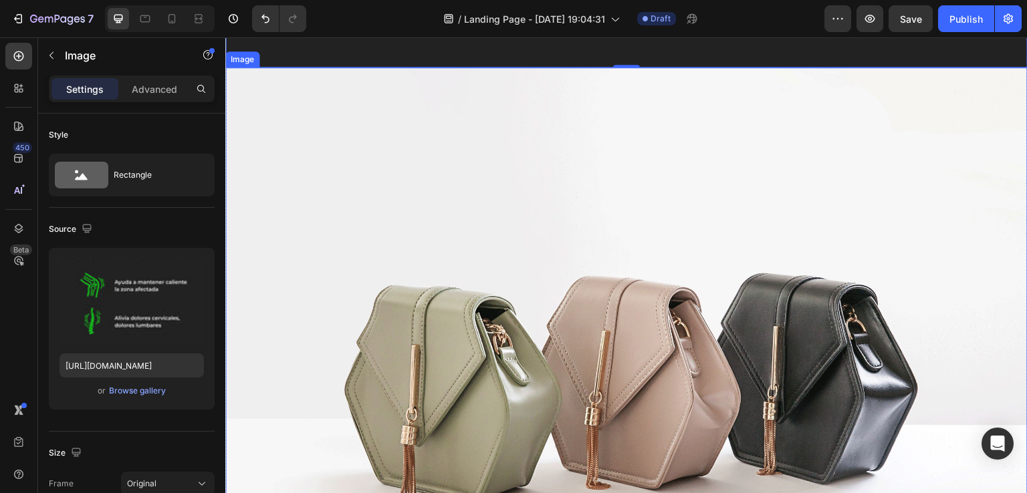
scroll to position [6887, 0]
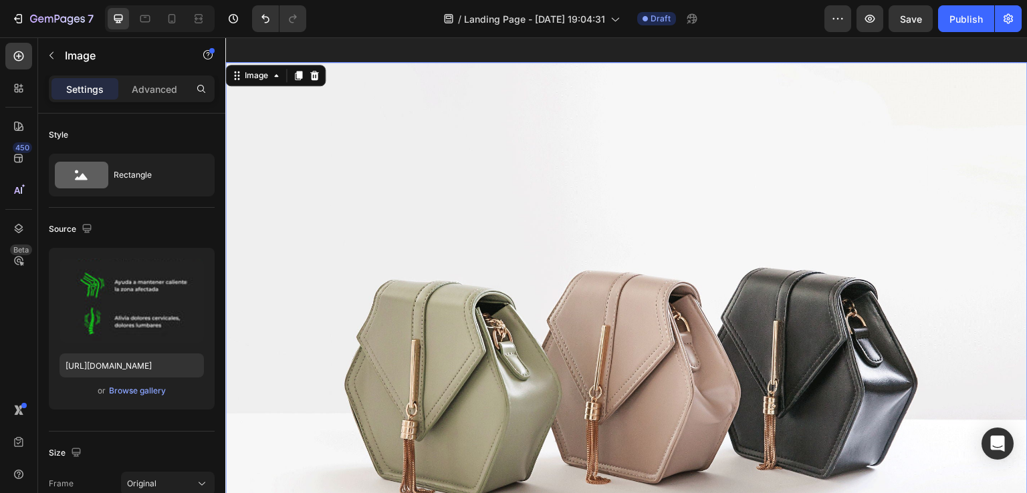
click at [538, 338] on img at bounding box center [626, 363] width 802 height 602
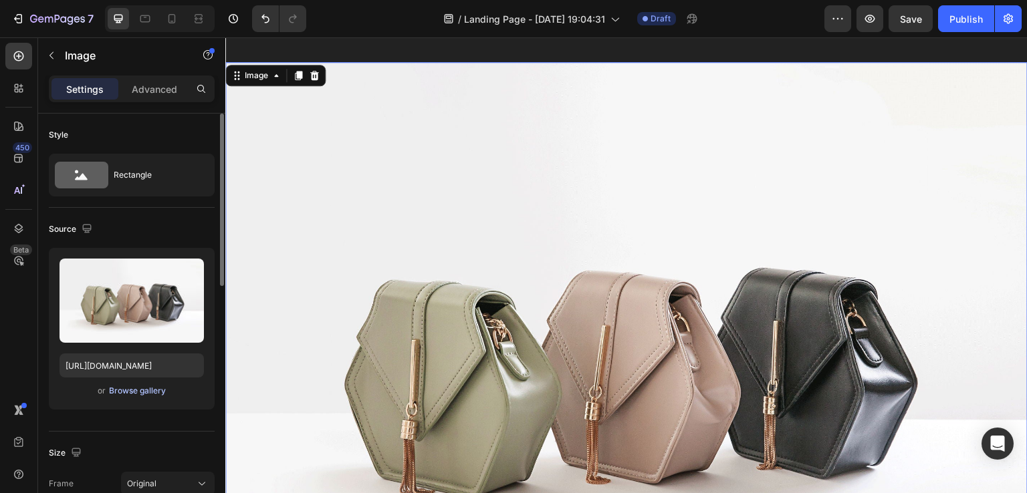
click at [147, 393] on div "Browse gallery" at bounding box center [137, 391] width 57 height 12
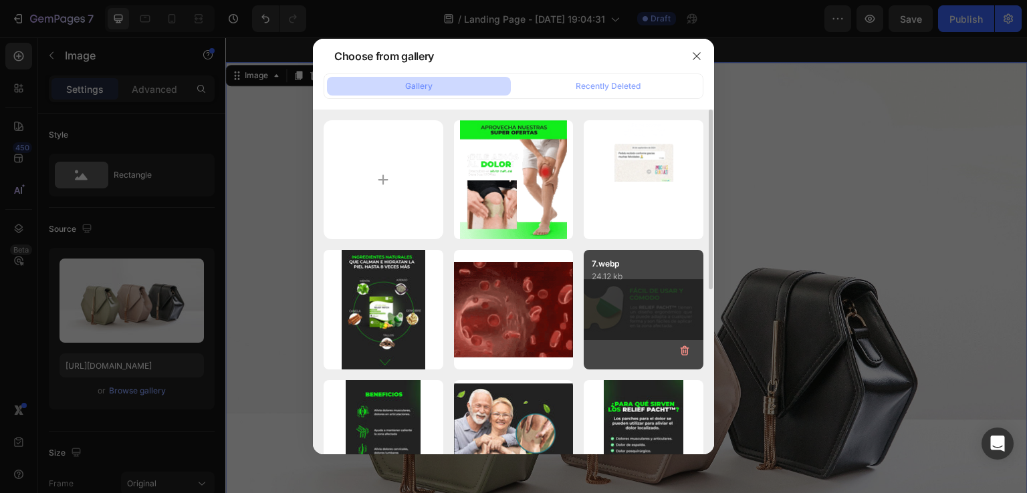
click at [654, 322] on div "7.webp 24.12 kb" at bounding box center [644, 310] width 120 height 120
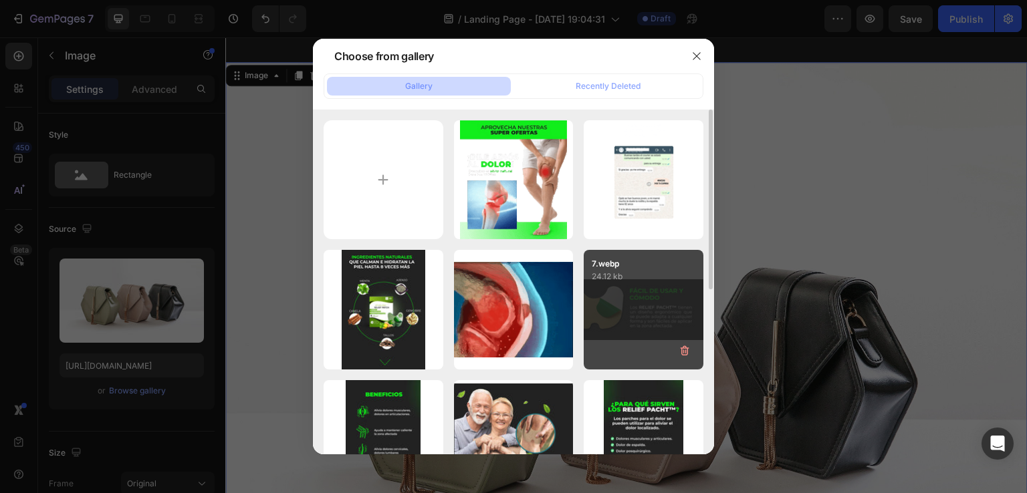
type input "[URL][DOMAIN_NAME]"
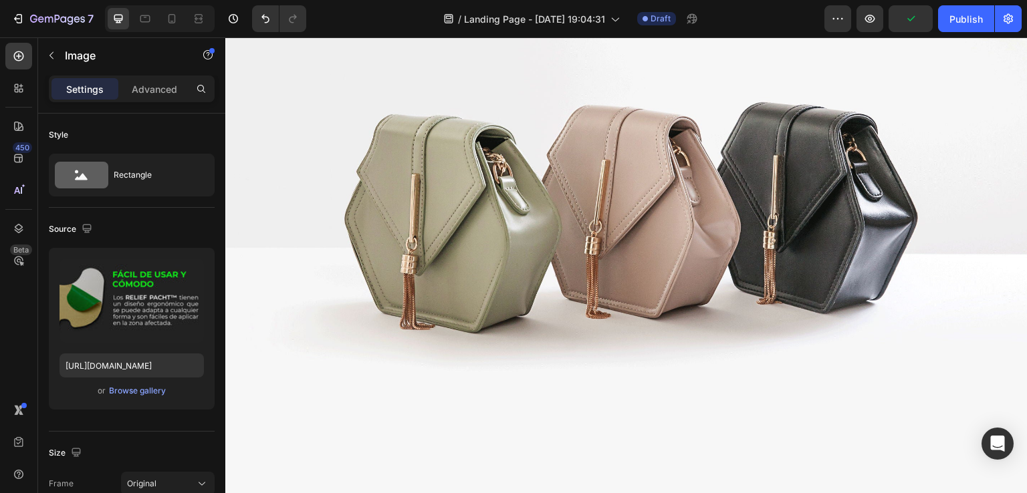
scroll to position [7489, 0]
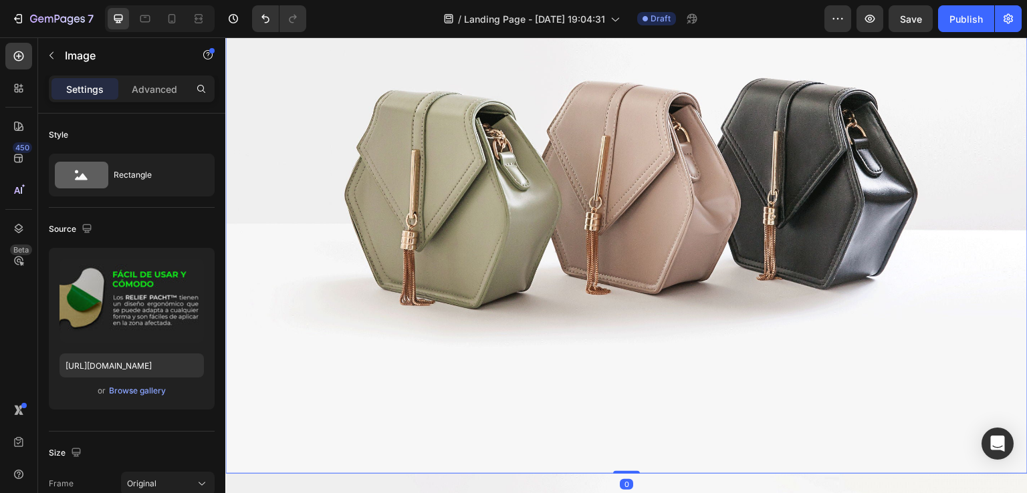
click at [469, 320] on img at bounding box center [626, 173] width 802 height 602
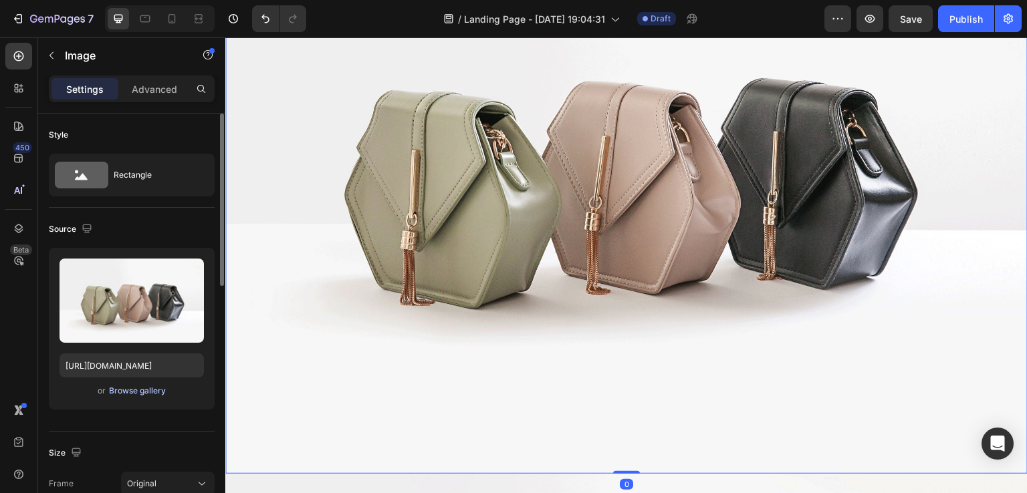
click at [133, 387] on div "Browse gallery" at bounding box center [137, 391] width 57 height 12
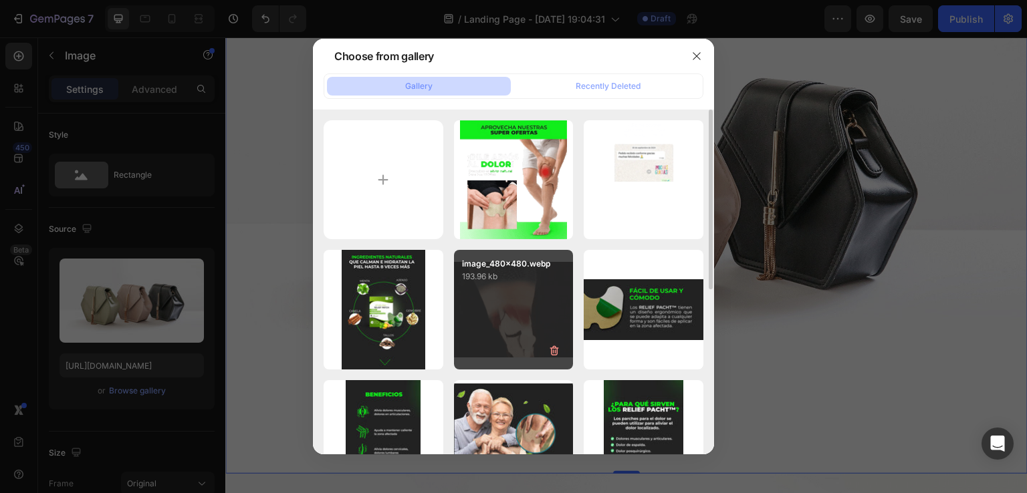
click at [525, 323] on div "image_480x480.webp 193.96 kb" at bounding box center [514, 310] width 120 height 120
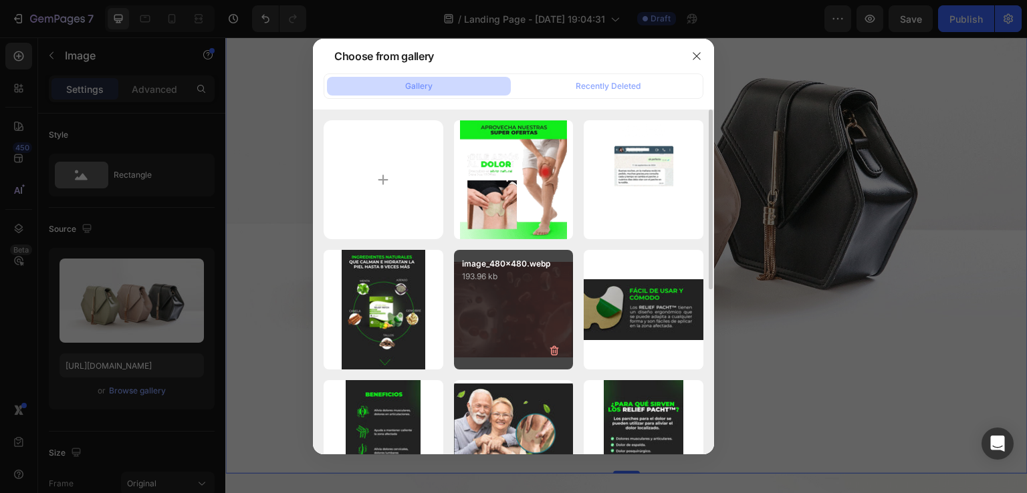
type input "[URL][DOMAIN_NAME]"
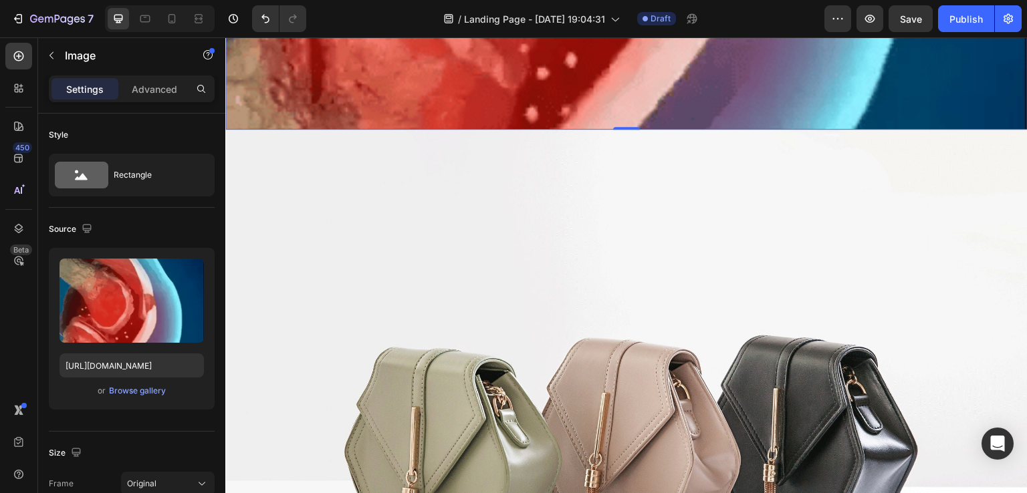
scroll to position [7890, 0]
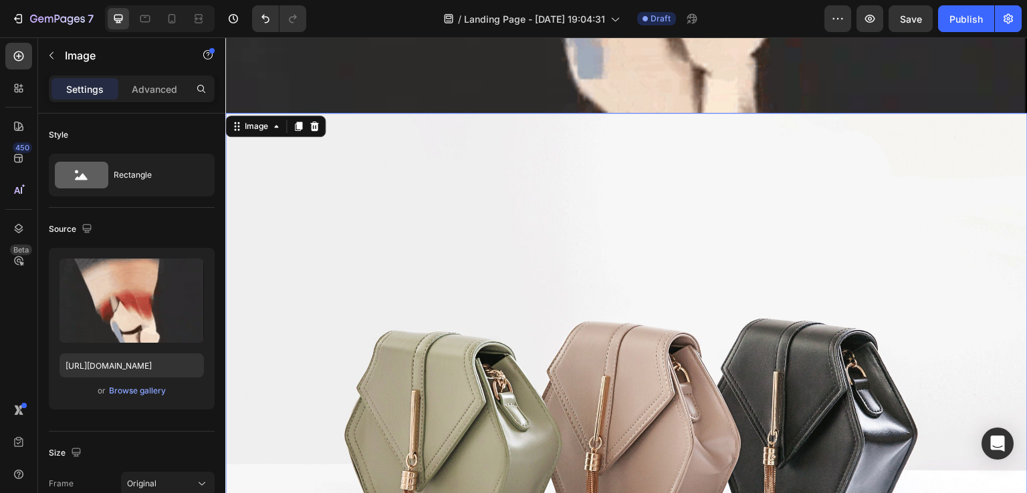
click at [548, 320] on img at bounding box center [626, 414] width 802 height 602
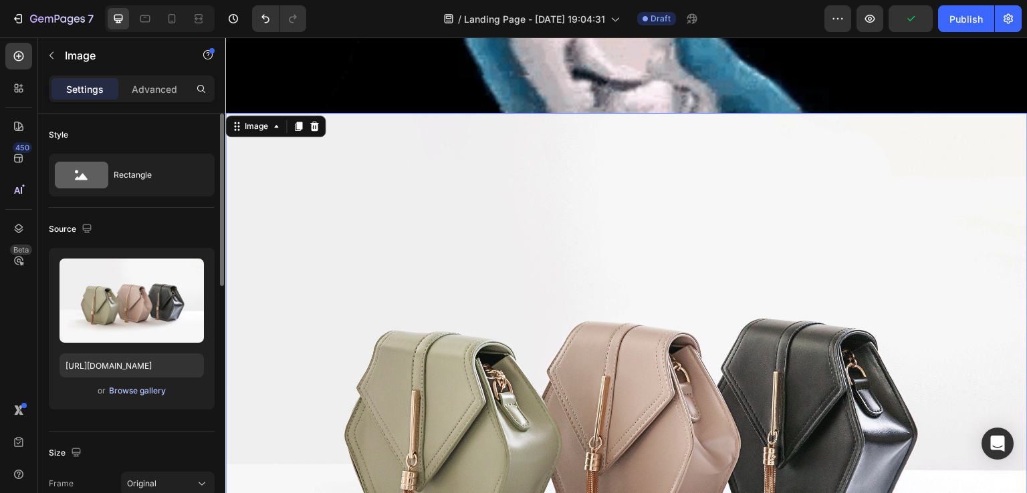
click at [118, 387] on div "Browse gallery" at bounding box center [137, 391] width 57 height 12
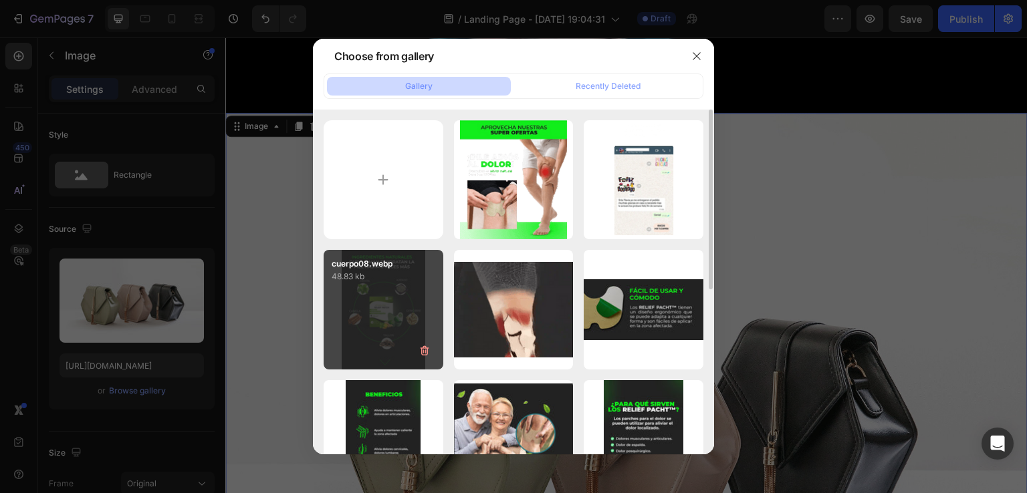
click at [405, 328] on div "cuerpo08.webp 48.83 kb" at bounding box center [384, 310] width 120 height 120
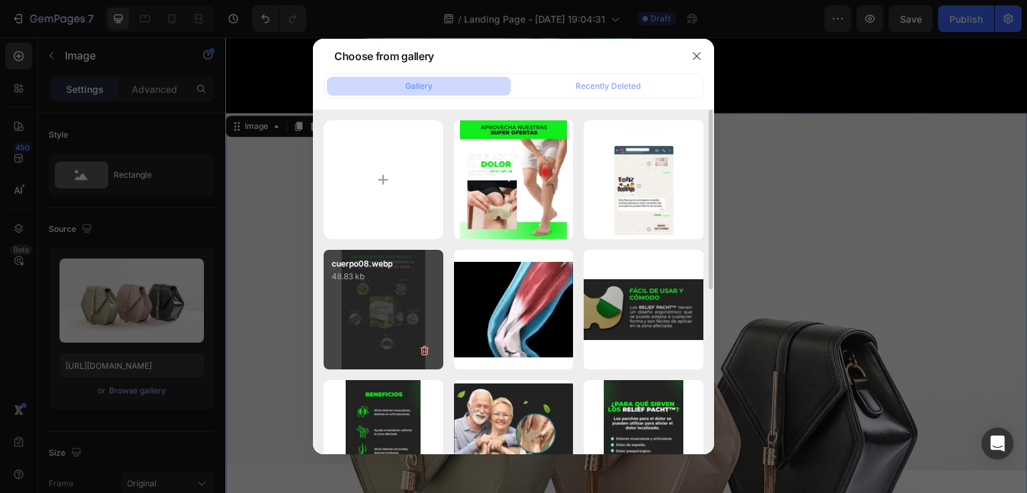
type input "[URL][DOMAIN_NAME]"
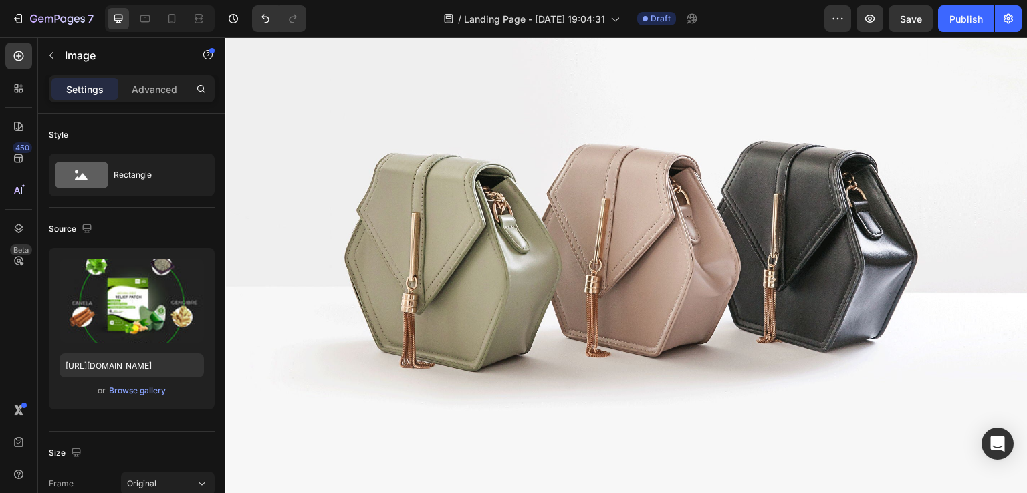
scroll to position [9228, 0]
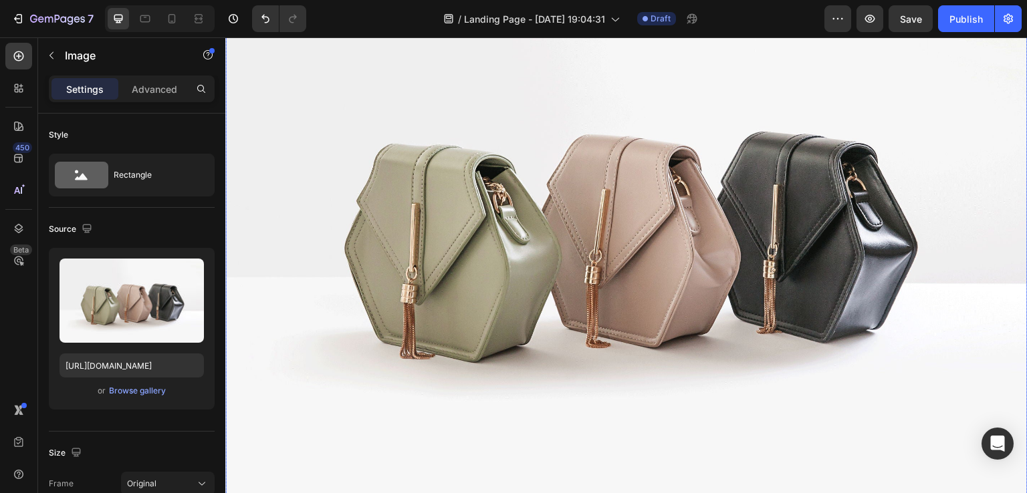
click at [673, 334] on img at bounding box center [626, 227] width 802 height 602
click at [145, 391] on div "Browse gallery" at bounding box center [137, 391] width 57 height 12
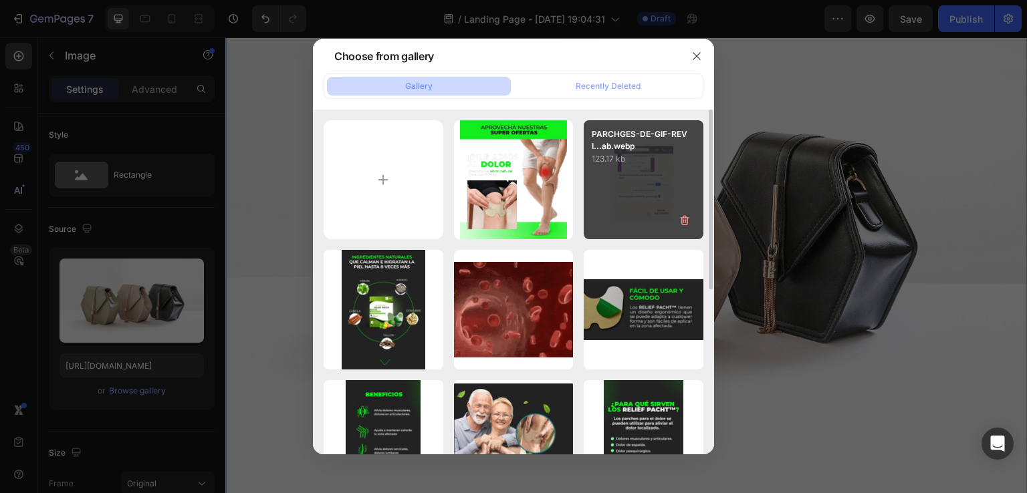
click at [647, 221] on div "PARCHGES-DE-GIF-REVI...ab.webp 123.17 kb" at bounding box center [644, 180] width 120 height 120
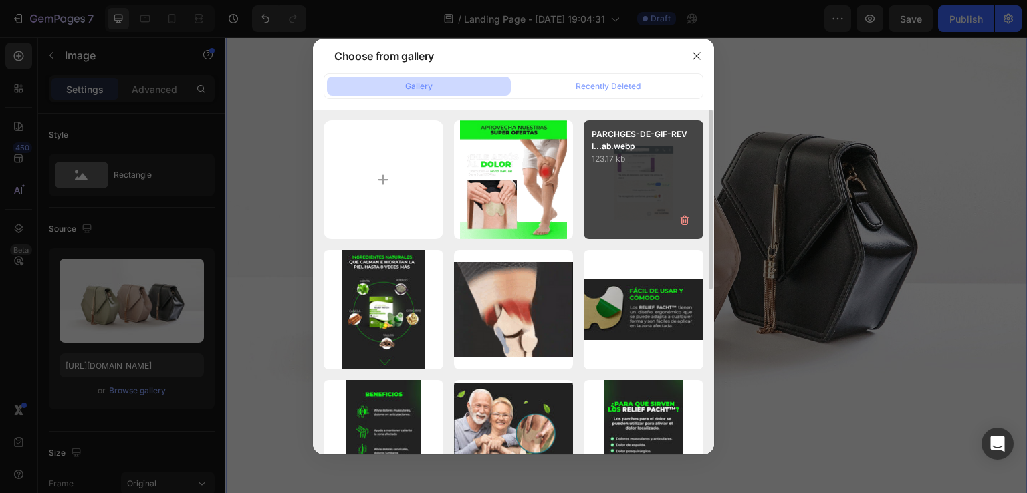
type input "[URL][DOMAIN_NAME]"
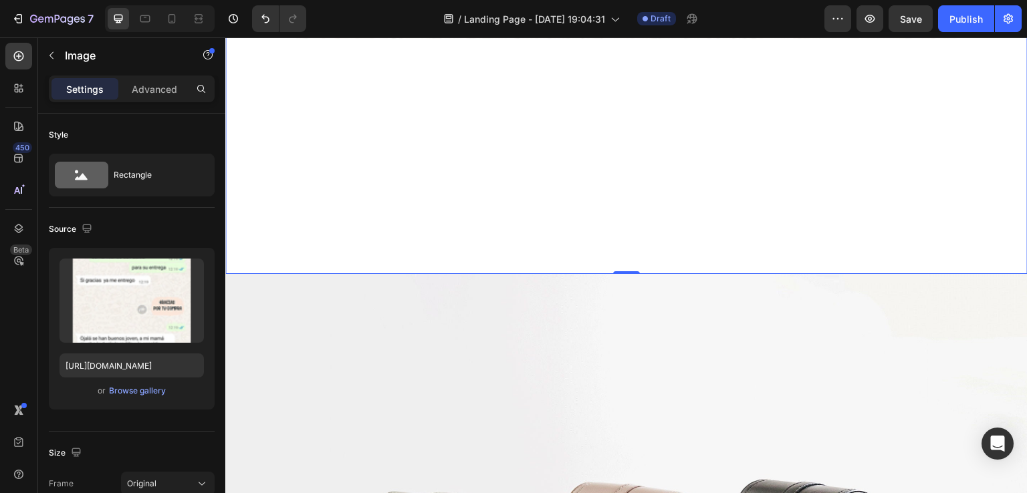
scroll to position [10231, 0]
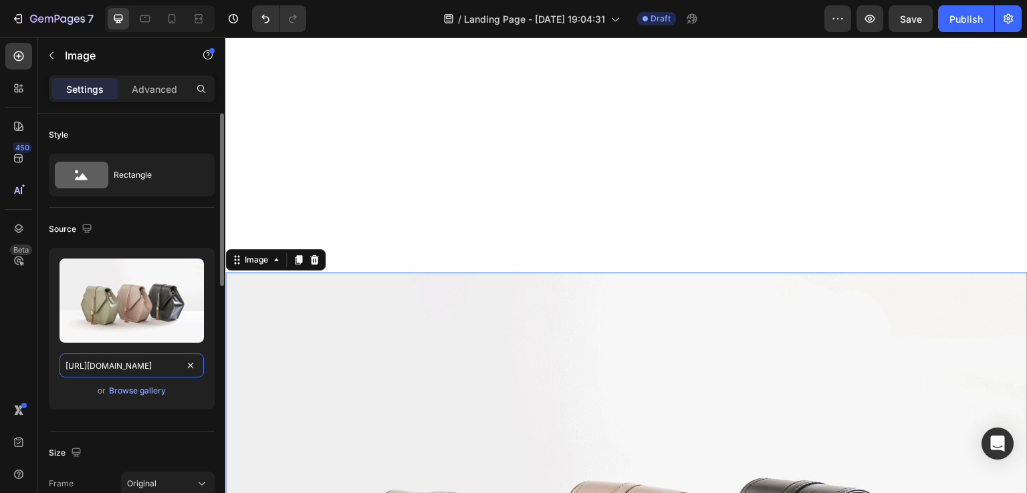
click at [136, 363] on input "[URL][DOMAIN_NAME]" at bounding box center [132, 366] width 144 height 24
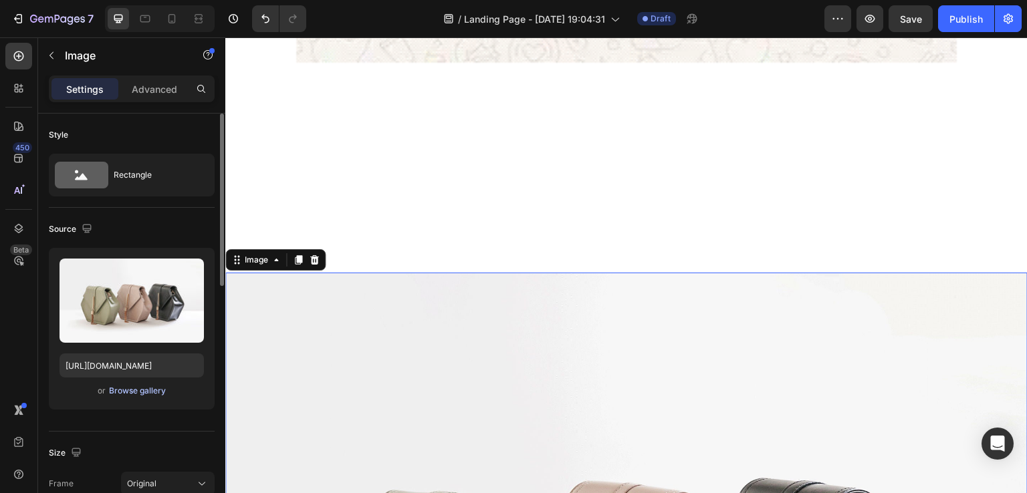
click at [147, 390] on div "Browse gallery" at bounding box center [137, 391] width 57 height 12
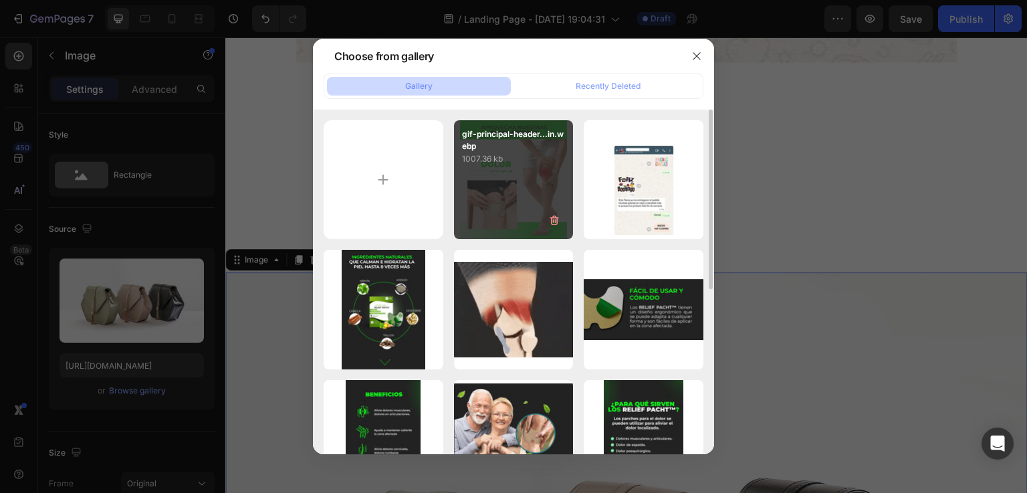
click at [528, 200] on div "gif-principal-header...in.webp 1007.36 kb" at bounding box center [514, 180] width 120 height 120
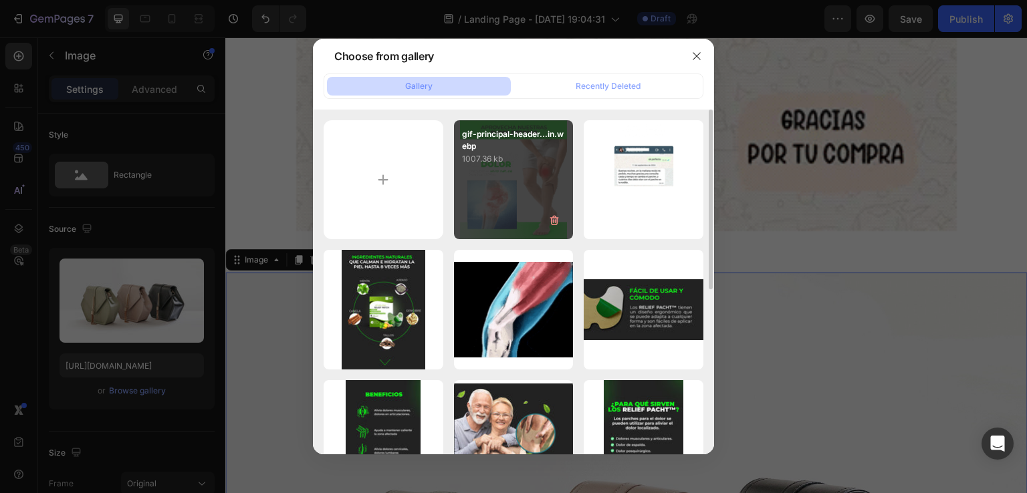
type input "[URL][DOMAIN_NAME]"
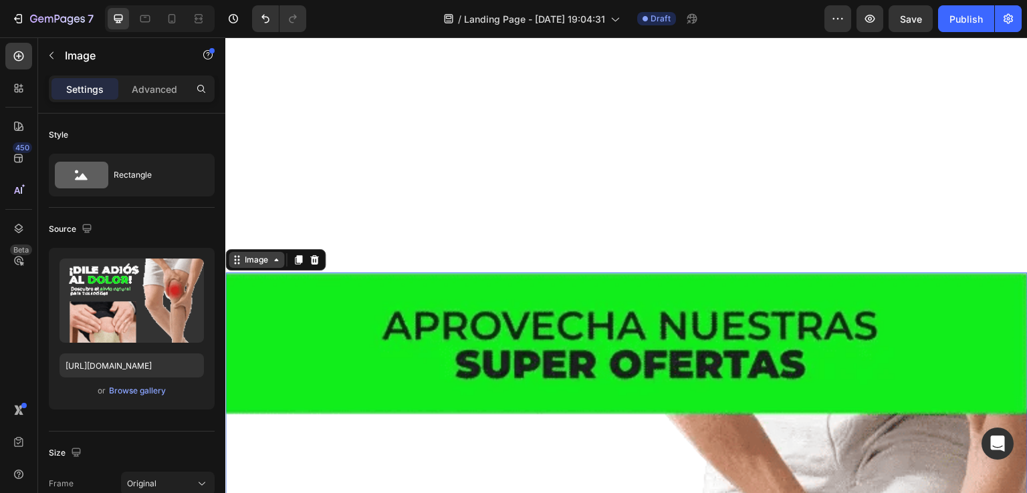
click at [236, 255] on icon at bounding box center [236, 260] width 11 height 11
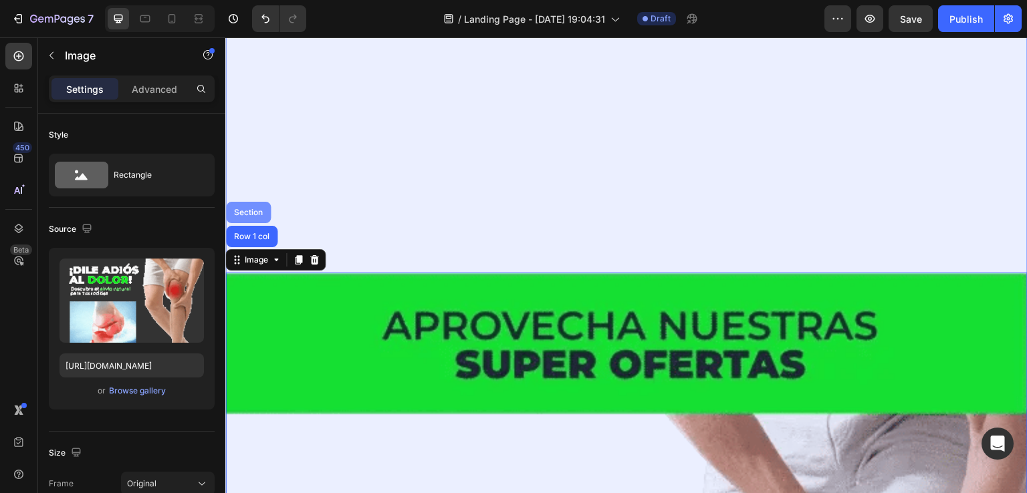
click at [254, 209] on div "Section" at bounding box center [248, 213] width 34 height 8
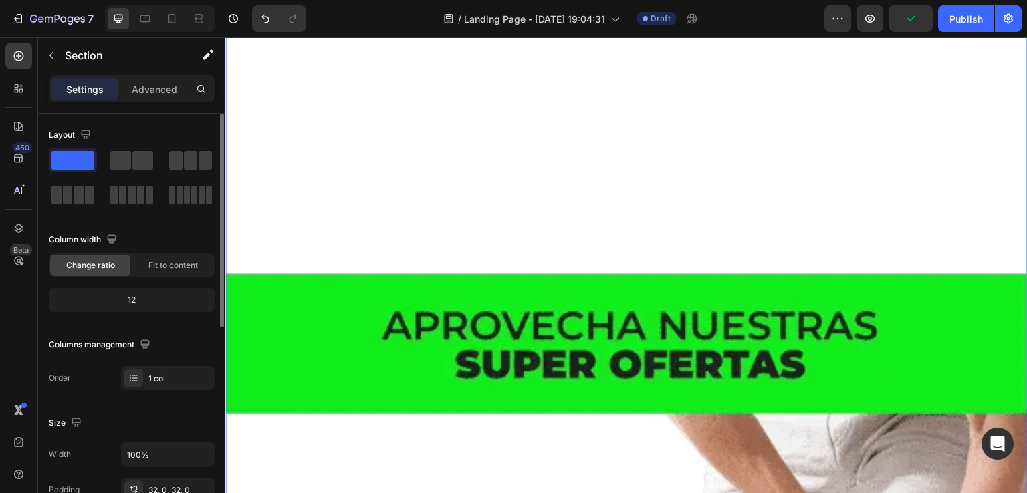
click at [80, 162] on span at bounding box center [72, 160] width 43 height 19
click at [75, 158] on span at bounding box center [72, 160] width 43 height 19
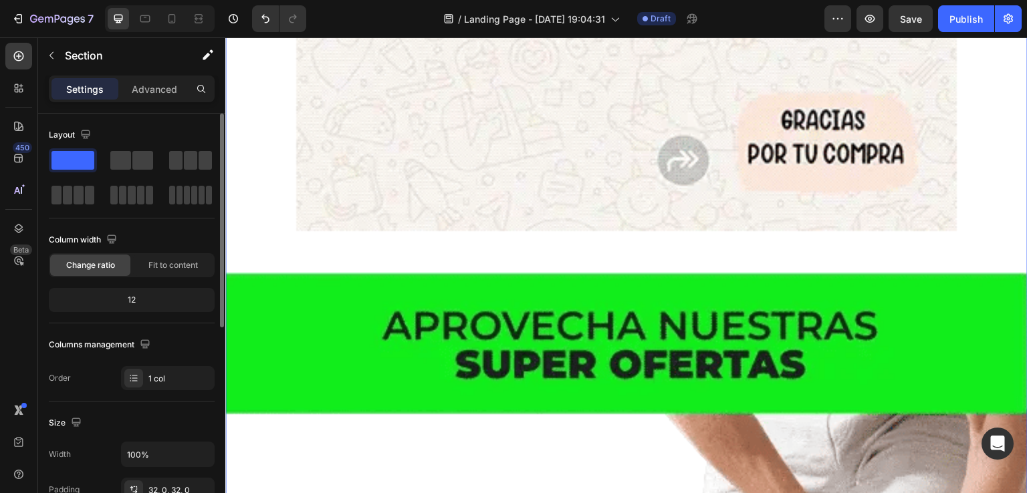
click at [75, 158] on span at bounding box center [72, 160] width 43 height 19
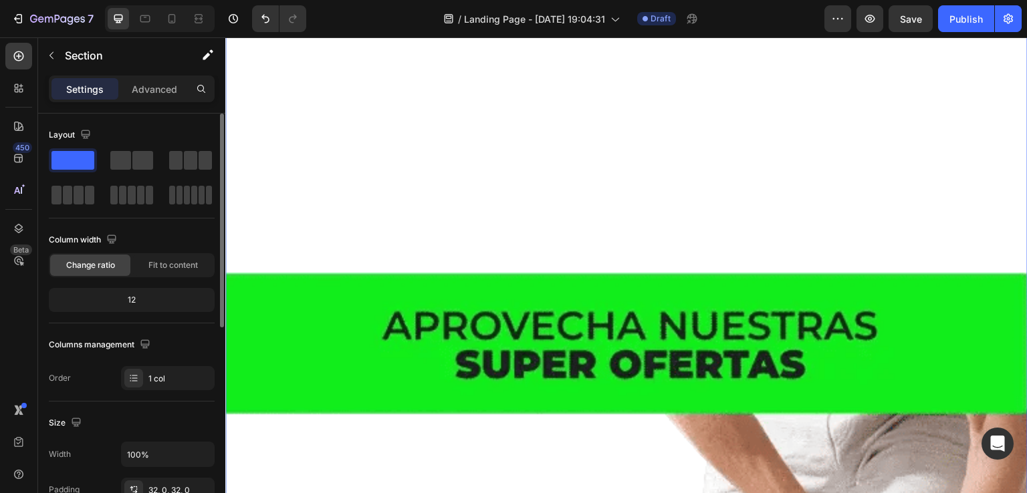
click at [75, 158] on span at bounding box center [72, 160] width 43 height 19
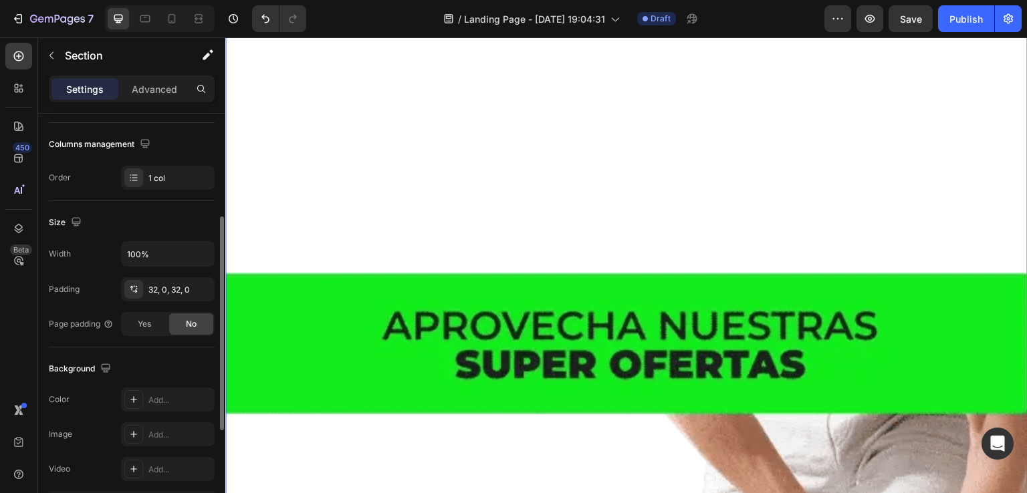
scroll to position [334, 0]
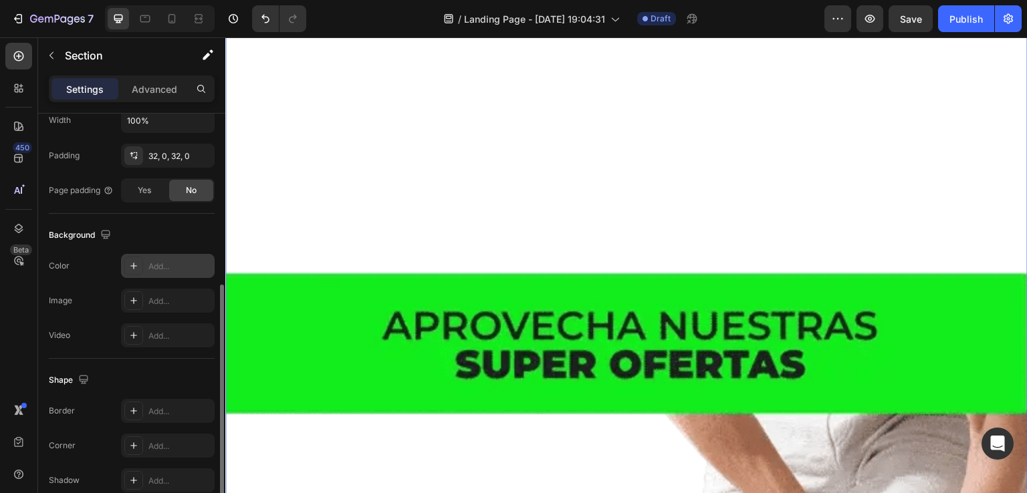
click at [130, 262] on icon at bounding box center [133, 266] width 11 height 11
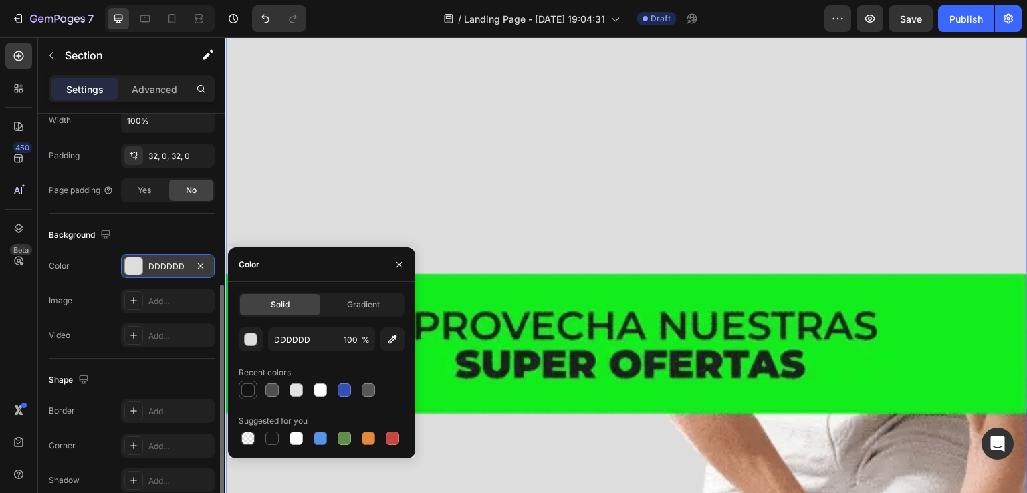
click at [249, 392] on div at bounding box center [247, 390] width 13 height 13
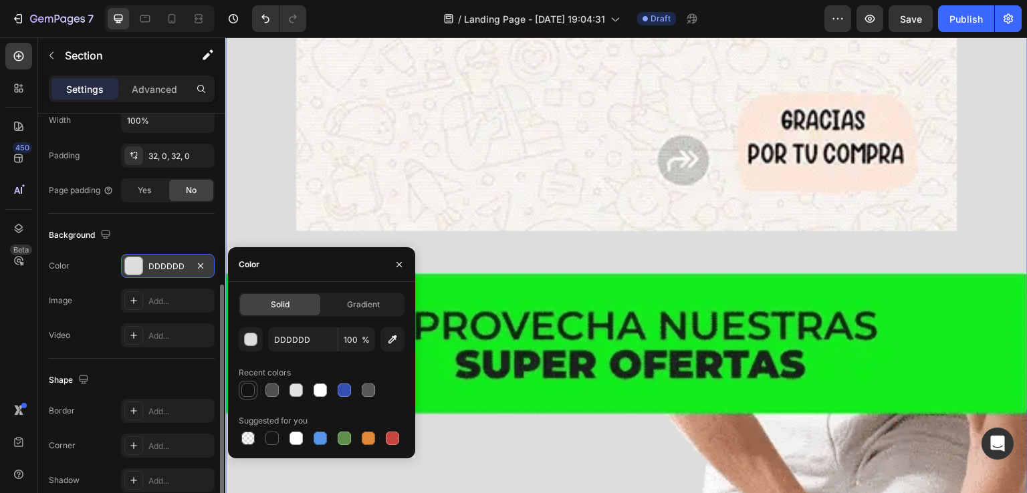
type input "121212"
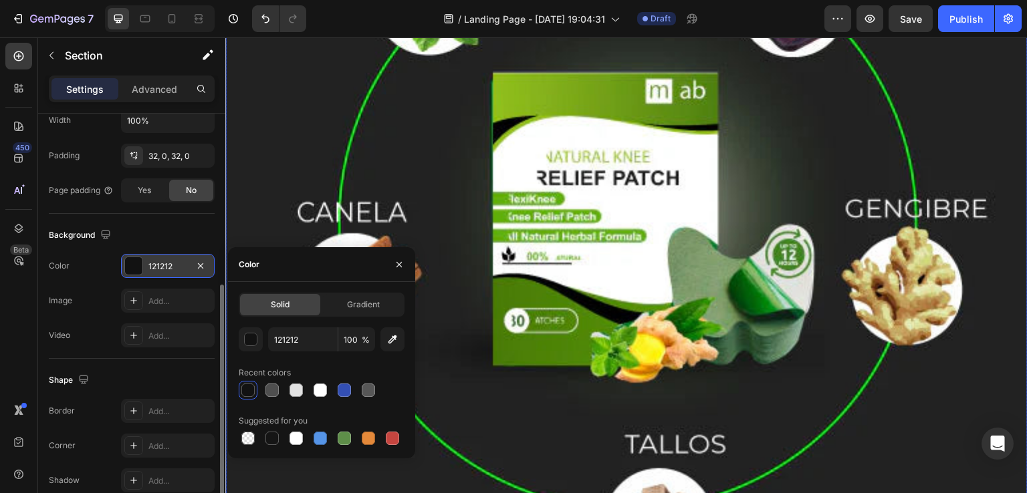
scroll to position [8291, 0]
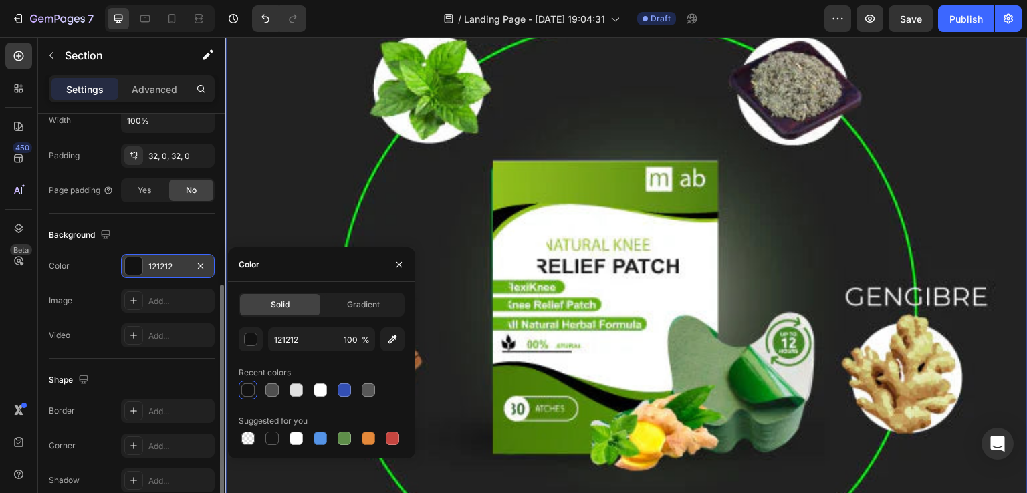
click at [297, 133] on img at bounding box center [626, 287] width 802 height 1150
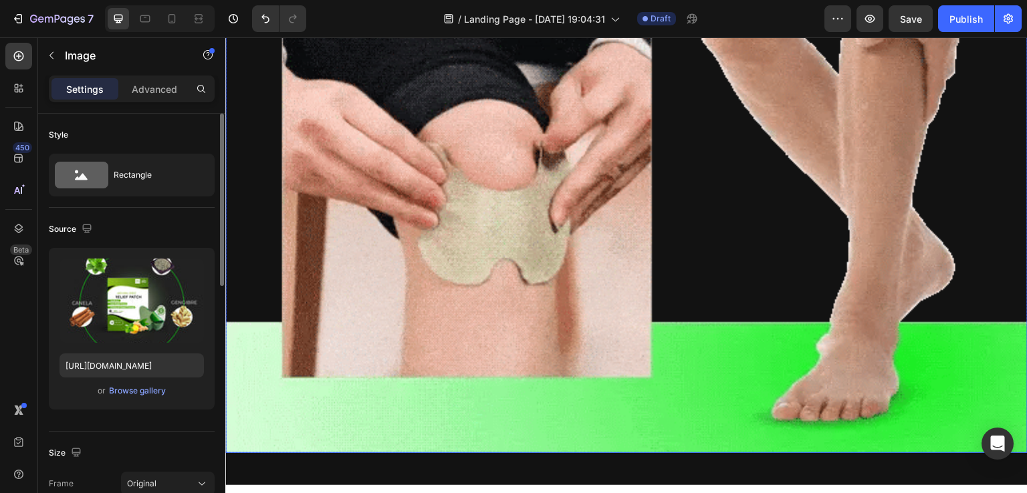
scroll to position [10982, 0]
